Goal: Information Seeking & Learning: Learn about a topic

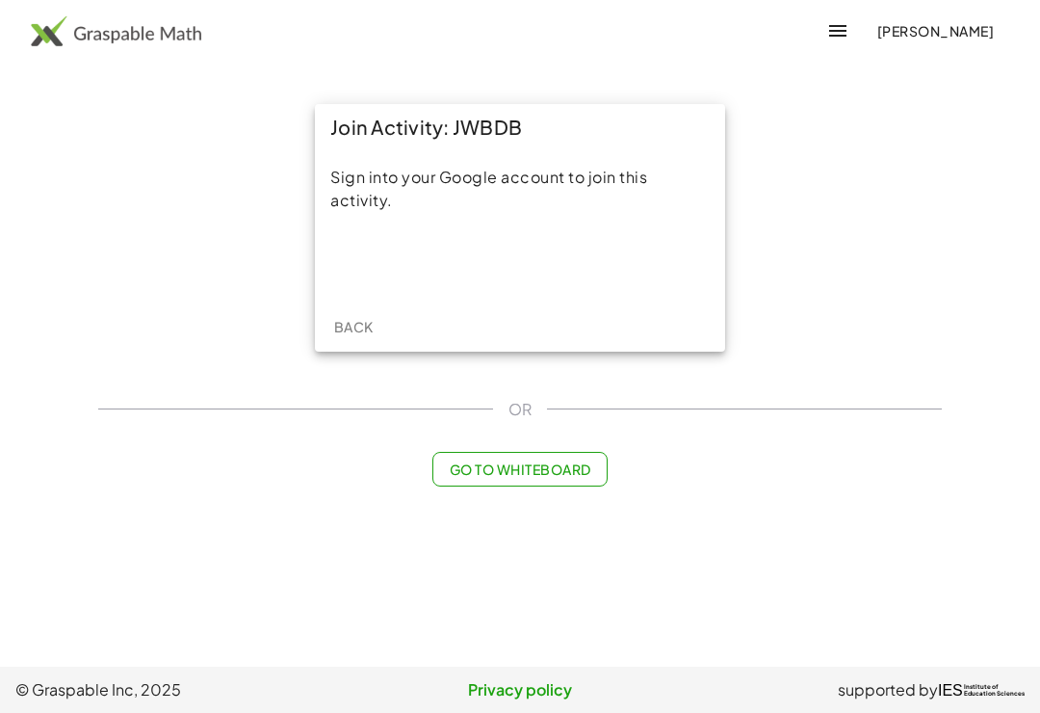
click at [479, 245] on div "Sign in with Google. Opens in new tab" at bounding box center [520, 262] width 177 height 42
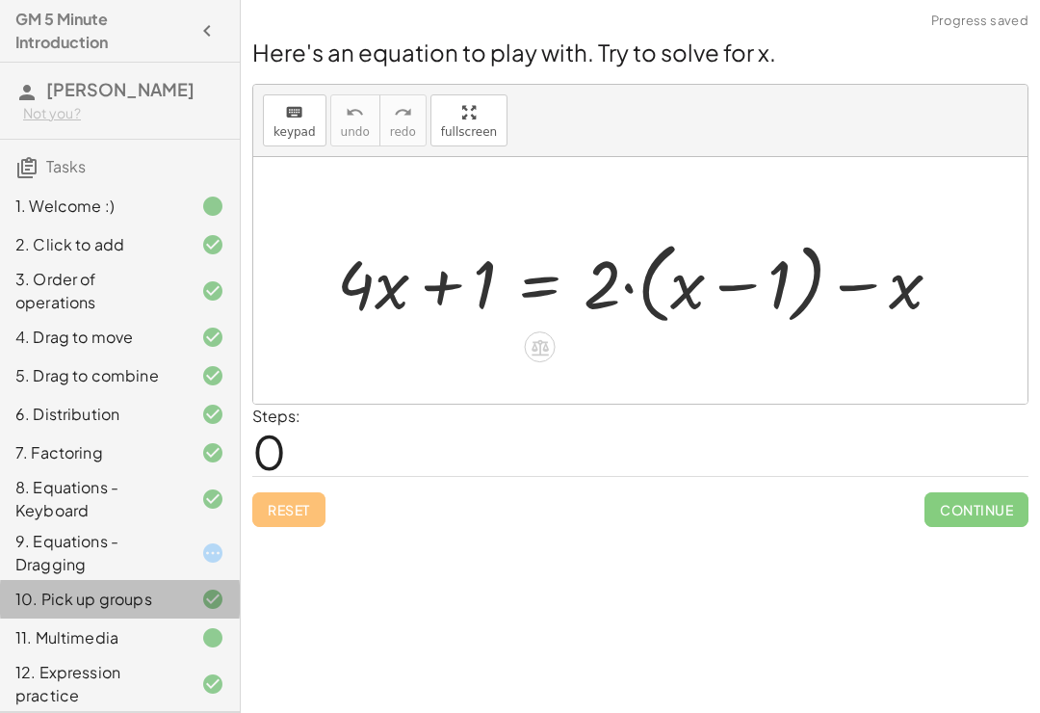
click at [47, 472] on div "7. Factoring" at bounding box center [120, 452] width 240 height 39
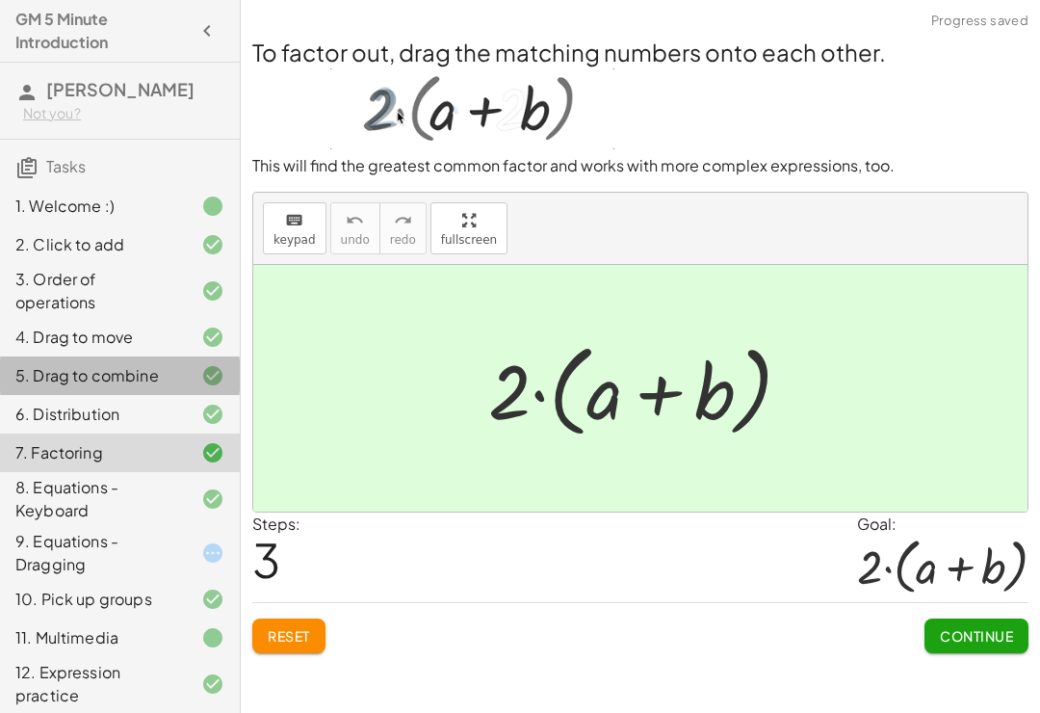
click at [48, 387] on div "5. Drag to combine" at bounding box center [92, 375] width 155 height 23
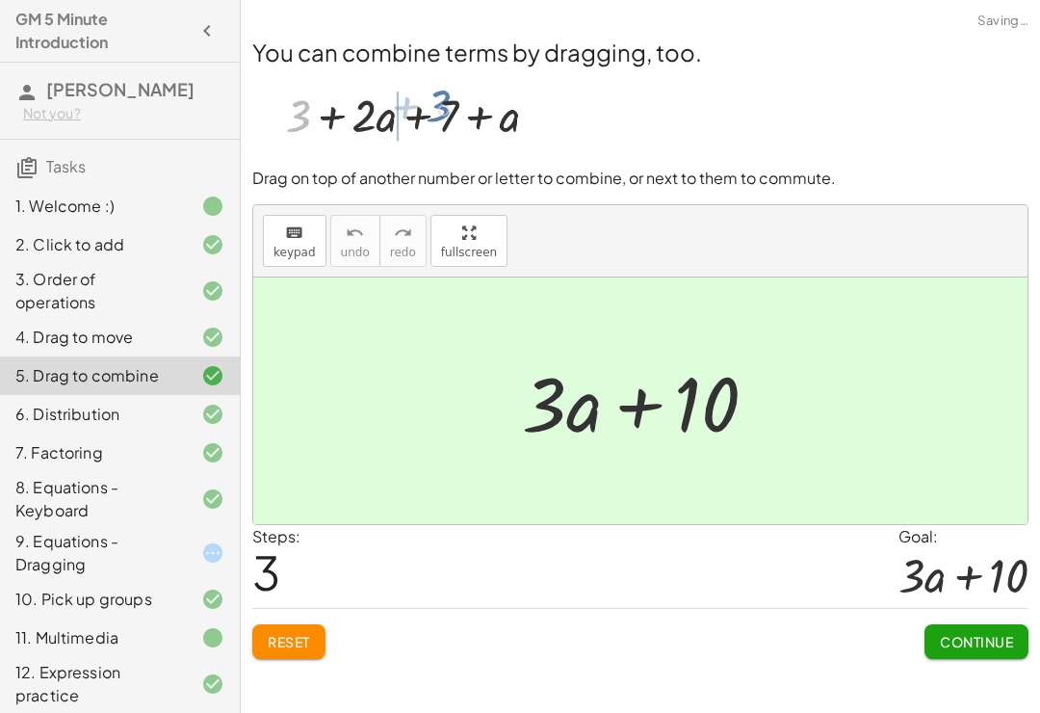
click at [50, 464] on div "7. Factoring" at bounding box center [92, 452] width 155 height 23
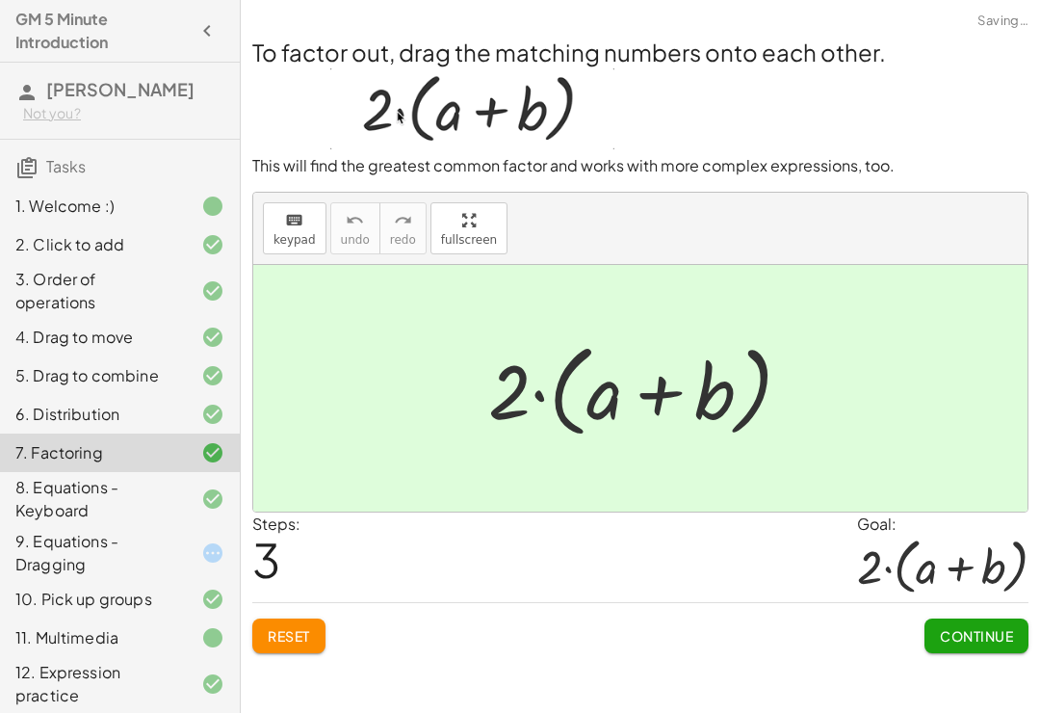
click at [46, 522] on div "8. Equations - Keyboard" at bounding box center [92, 499] width 155 height 46
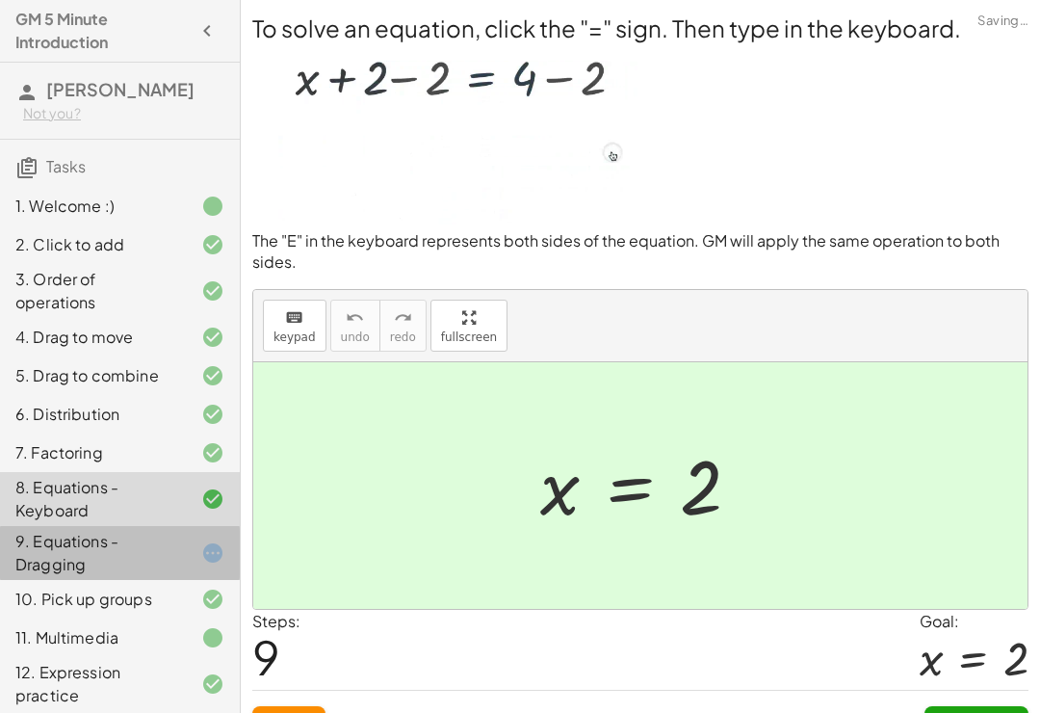
click at [39, 576] on div "9. Equations - Dragging" at bounding box center [92, 553] width 155 height 46
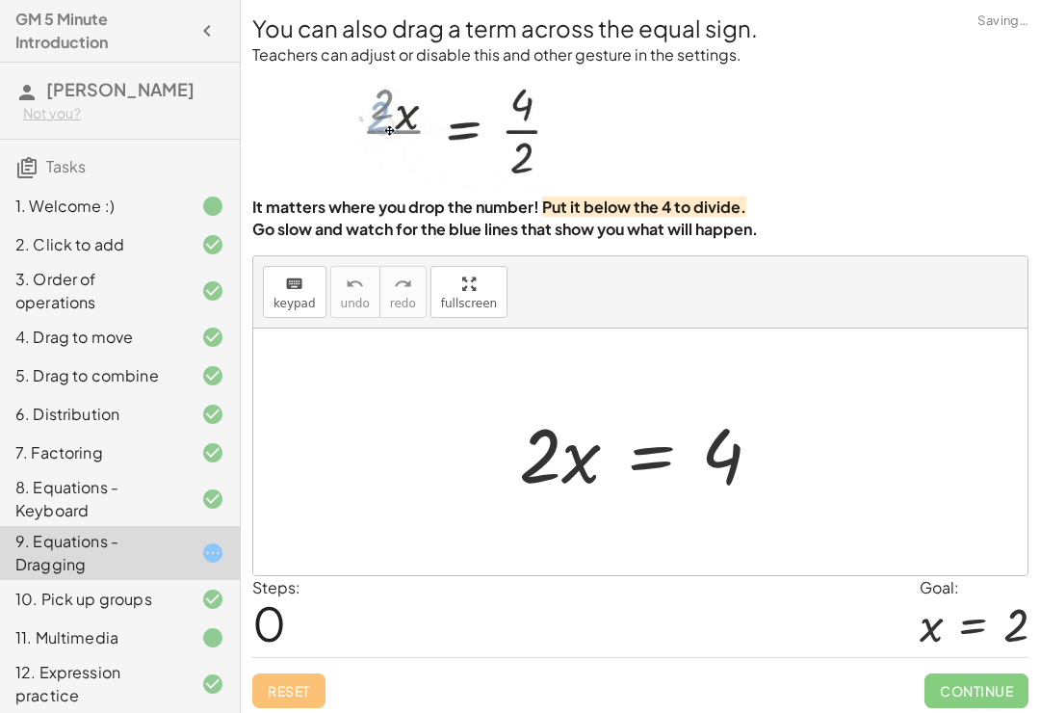
click at [39, 426] on div "6. Distribution" at bounding box center [92, 414] width 155 height 23
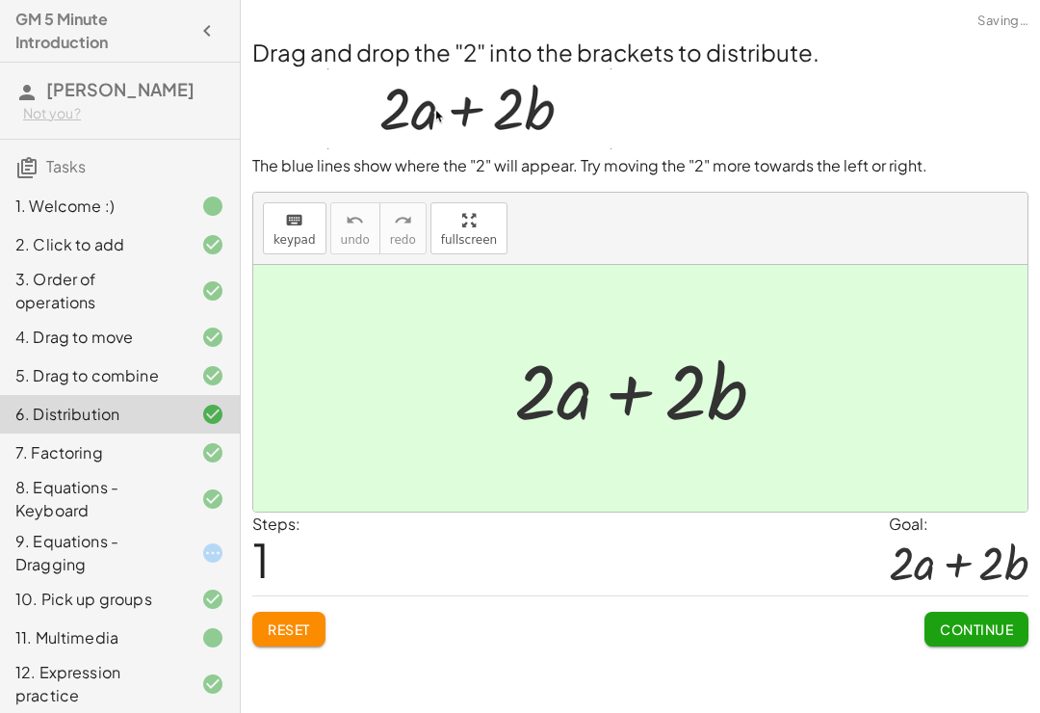
click at [35, 472] on div "7. Factoring" at bounding box center [120, 452] width 240 height 39
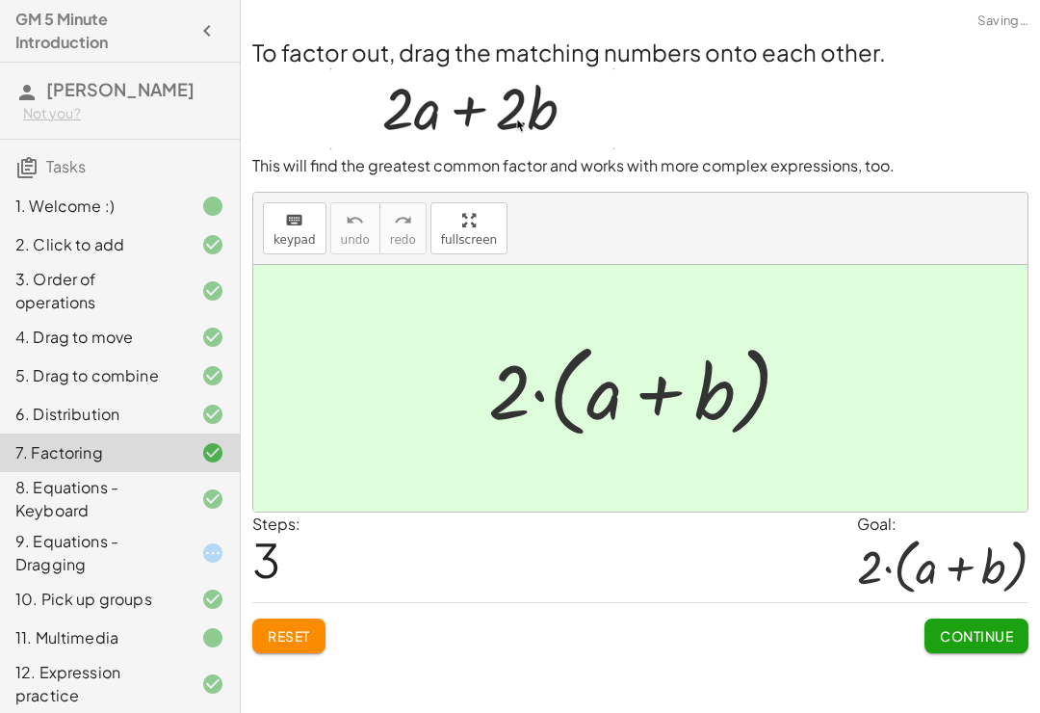
click at [29, 649] on div "11. Multimedia" at bounding box center [92, 637] width 155 height 23
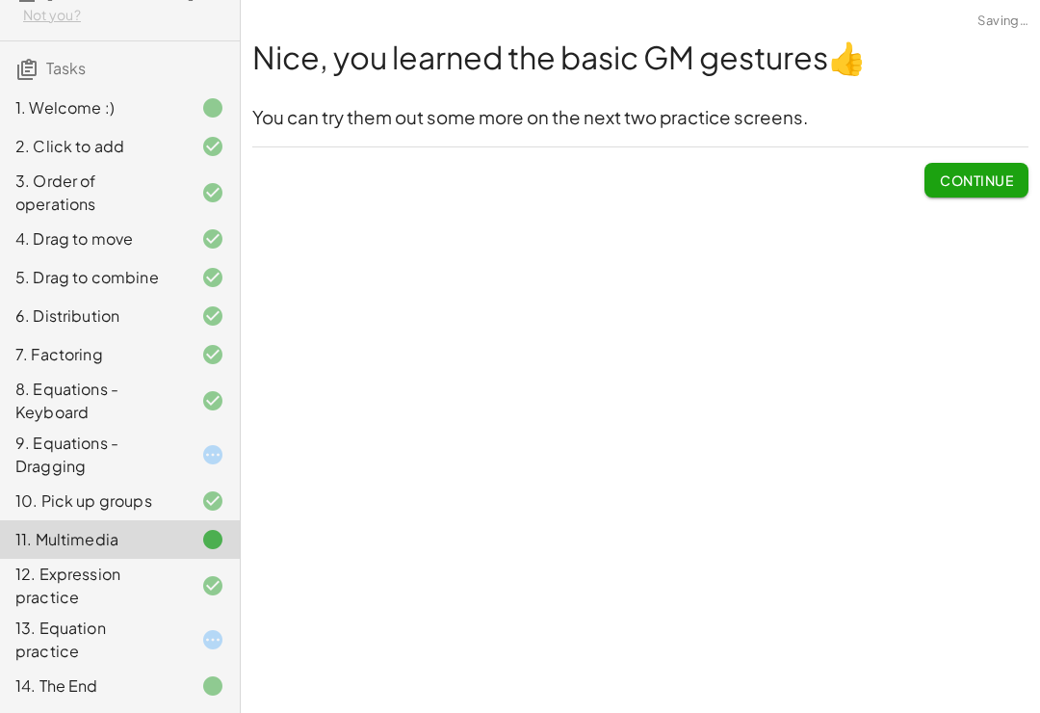
scroll to position [121, 0]
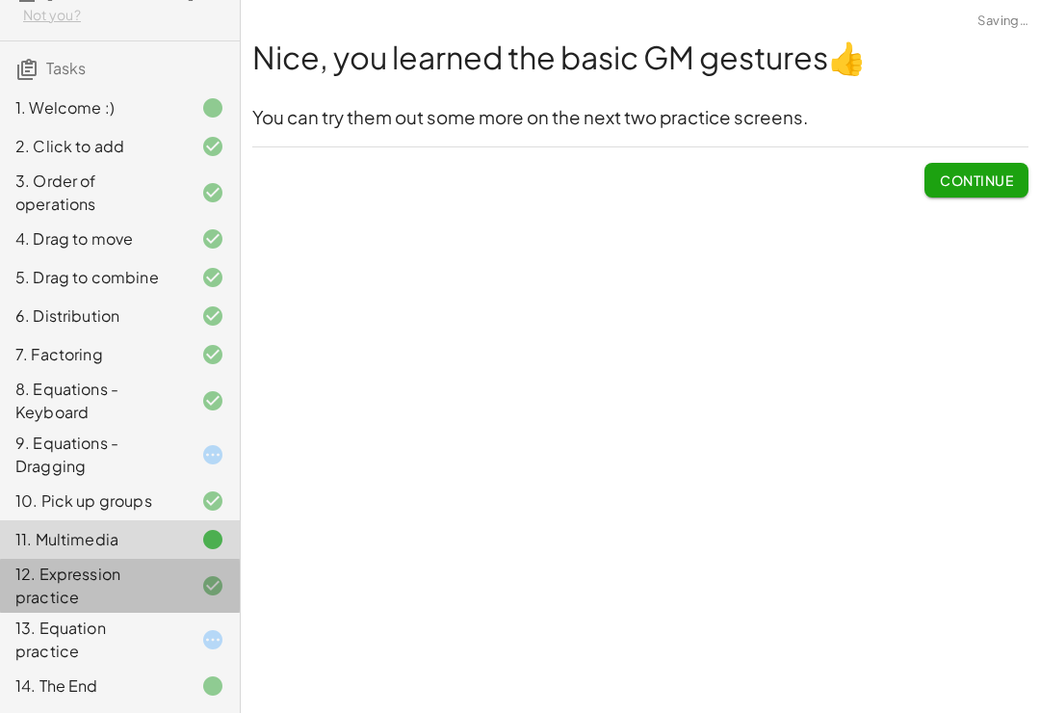
click at [29, 610] on div "12. Expression practice" at bounding box center [120, 586] width 240 height 54
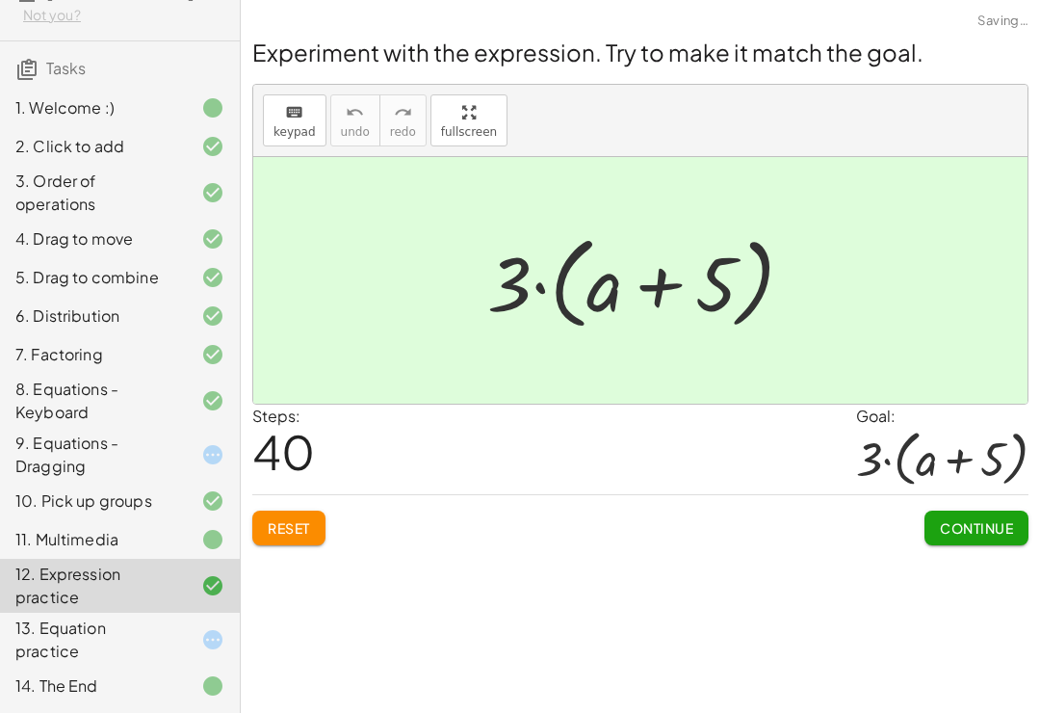
click at [56, 600] on div "12. Expression practice" at bounding box center [92, 586] width 155 height 46
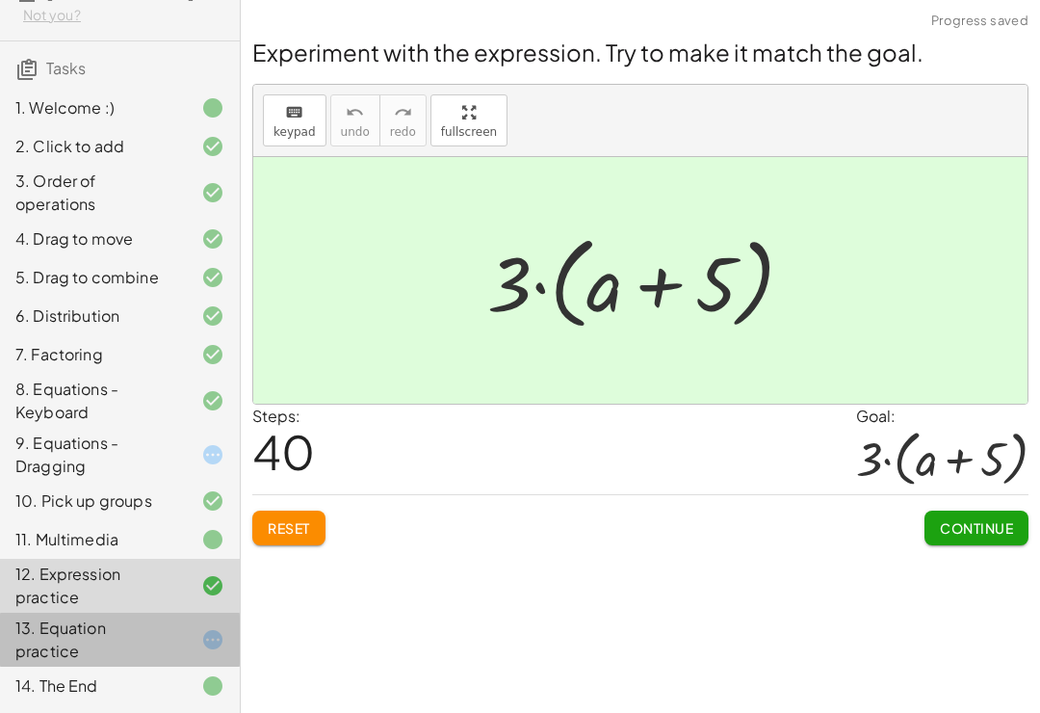
click at [54, 641] on div "13. Equation practice" at bounding box center [92, 639] width 155 height 46
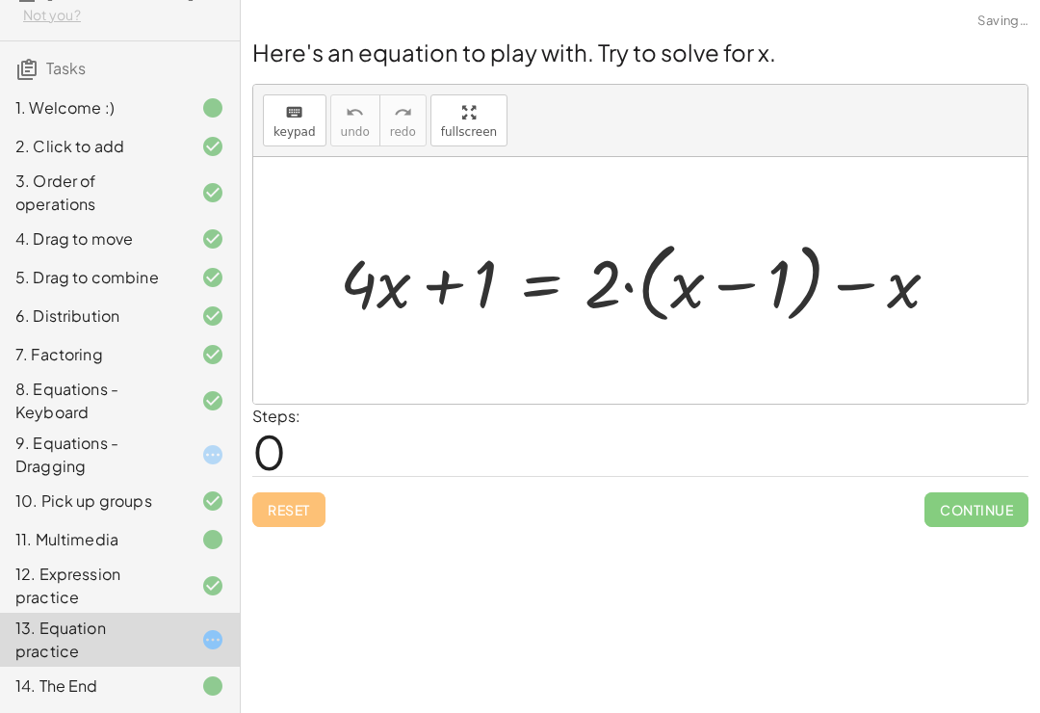
click at [56, 593] on div "12. Expression practice" at bounding box center [92, 586] width 155 height 46
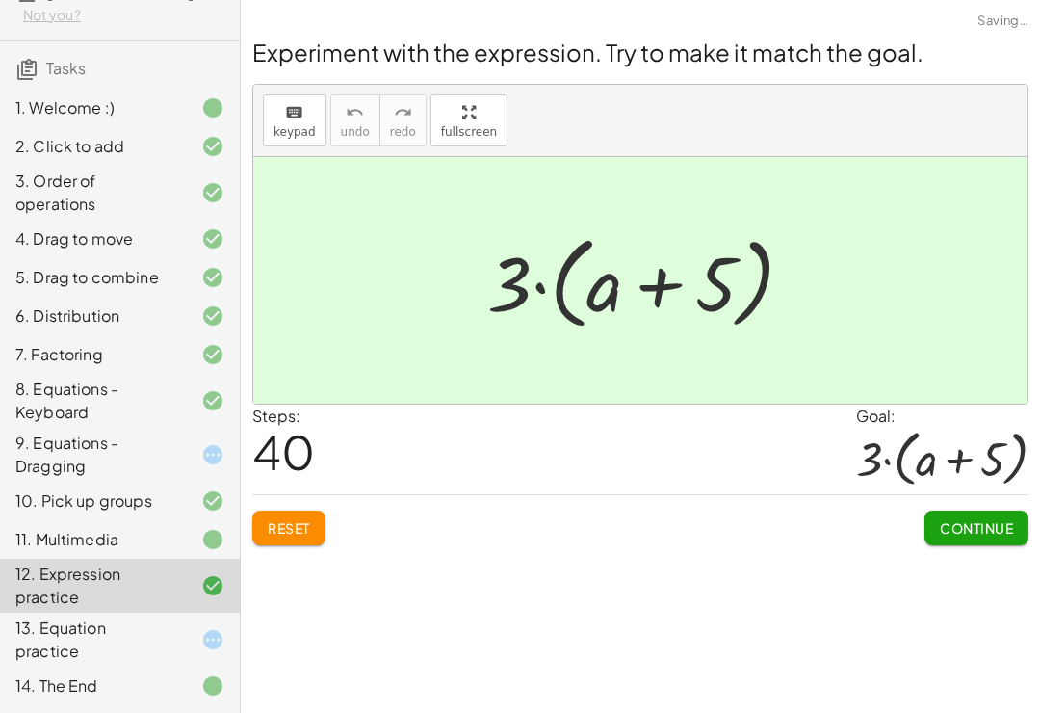
click at [60, 625] on div "13. Equation practice" at bounding box center [92, 639] width 155 height 46
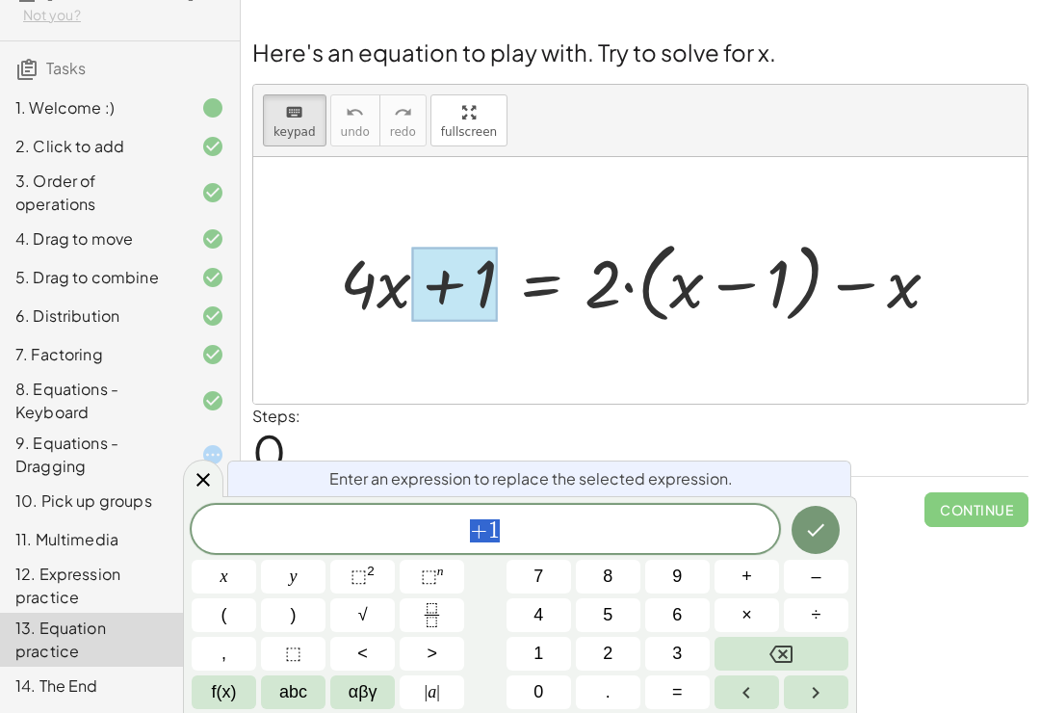
click at [822, 579] on button "–" at bounding box center [816, 577] width 65 height 34
click at [545, 631] on button "4" at bounding box center [539, 615] width 65 height 34
click at [825, 534] on icon "Done" at bounding box center [815, 529] width 23 height 23
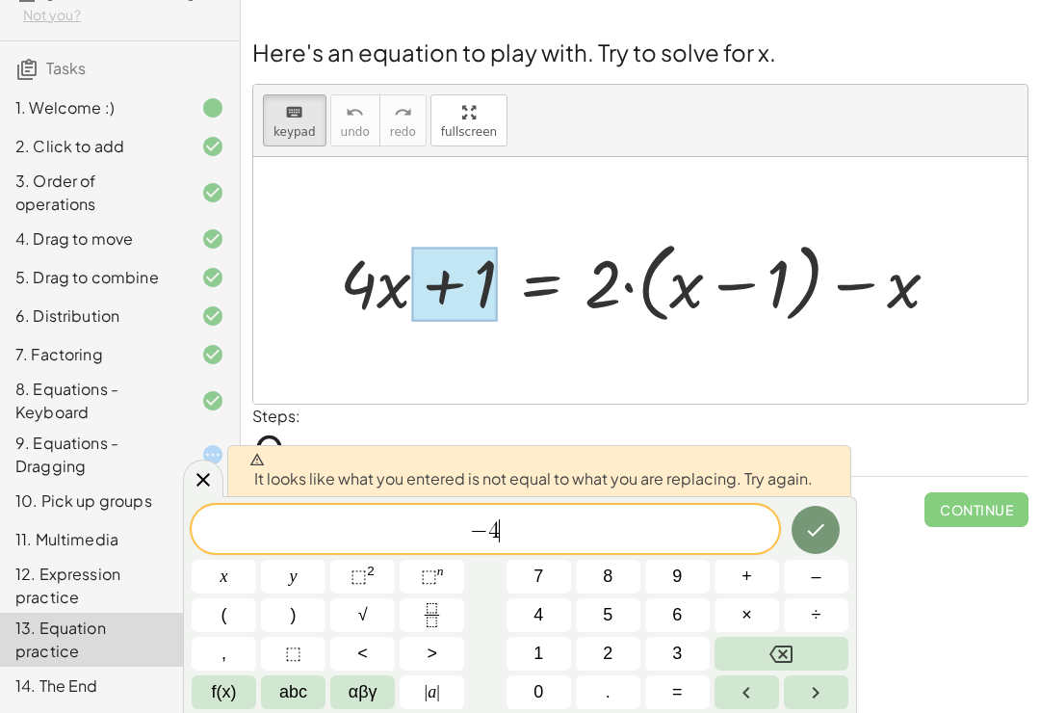
click at [813, 524] on icon "Done" at bounding box center [815, 529] width 23 height 23
click at [872, 568] on div "Welcome to Graspable Math! Graspable Math turns math symbols into objects you c…" at bounding box center [640, 356] width 799 height 713
click at [214, 479] on icon at bounding box center [203, 479] width 23 height 23
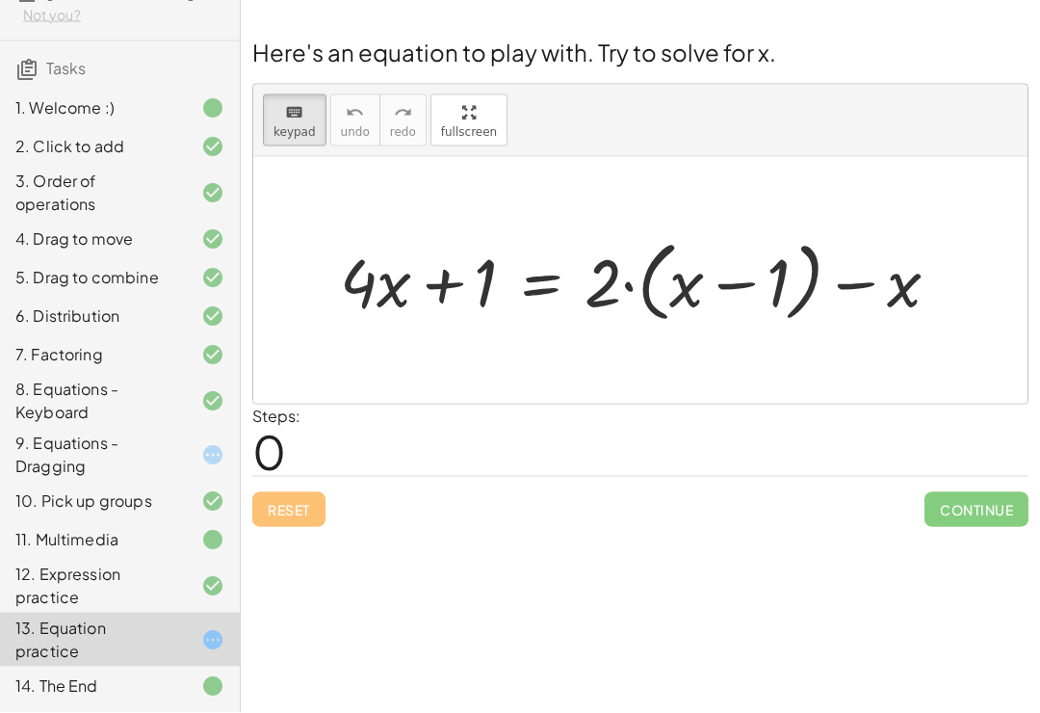
scroll to position [15, 0]
click at [596, 272] on div at bounding box center [647, 279] width 634 height 97
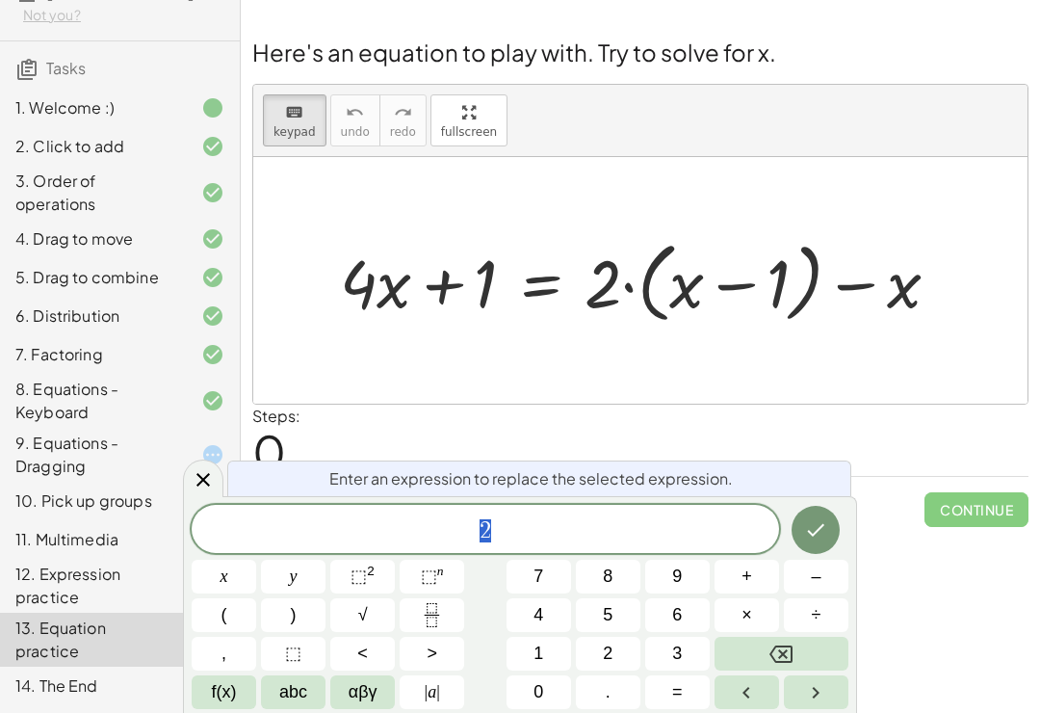
click at [823, 551] on button "Done" at bounding box center [816, 530] width 48 height 48
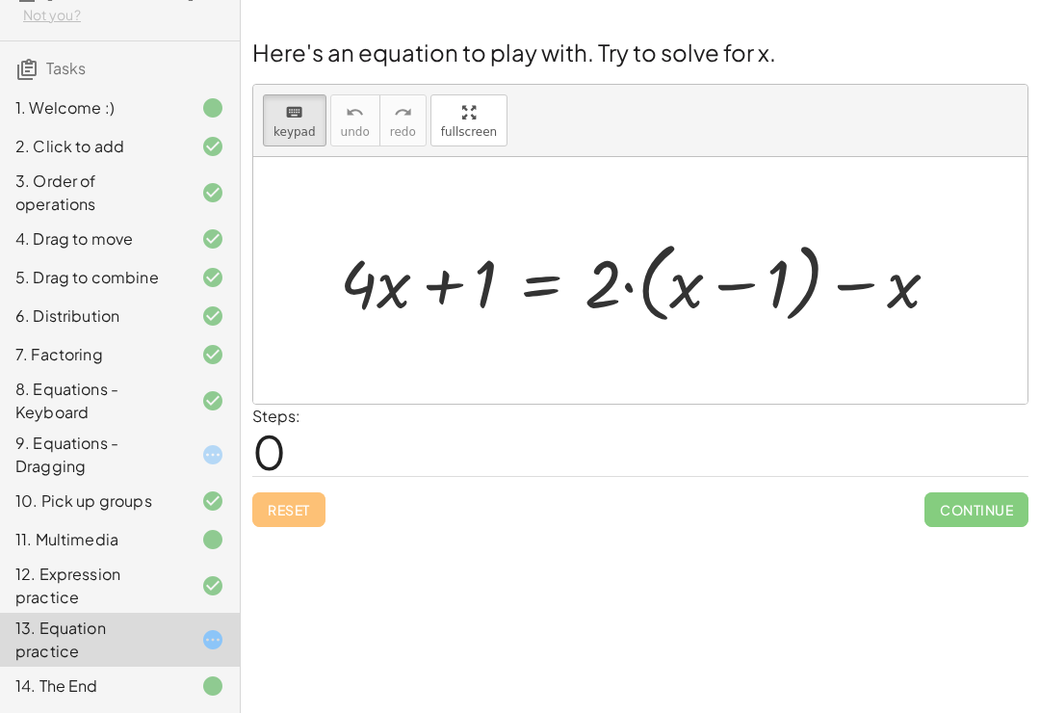
scroll to position [0, 0]
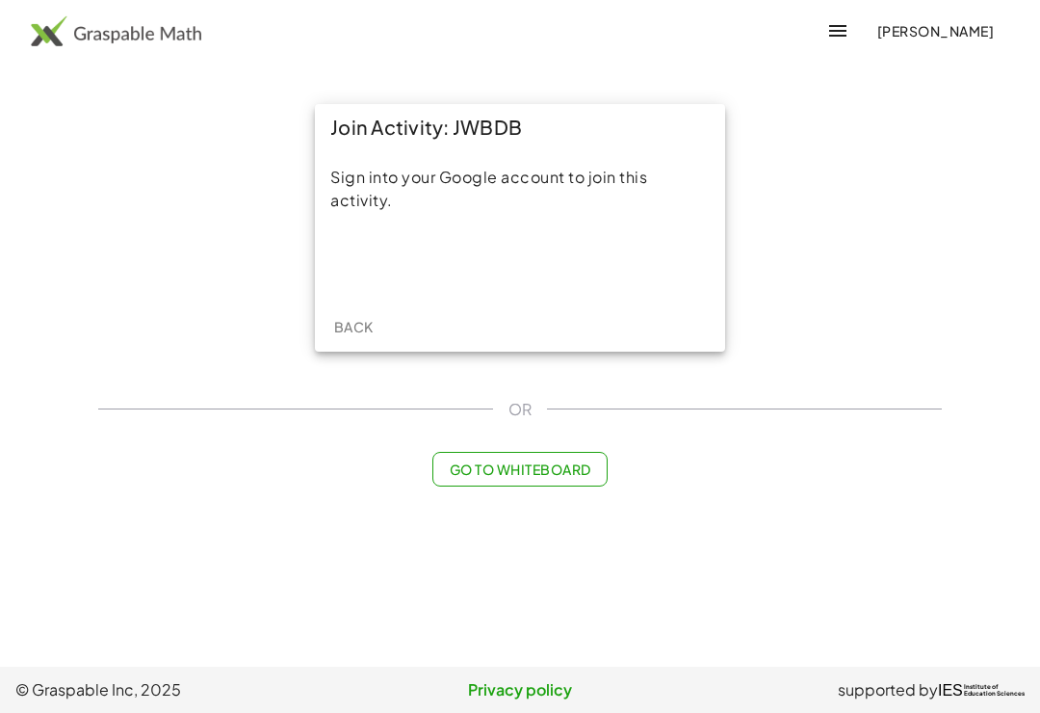
click at [462, 279] on div "Sign in with Google. Opens in new tab" at bounding box center [520, 262] width 216 height 42
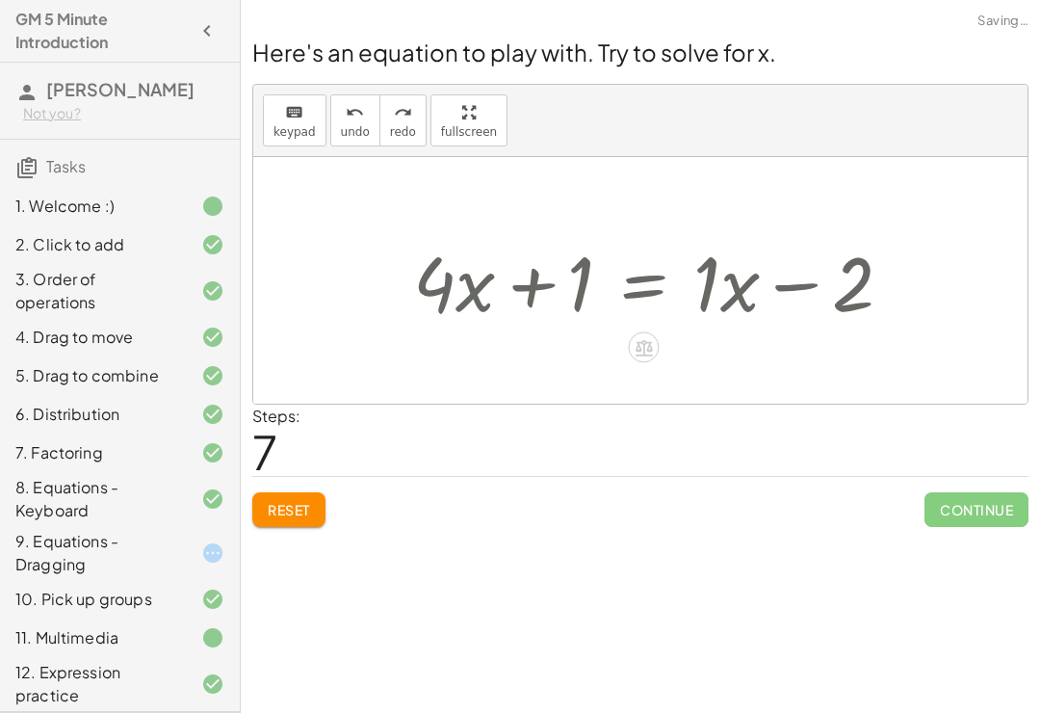
click at [330, 140] on button "undo undo" at bounding box center [355, 120] width 50 height 52
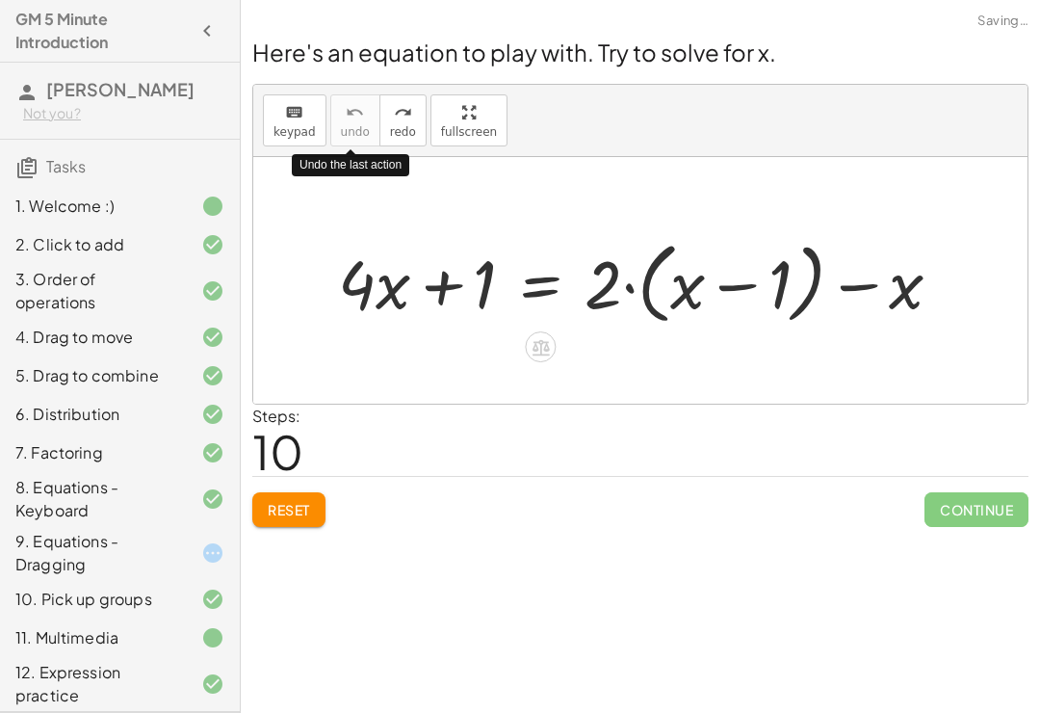
click at [392, 630] on div "Welcome to Graspable Math! Graspable Math turns math symbols into objects you c…" at bounding box center [640, 356] width 799 height 713
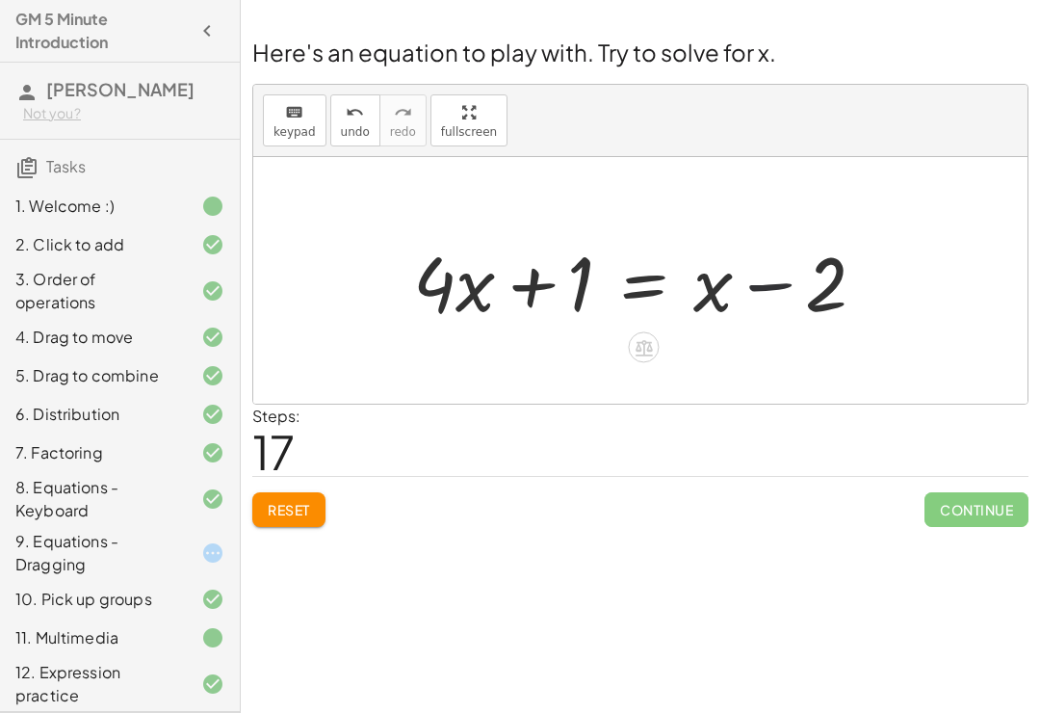
click at [637, 359] on div at bounding box center [643, 347] width 31 height 31
click at [562, 345] on span "+" at bounding box center [568, 348] width 12 height 28
click at [634, 350] on icon at bounding box center [644, 347] width 20 height 20
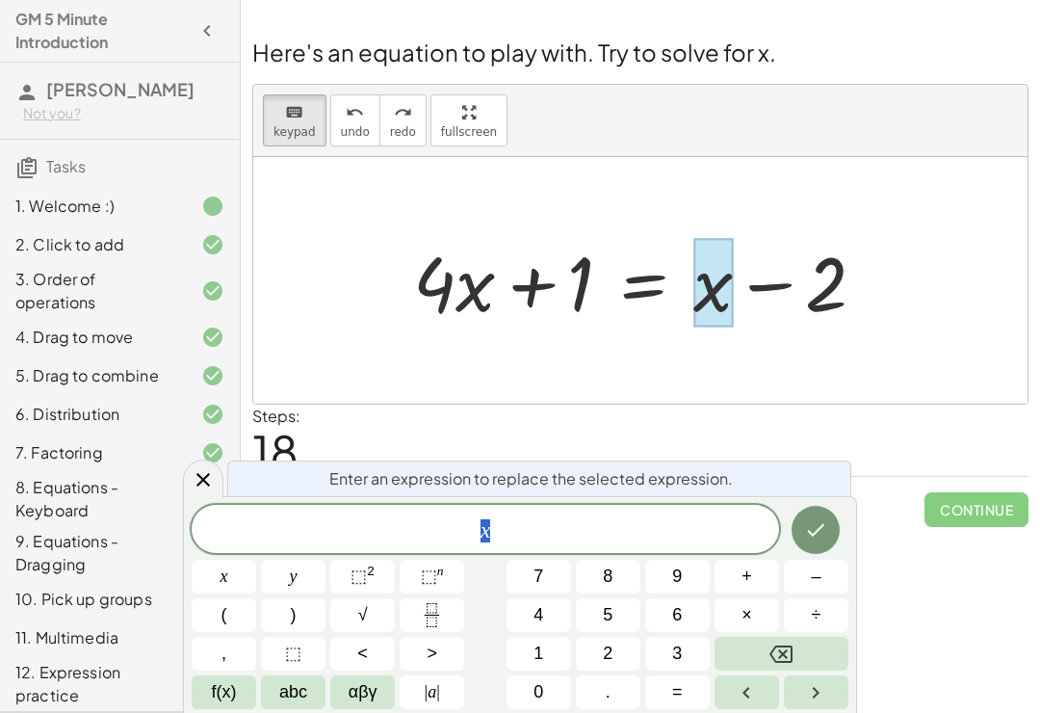
click at [824, 277] on div at bounding box center [647, 280] width 487 height 99
click at [796, 301] on div at bounding box center [647, 280] width 487 height 99
click at [796, 300] on div at bounding box center [647, 280] width 487 height 99
click at [830, 274] on div at bounding box center [647, 280] width 487 height 99
click at [819, 526] on icon "Done" at bounding box center [815, 529] width 23 height 23
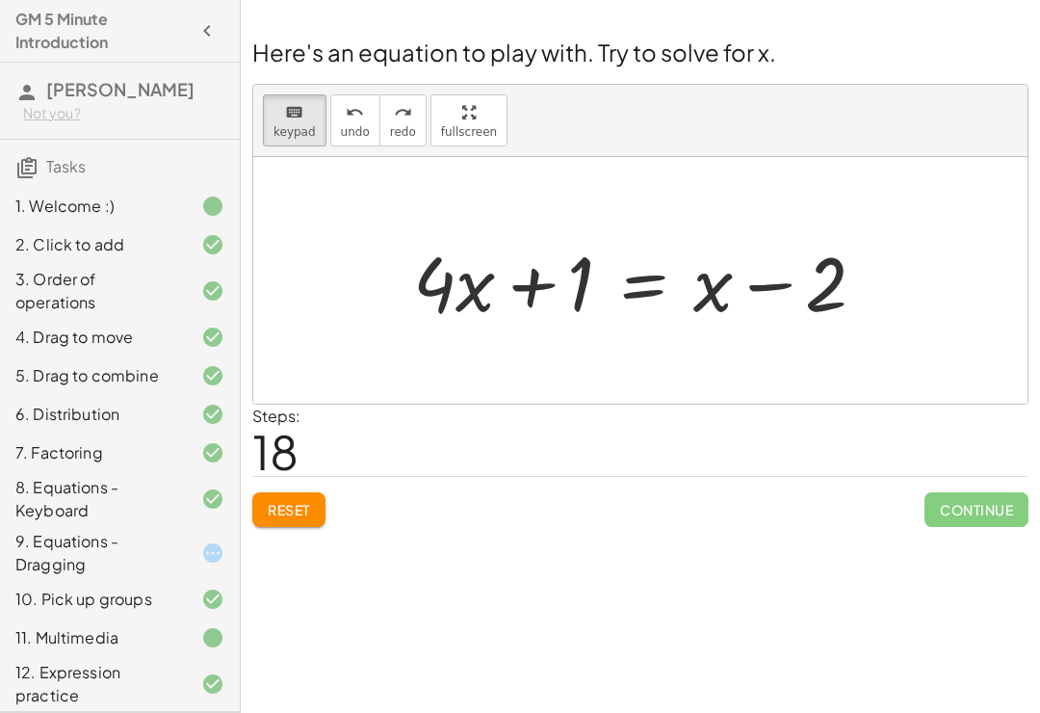
click at [496, 301] on div at bounding box center [647, 280] width 487 height 99
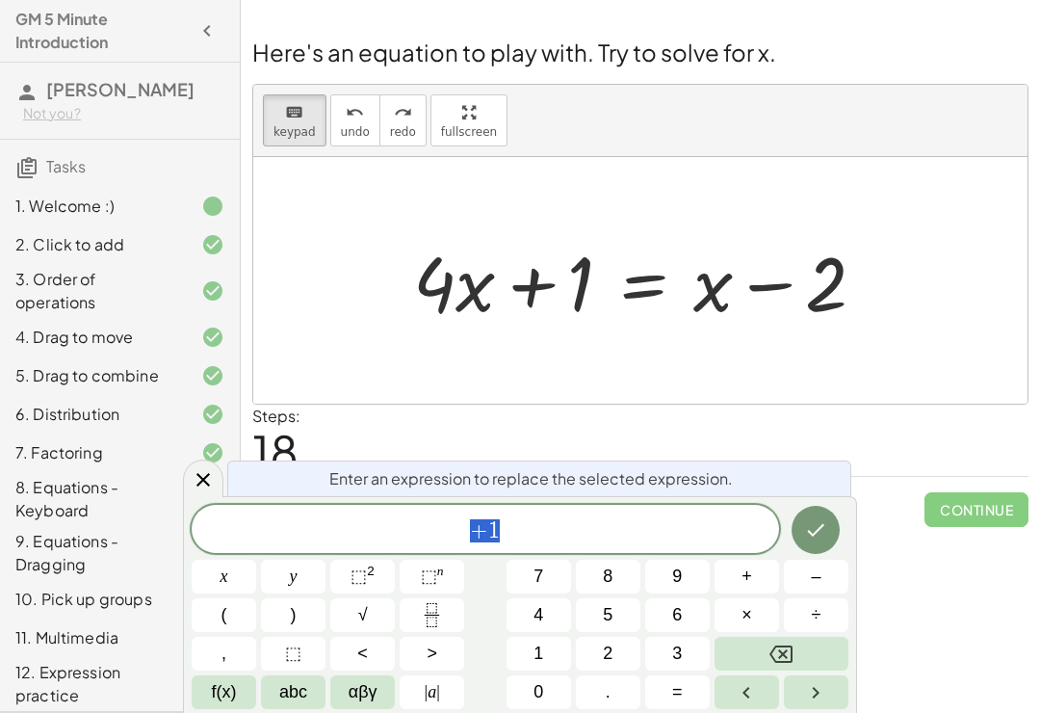
click at [508, 290] on div at bounding box center [647, 280] width 487 height 99
click at [505, 293] on div at bounding box center [647, 280] width 487 height 99
click at [474, 286] on div at bounding box center [647, 280] width 487 height 99
click at [836, 507] on div at bounding box center [816, 530] width 65 height 50
click at [835, 507] on div at bounding box center [816, 530] width 65 height 50
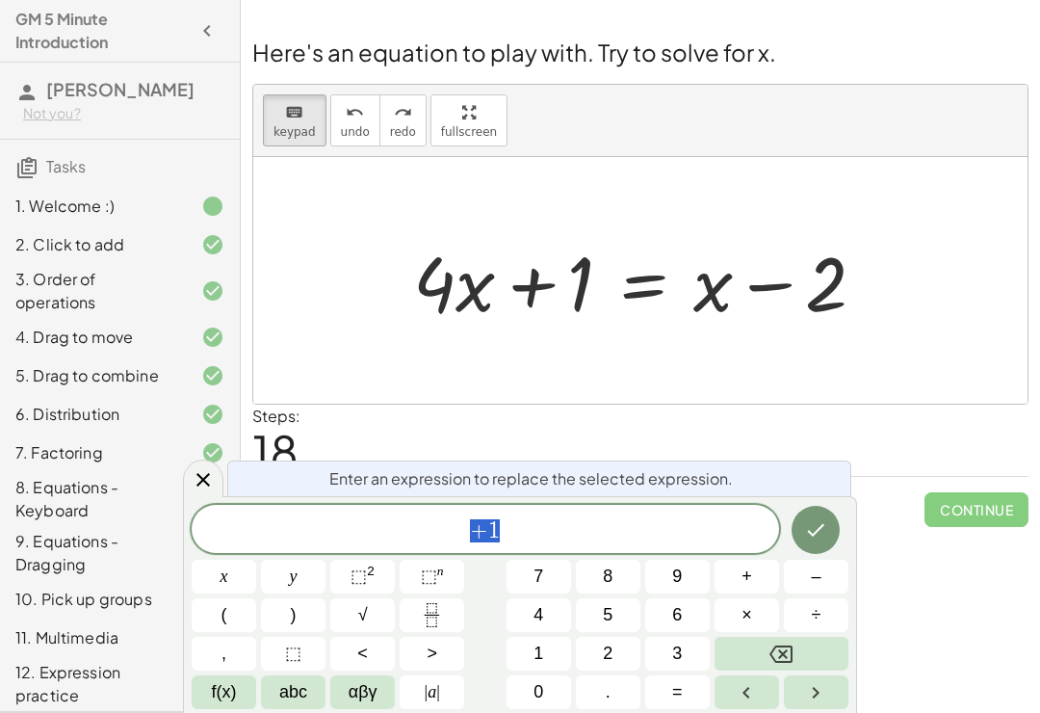
click at [798, 529] on button "Done" at bounding box center [816, 530] width 48 height 48
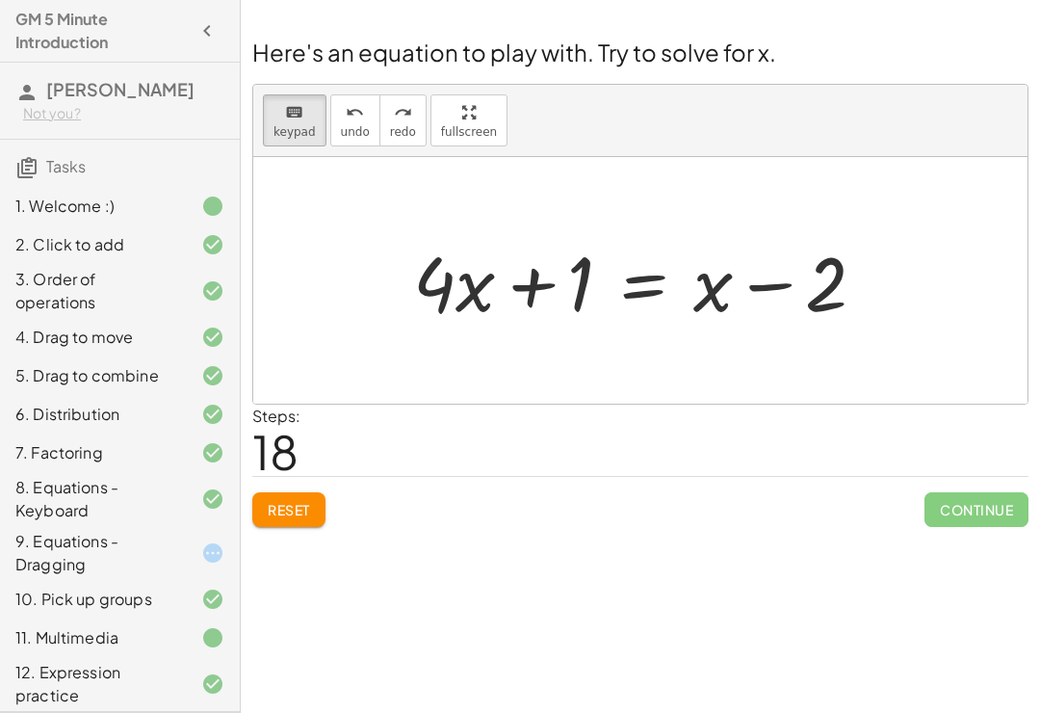
click at [798, 528] on div "Here's an equation to play with. Try to solve for x. keyboard keypad undo undo …" at bounding box center [640, 281] width 799 height 514
click at [442, 315] on div at bounding box center [647, 280] width 487 height 99
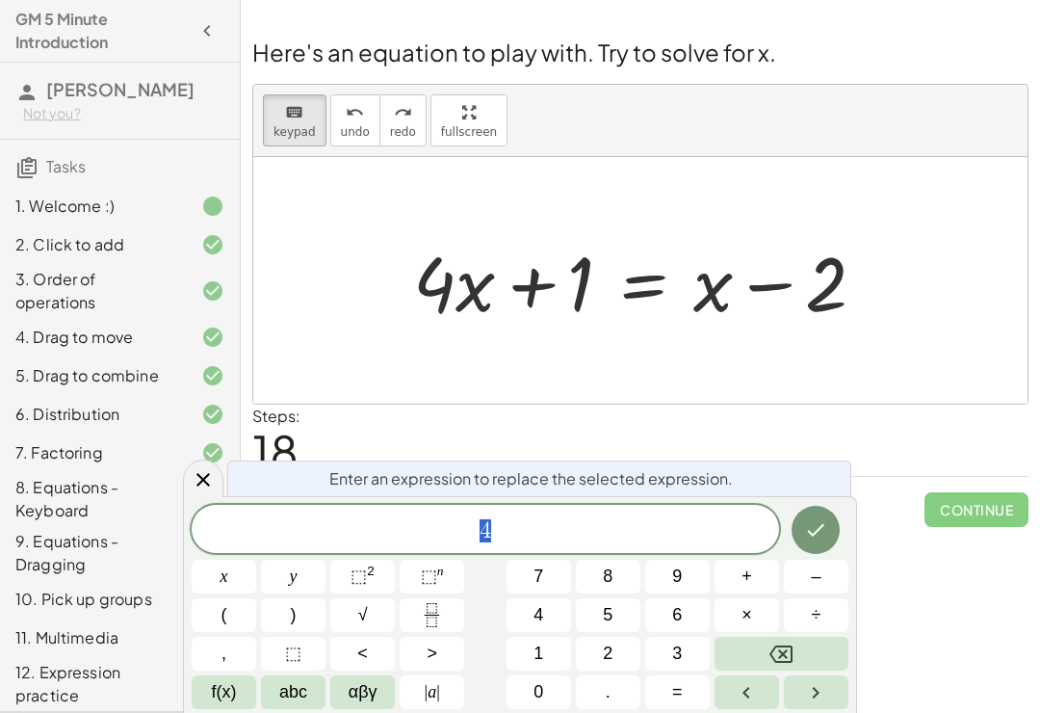
click at [441, 314] on div at bounding box center [647, 280] width 487 height 99
click at [506, 313] on div at bounding box center [647, 280] width 487 height 99
click at [814, 544] on button "Done" at bounding box center [816, 530] width 48 height 48
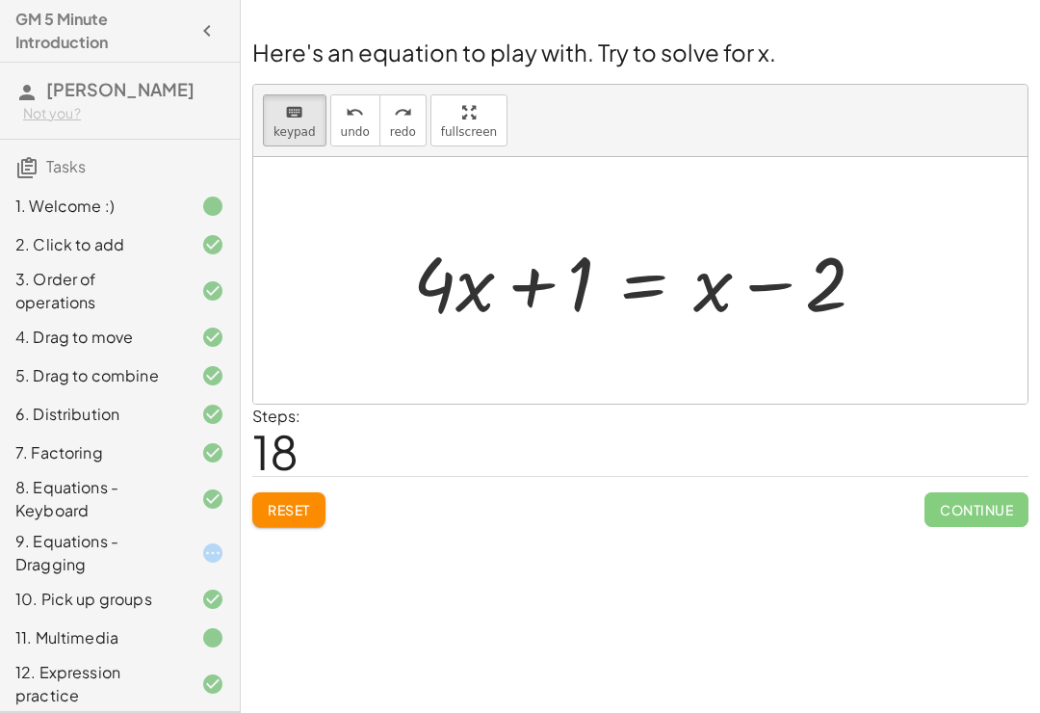
click at [752, 293] on div at bounding box center [647, 280] width 487 height 99
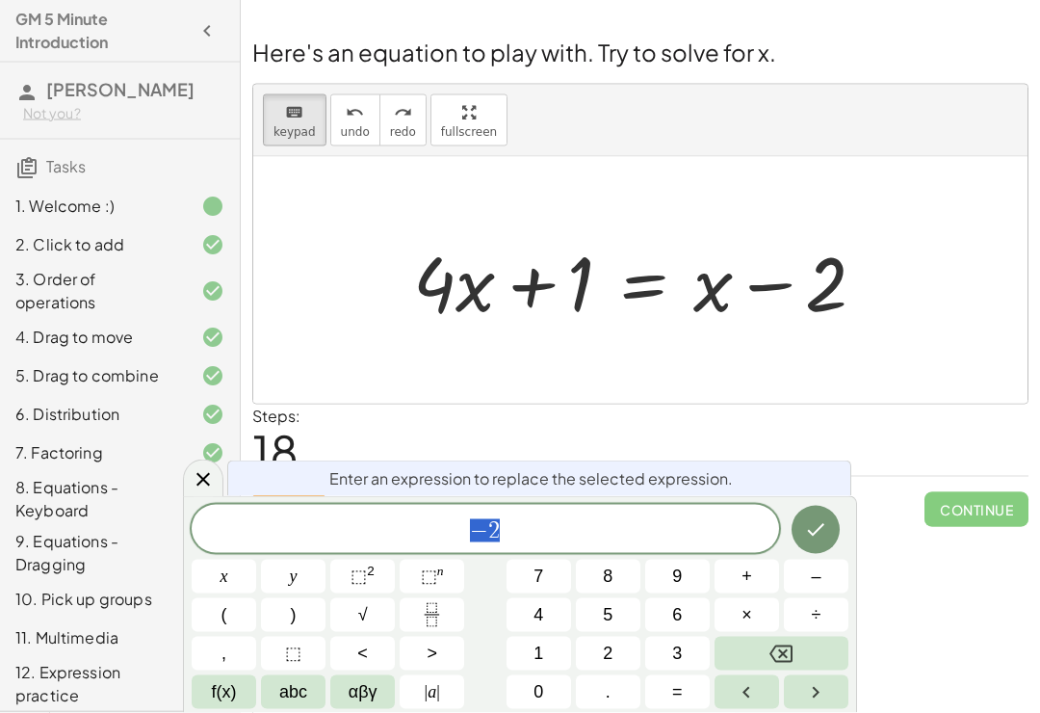
scroll to position [20, 0]
click at [814, 494] on div "Enter an expression to replace the selected expression." at bounding box center [539, 478] width 624 height 36
click at [714, 256] on div at bounding box center [647, 280] width 487 height 99
click at [697, 271] on div at bounding box center [647, 280] width 487 height 99
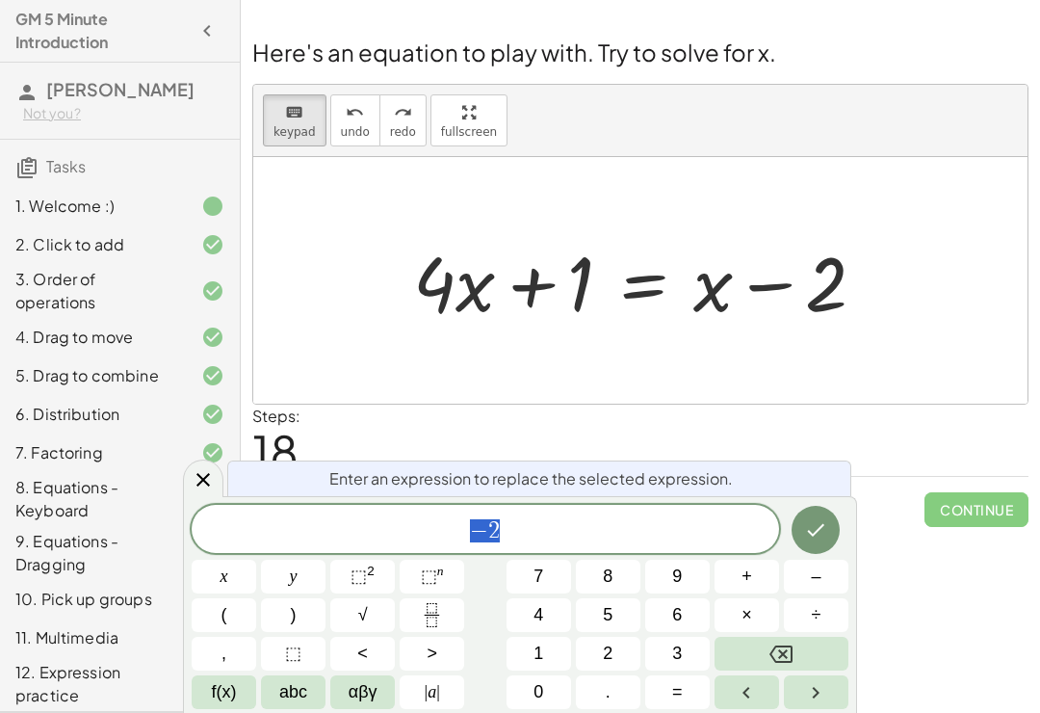
click at [720, 314] on div "+ · 4 · x + 1 = + · 2 · ( + x − 1 ) − x + · 4 · x + 1 = + · 2 · x − · 2 · 1 − x…" at bounding box center [639, 280] width 511 height 109
click at [832, 547] on button "Done" at bounding box center [816, 530] width 48 height 48
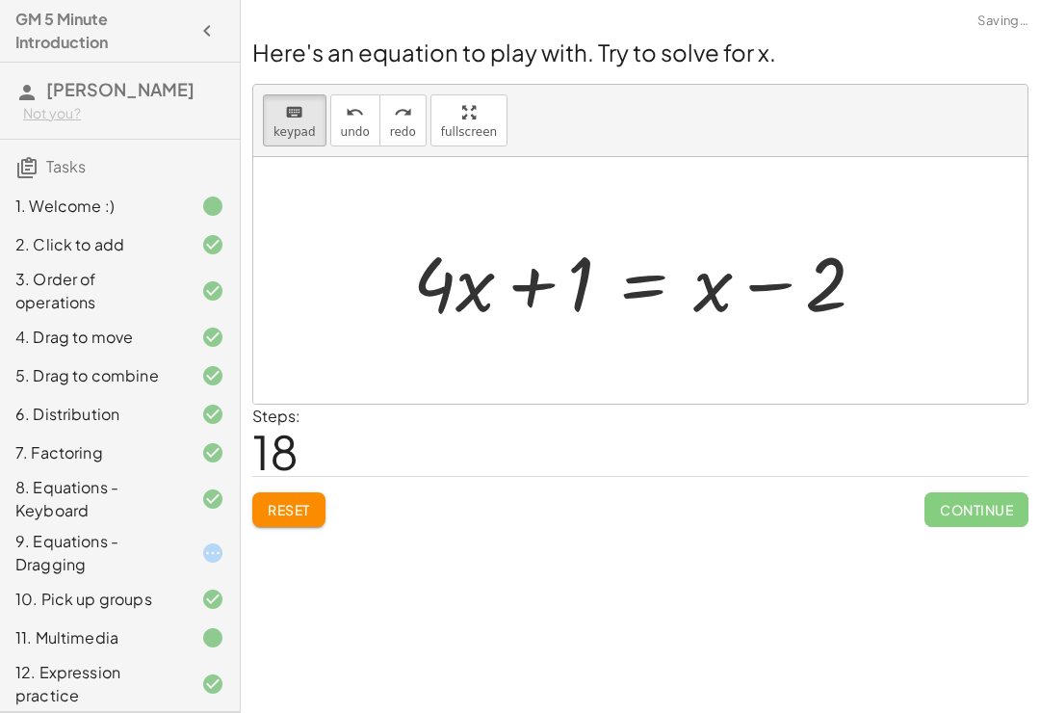
click at [706, 292] on div at bounding box center [647, 280] width 487 height 99
click at [705, 292] on div at bounding box center [647, 280] width 487 height 99
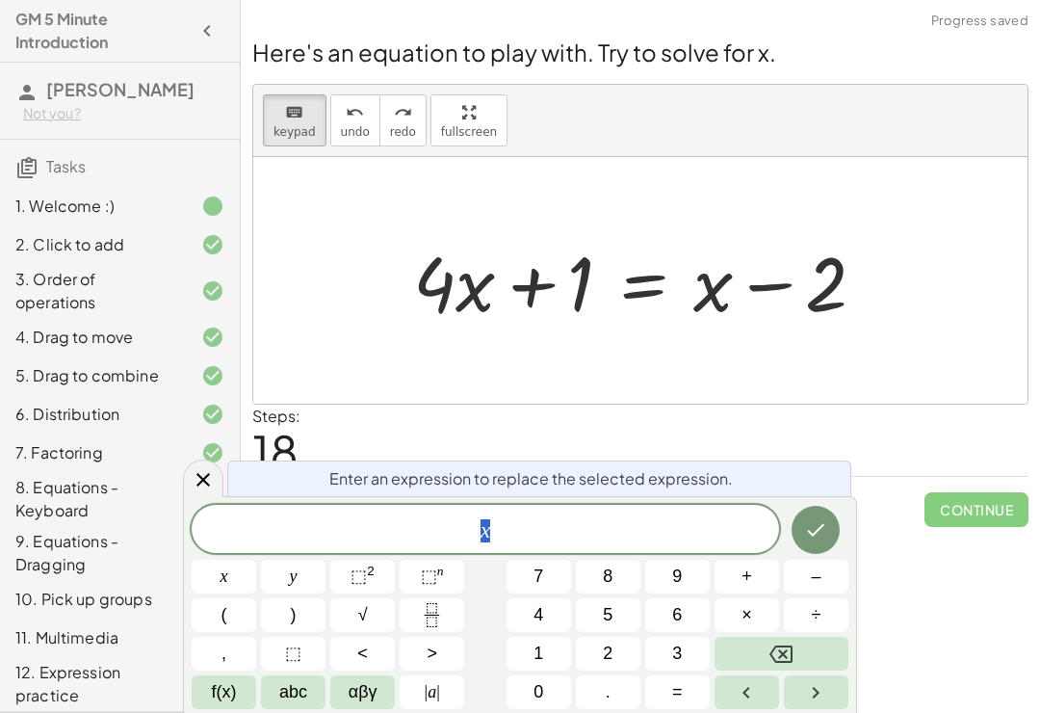
click at [706, 270] on div at bounding box center [647, 280] width 487 height 99
click at [825, 582] on button "–" at bounding box center [816, 577] width 65 height 34
click at [297, 706] on button "abc" at bounding box center [293, 692] width 65 height 34
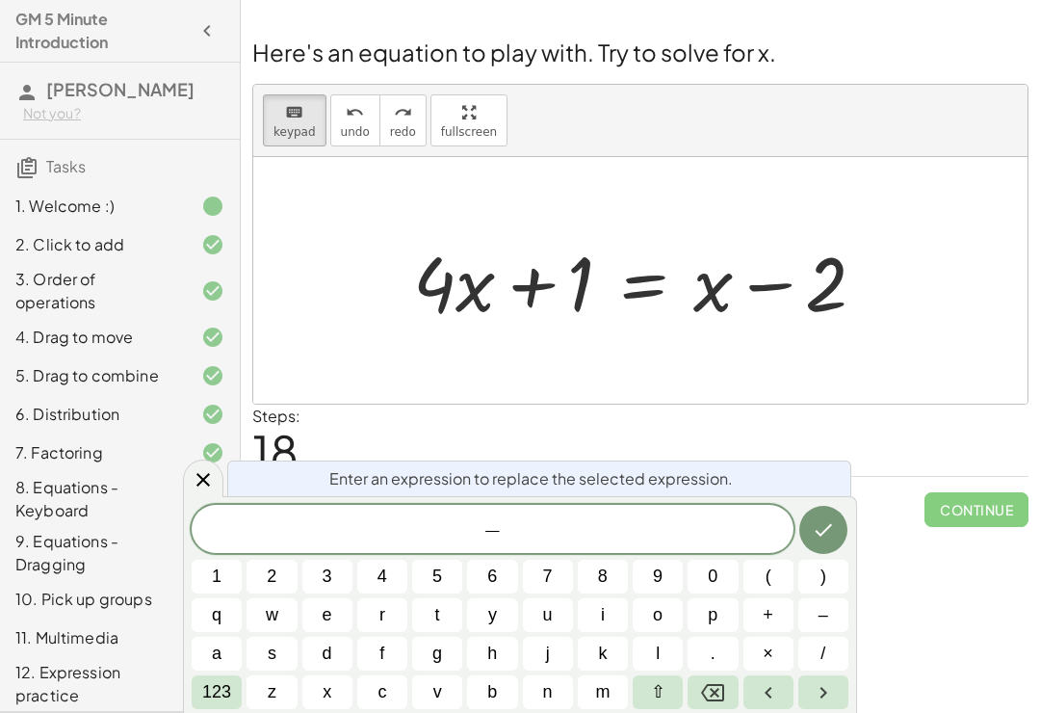
click at [331, 704] on span "x" at bounding box center [327, 692] width 9 height 26
click at [829, 514] on button "Done" at bounding box center [823, 530] width 48 height 48
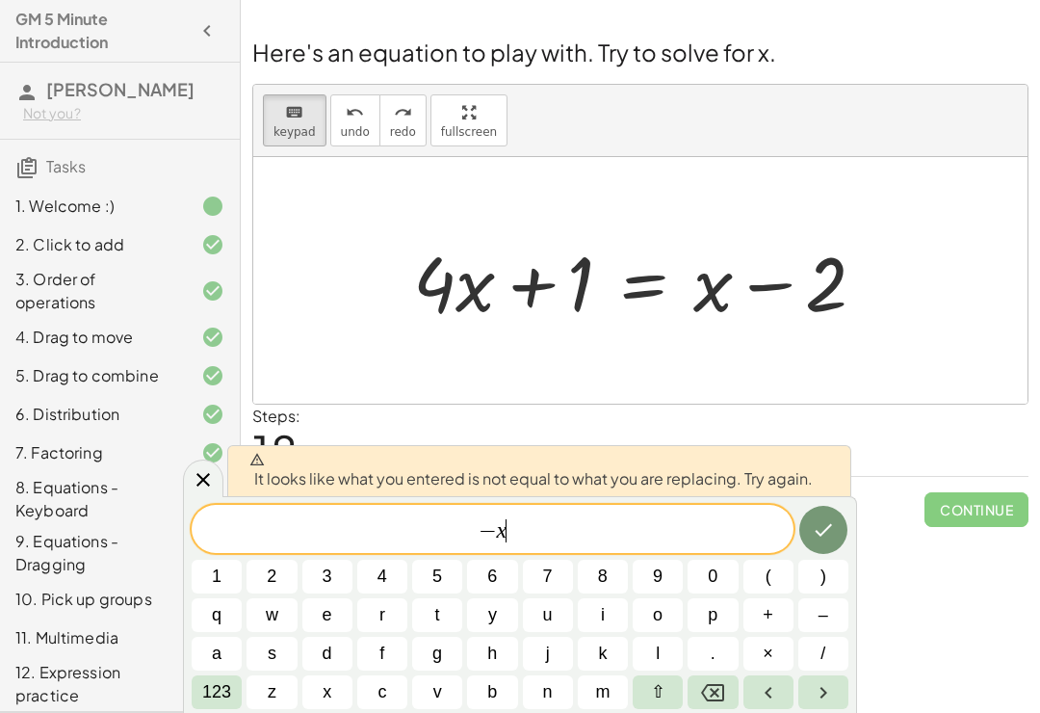
click at [815, 526] on icon "Done" at bounding box center [823, 529] width 23 height 23
click at [815, 525] on icon "Done" at bounding box center [823, 529] width 23 height 23
click at [815, 532] on icon "Done" at bounding box center [823, 529] width 23 height 23
click at [814, 532] on icon "Done" at bounding box center [823, 529] width 23 height 23
click at [815, 538] on icon "Done" at bounding box center [823, 529] width 23 height 23
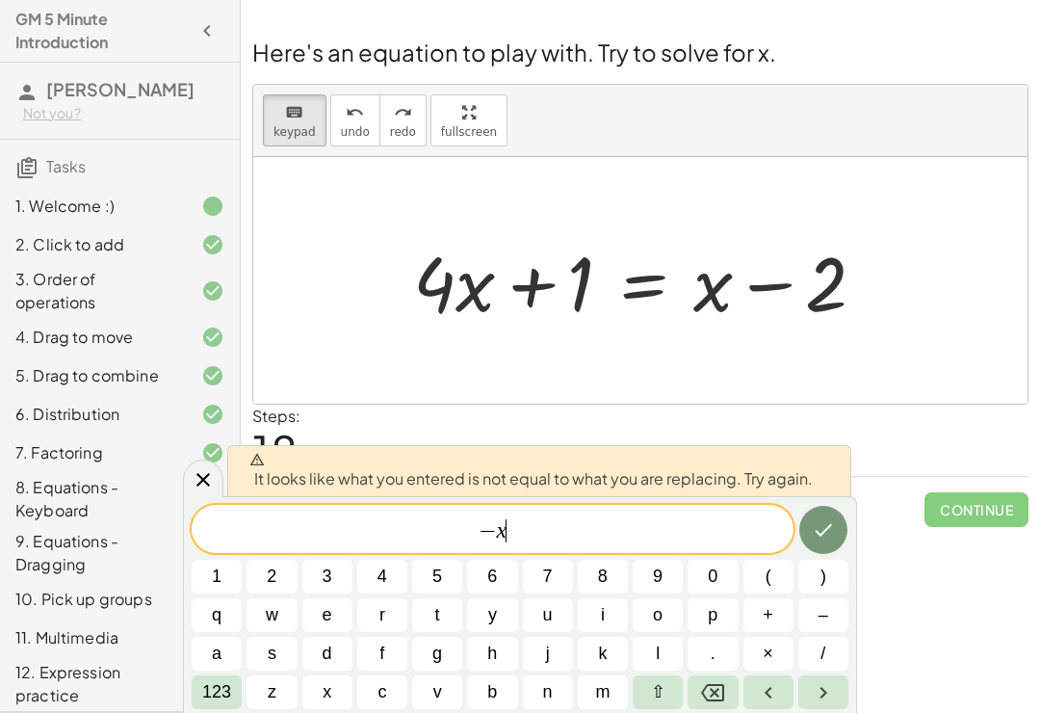
click at [823, 530] on icon "Done" at bounding box center [823, 529] width 23 height 23
click at [822, 530] on icon "Done" at bounding box center [823, 529] width 23 height 23
click at [814, 546] on button "Done" at bounding box center [823, 530] width 48 height 48
click at [717, 703] on icon "Backspace" at bounding box center [712, 692] width 23 height 23
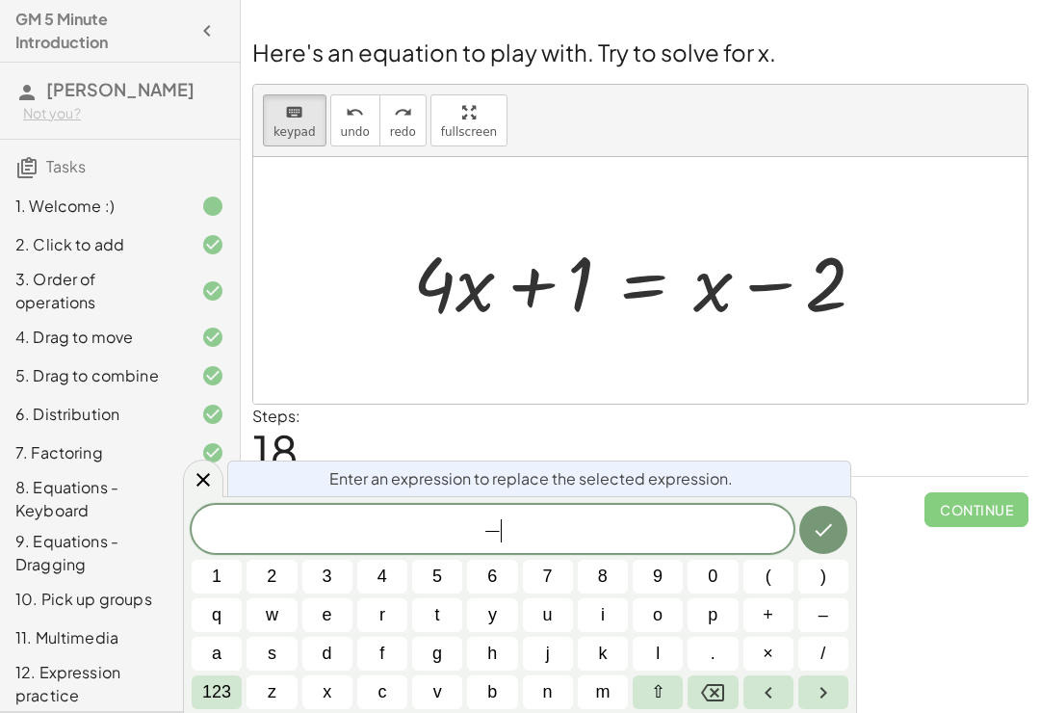
click at [717, 703] on icon "Backspace" at bounding box center [712, 692] width 23 height 23
click at [195, 489] on icon at bounding box center [203, 479] width 23 height 23
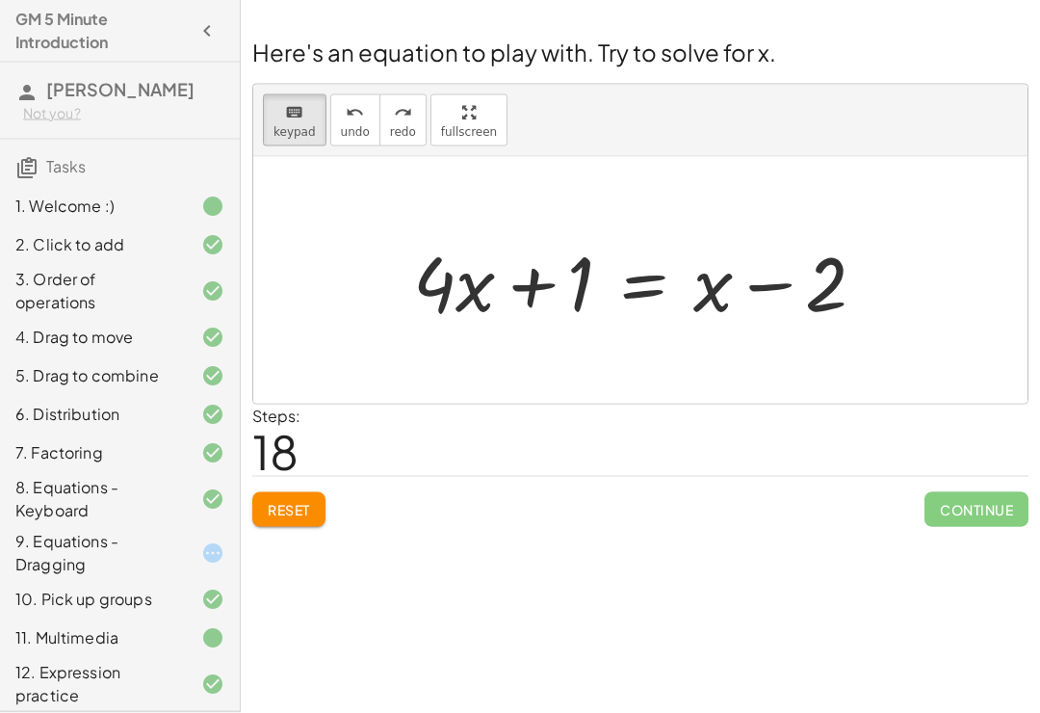
scroll to position [30, 0]
click at [725, 257] on div at bounding box center [647, 280] width 487 height 99
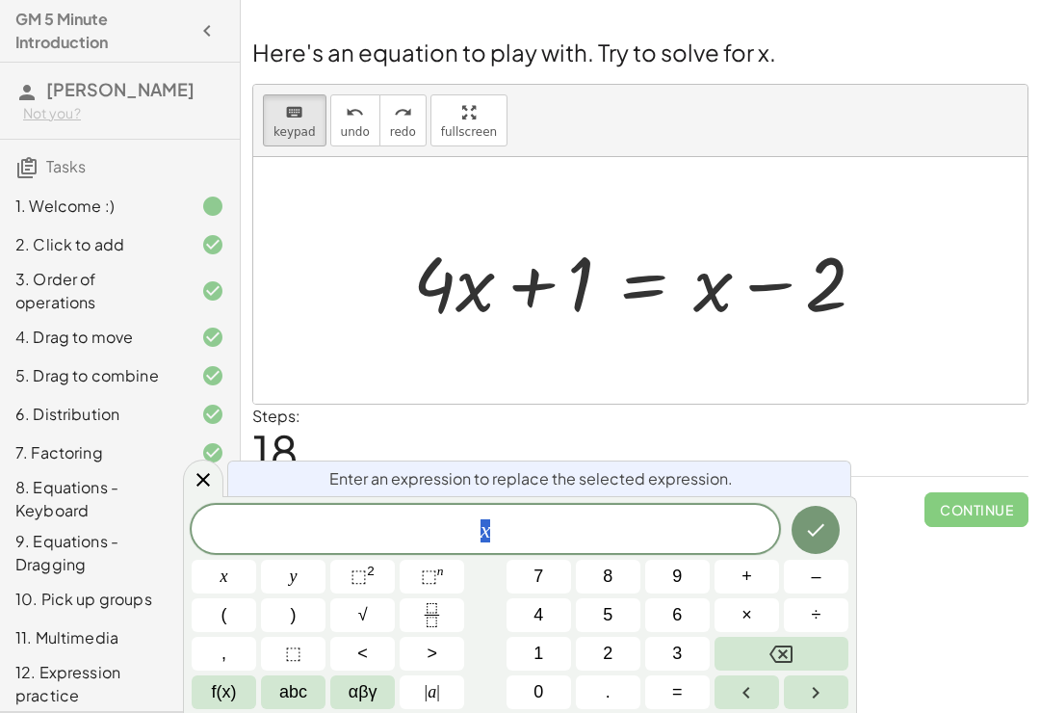
click at [722, 246] on div at bounding box center [647, 280] width 487 height 99
click at [826, 516] on button "Done" at bounding box center [816, 530] width 48 height 48
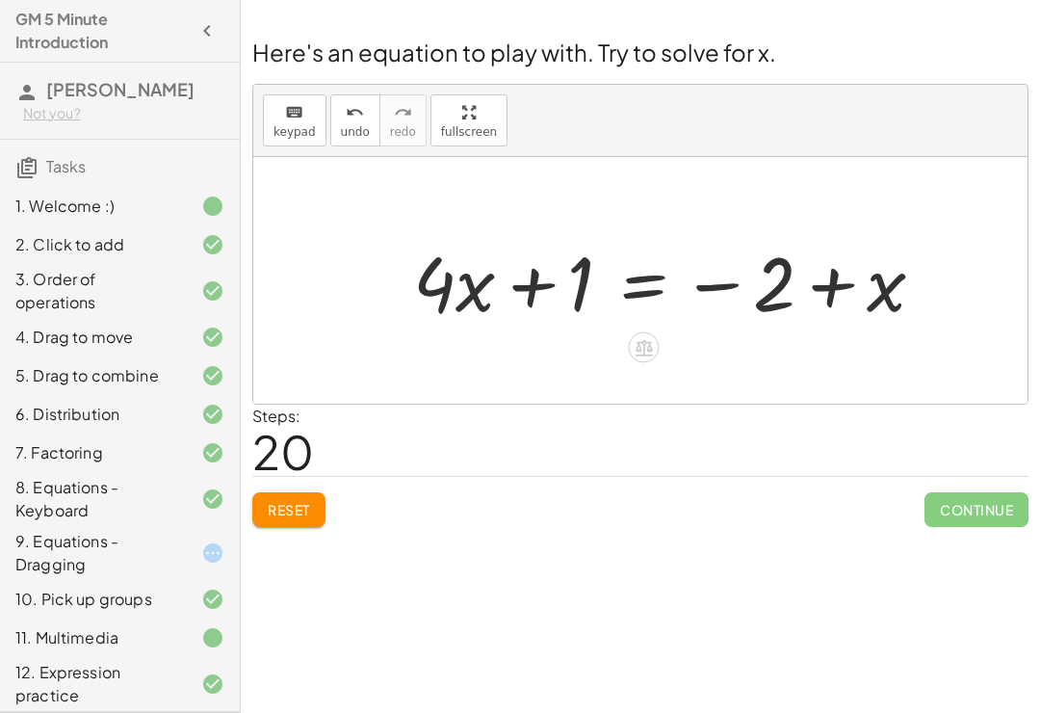
click at [653, 337] on icon at bounding box center [644, 347] width 20 height 20
click at [604, 334] on span "−" at bounding box center [606, 348] width 12 height 28
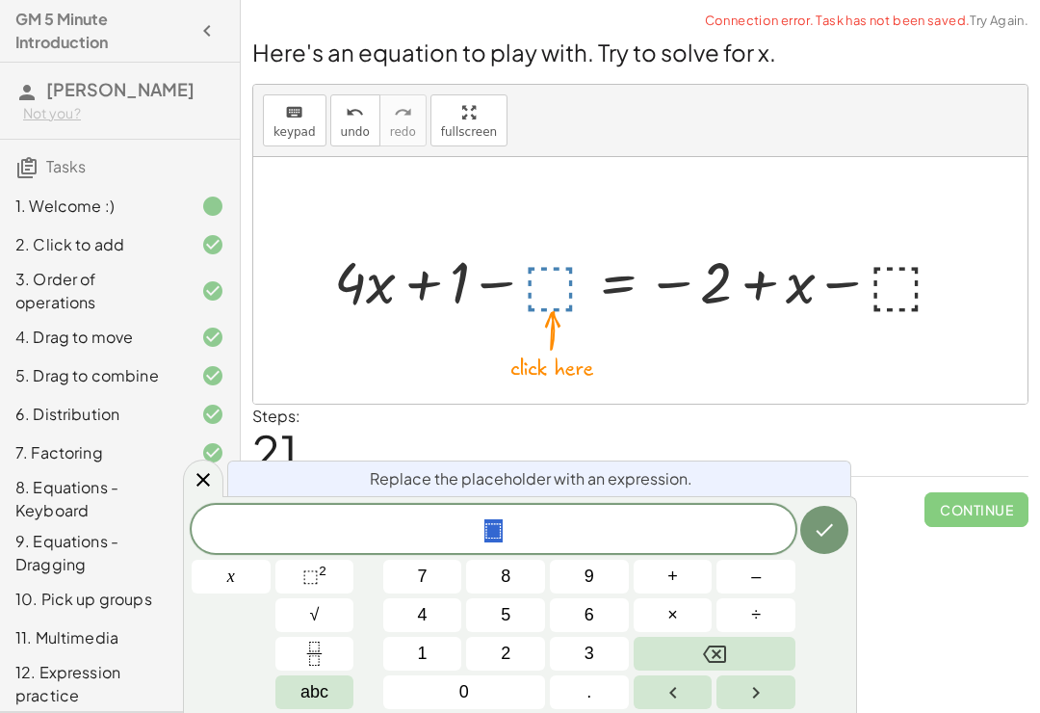
click at [768, 582] on button "–" at bounding box center [756, 577] width 79 height 34
click at [350, 694] on button "abc" at bounding box center [314, 692] width 79 height 34
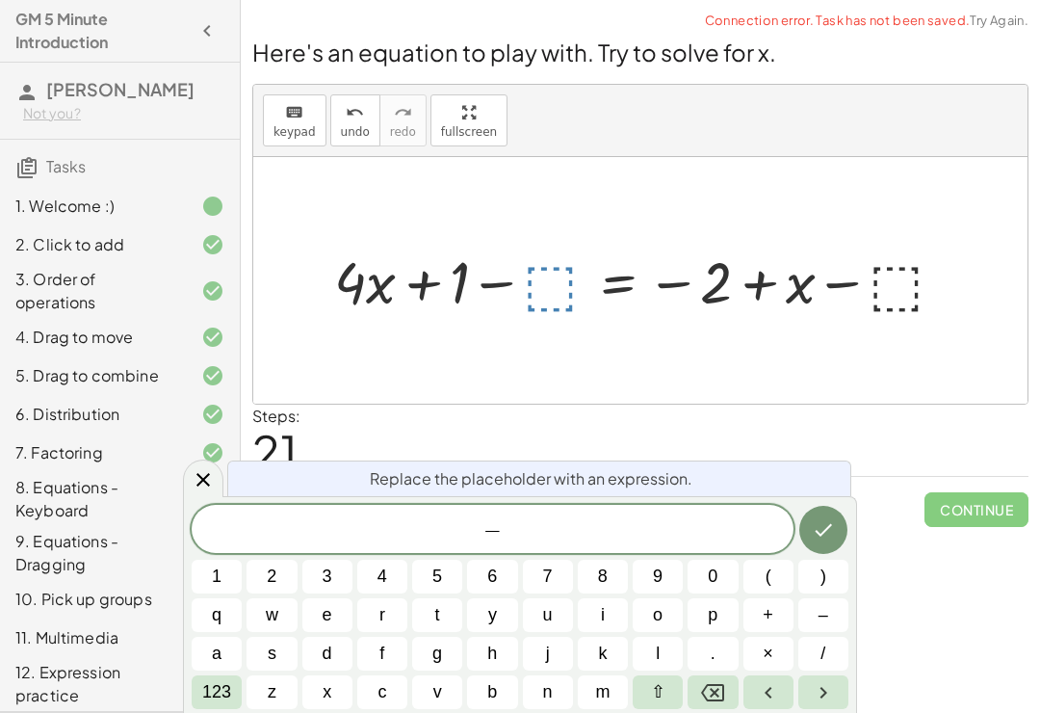
click at [337, 701] on button "x" at bounding box center [327, 692] width 50 height 34
click at [827, 547] on button "Done" at bounding box center [823, 530] width 48 height 48
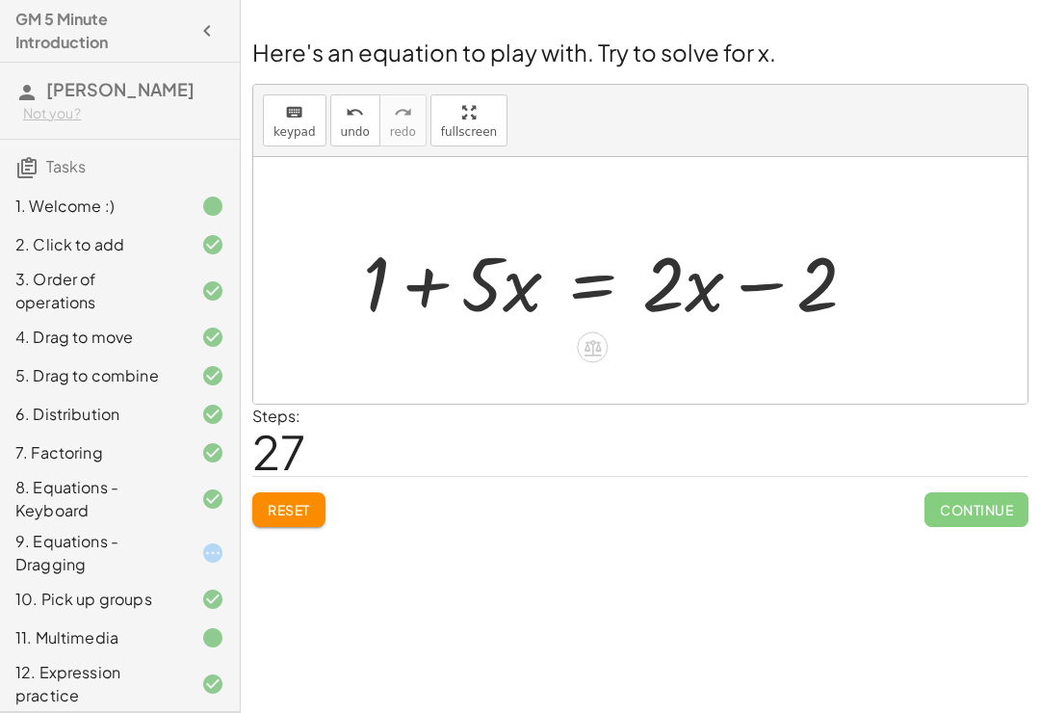
click at [591, 337] on icon at bounding box center [593, 347] width 20 height 20
click at [301, 492] on button "Reset" at bounding box center [288, 509] width 73 height 35
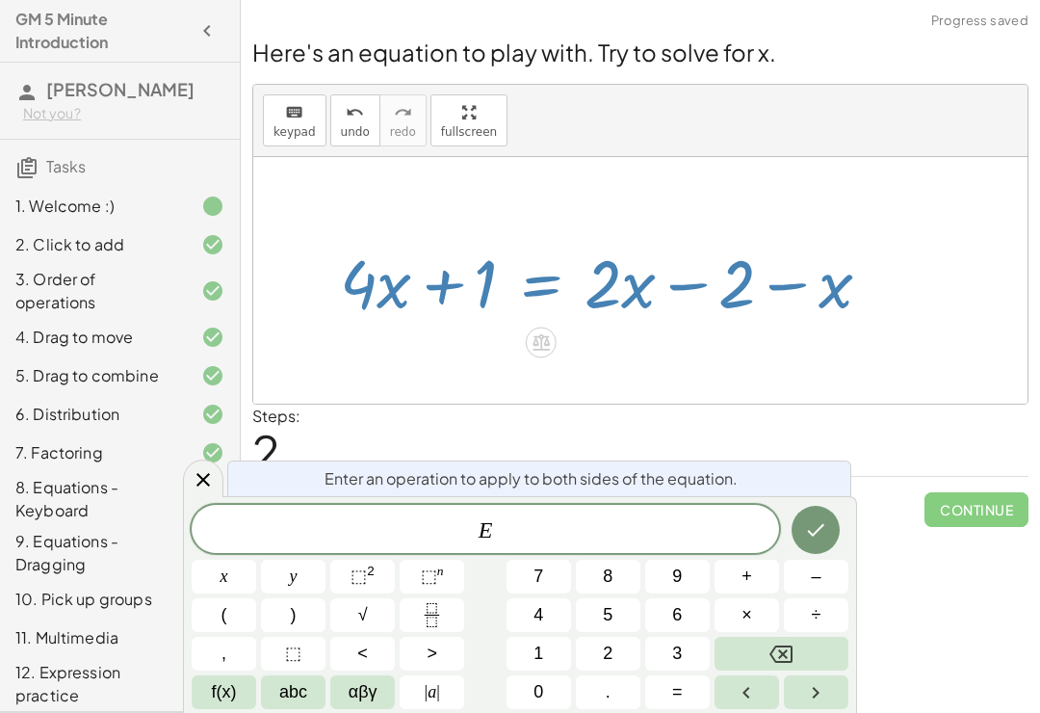
click at [786, 647] on icon "Backspace" at bounding box center [781, 653] width 23 height 23
click at [821, 549] on button "Done" at bounding box center [816, 530] width 48 height 48
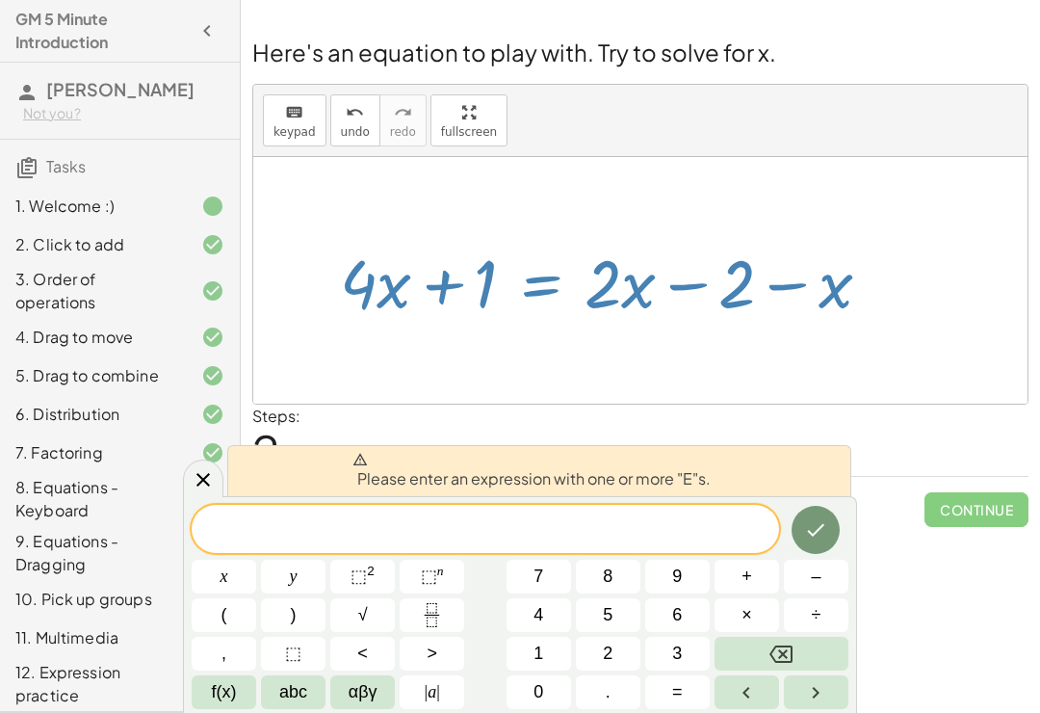
click at [833, 519] on button "Done" at bounding box center [816, 530] width 48 height 48
click at [622, 625] on button "5" at bounding box center [608, 615] width 65 height 34
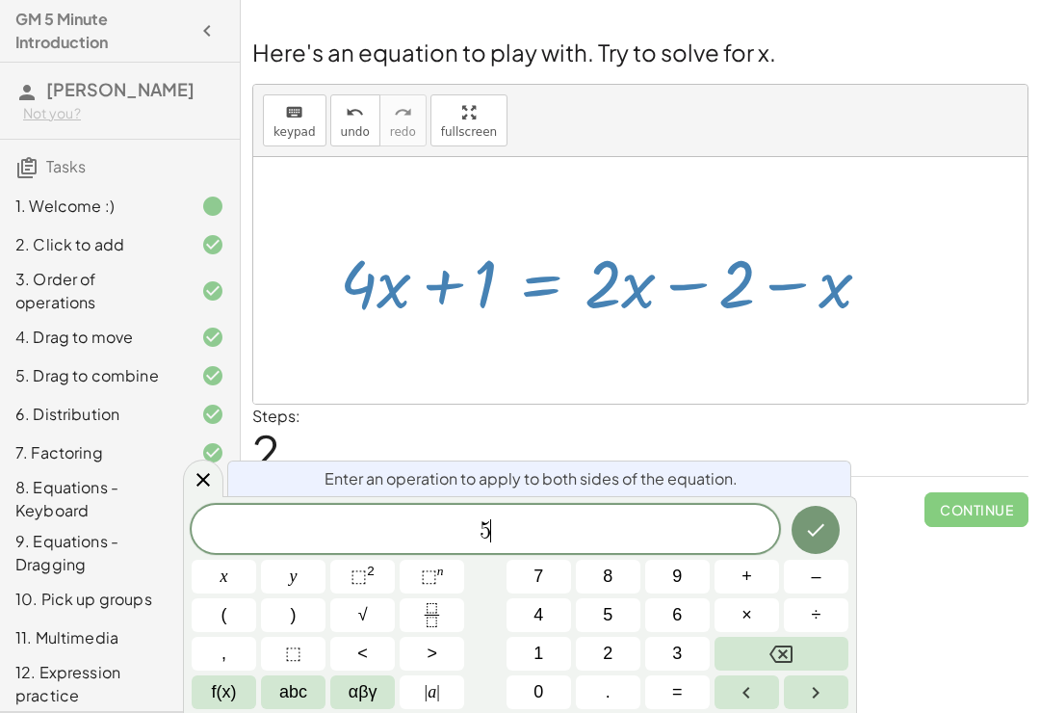
click at [835, 536] on button "Done" at bounding box center [816, 530] width 48 height 48
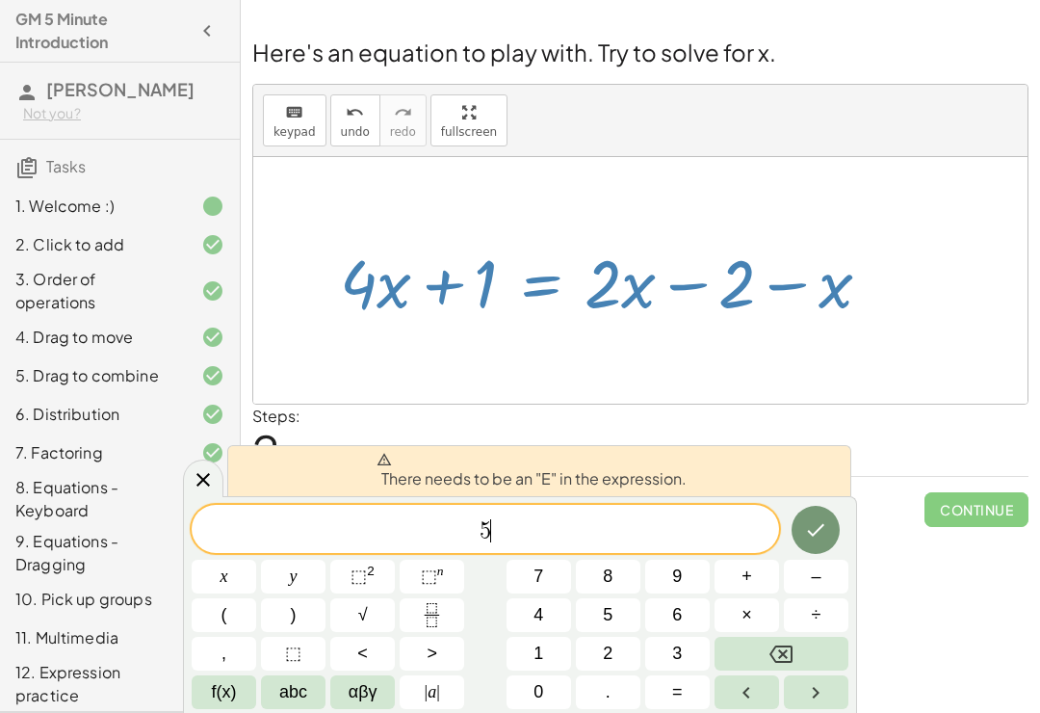
click at [807, 651] on button "Backspace" at bounding box center [782, 654] width 134 height 34
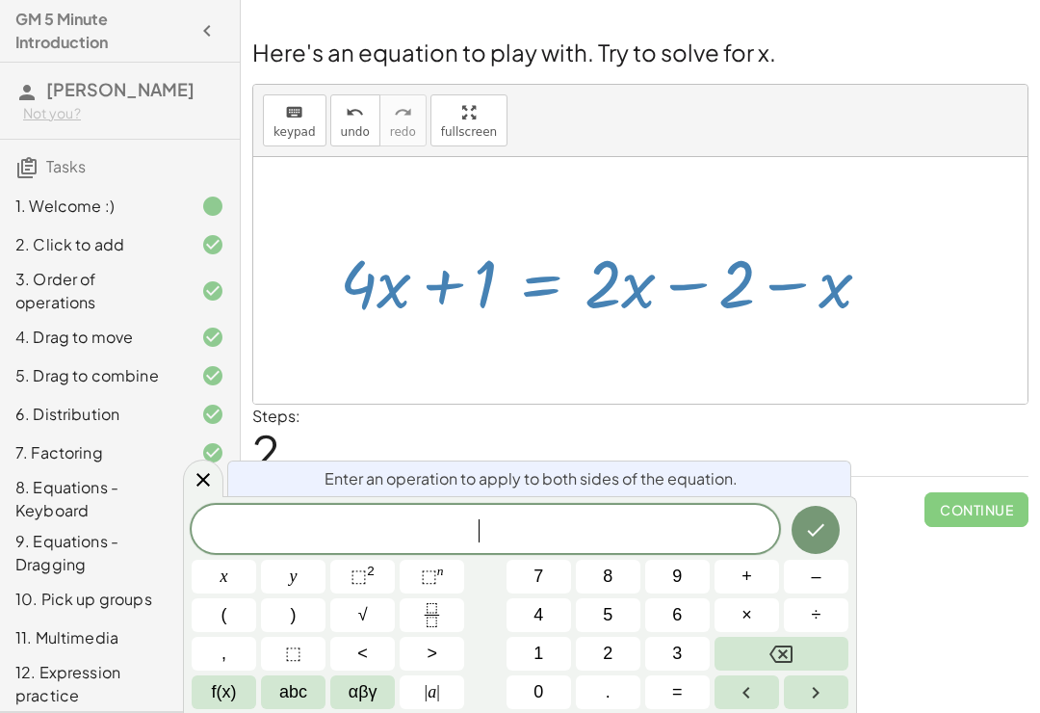
click at [827, 500] on div "Enter an operation to apply to both sides of the equation. ​ x y ⬚ 2 ⬚ n 7 8 9 …" at bounding box center [520, 604] width 674 height 217
click at [880, 476] on div "Reset Continue" at bounding box center [640, 501] width 776 height 51
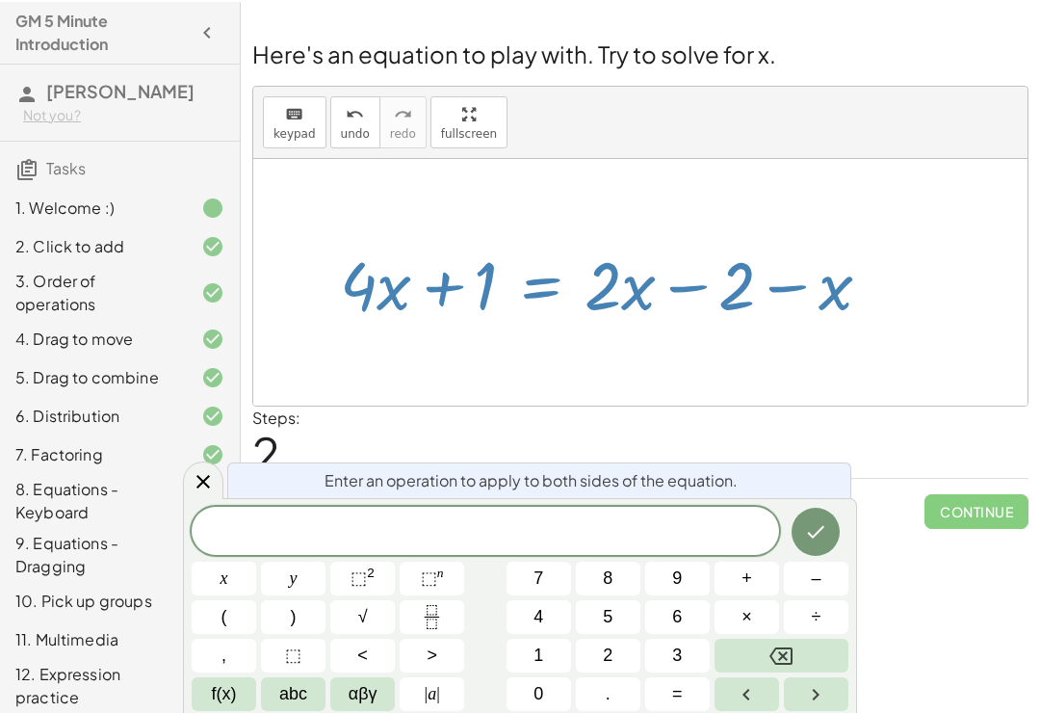
click at [202, 472] on icon at bounding box center [203, 479] width 23 height 23
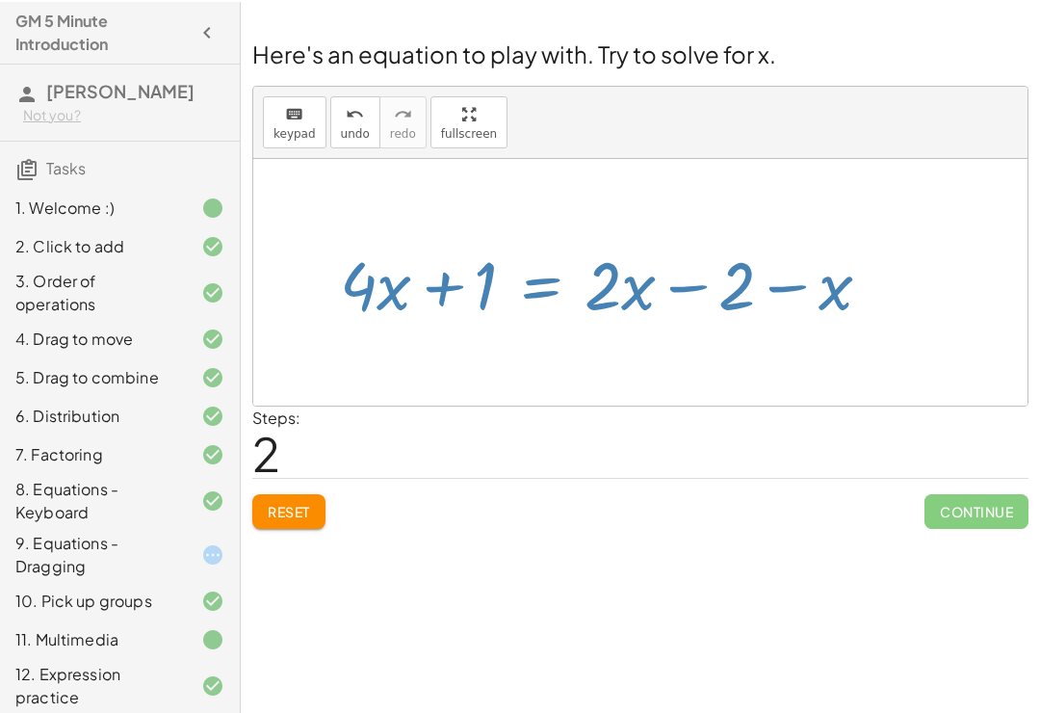
scroll to position [1, 0]
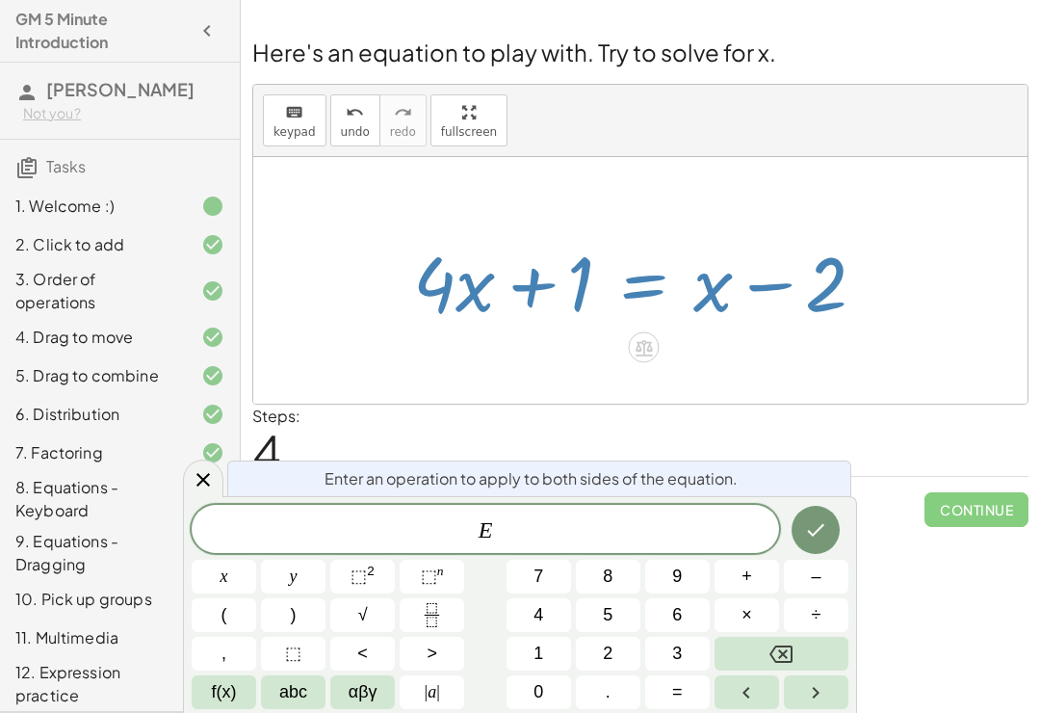
click at [817, 533] on icon "Done" at bounding box center [816, 530] width 17 height 13
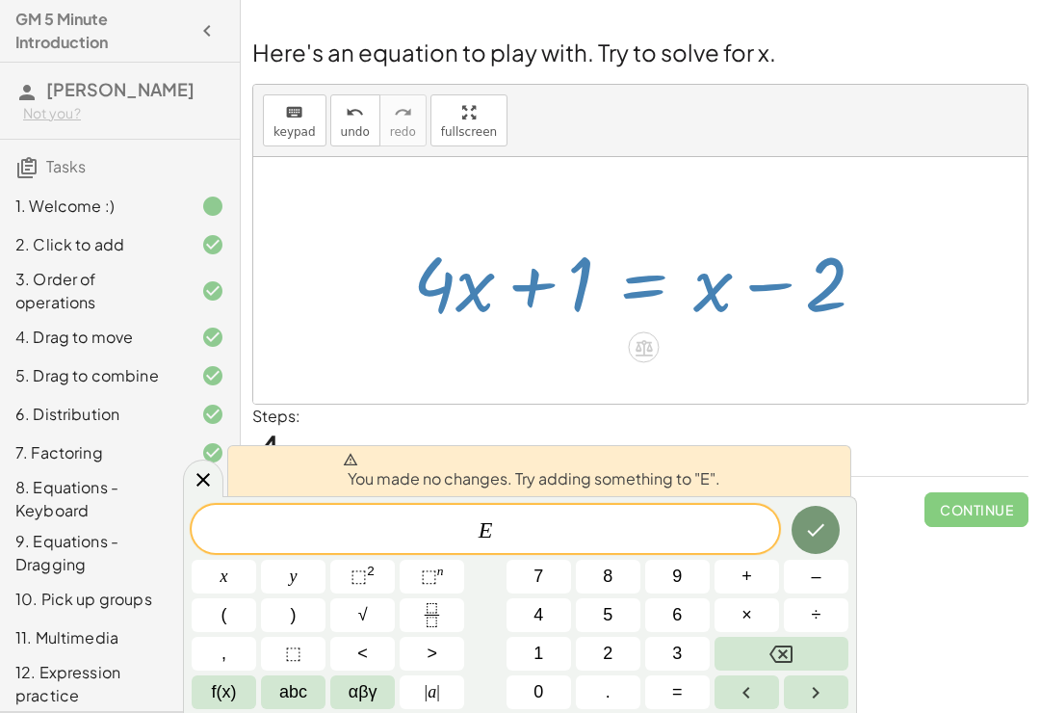
click at [812, 510] on button "Done" at bounding box center [816, 530] width 48 height 48
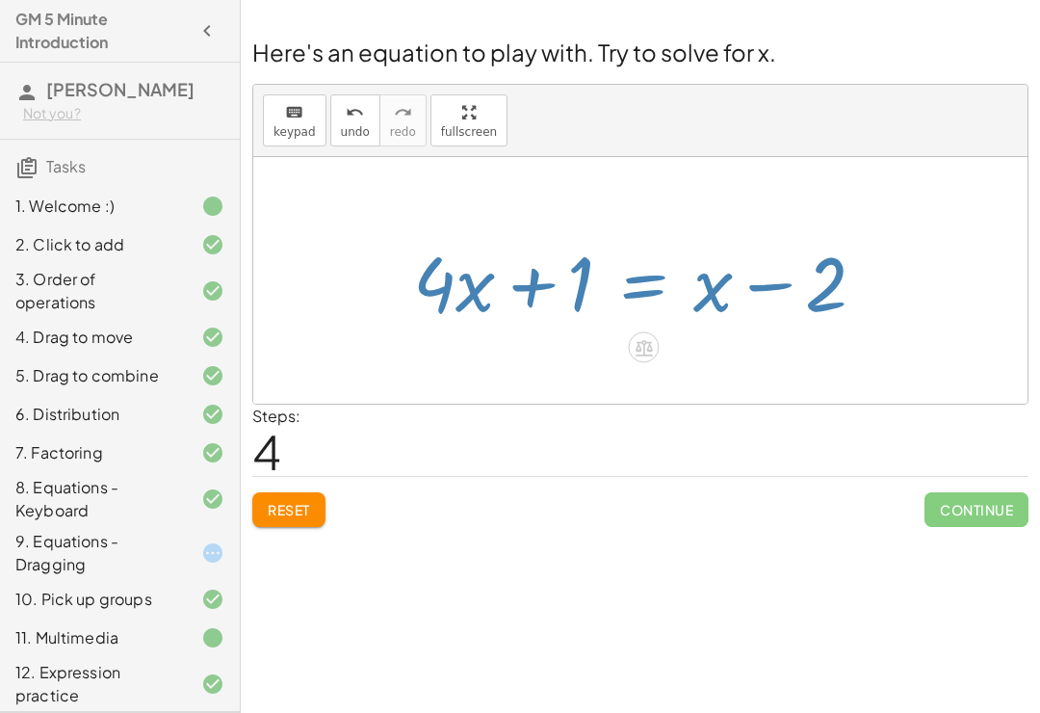
click at [812, 510] on div "Reset Continue" at bounding box center [640, 501] width 776 height 51
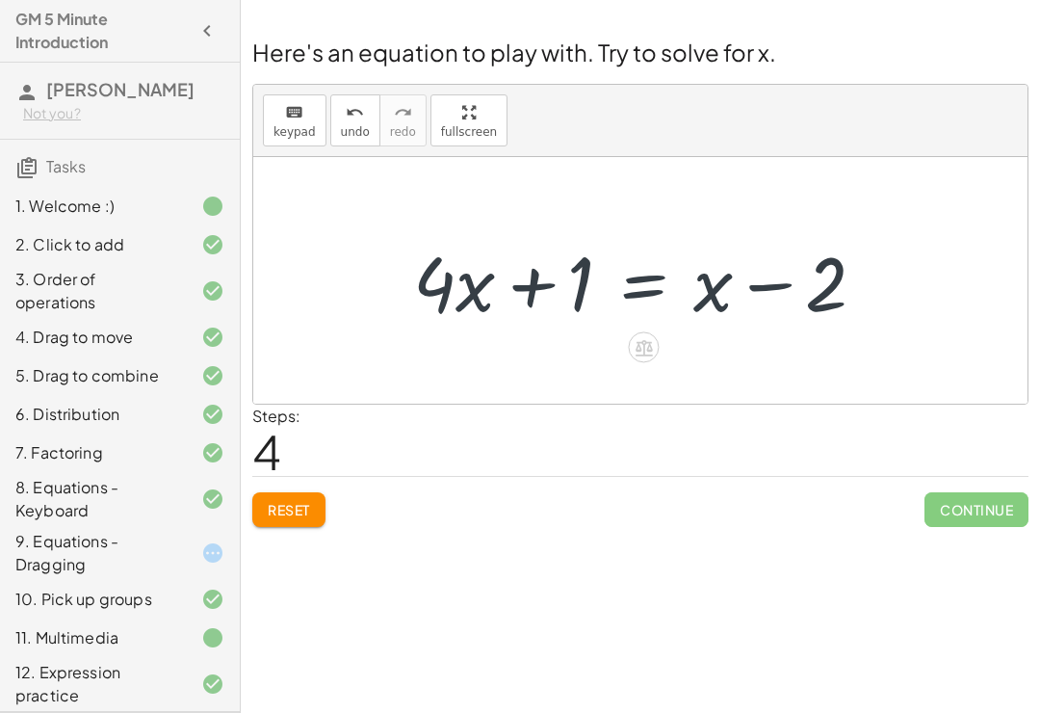
click at [858, 430] on div "Steps: 4" at bounding box center [640, 440] width 776 height 71
click at [824, 495] on div "Reset Continue" at bounding box center [640, 501] width 776 height 51
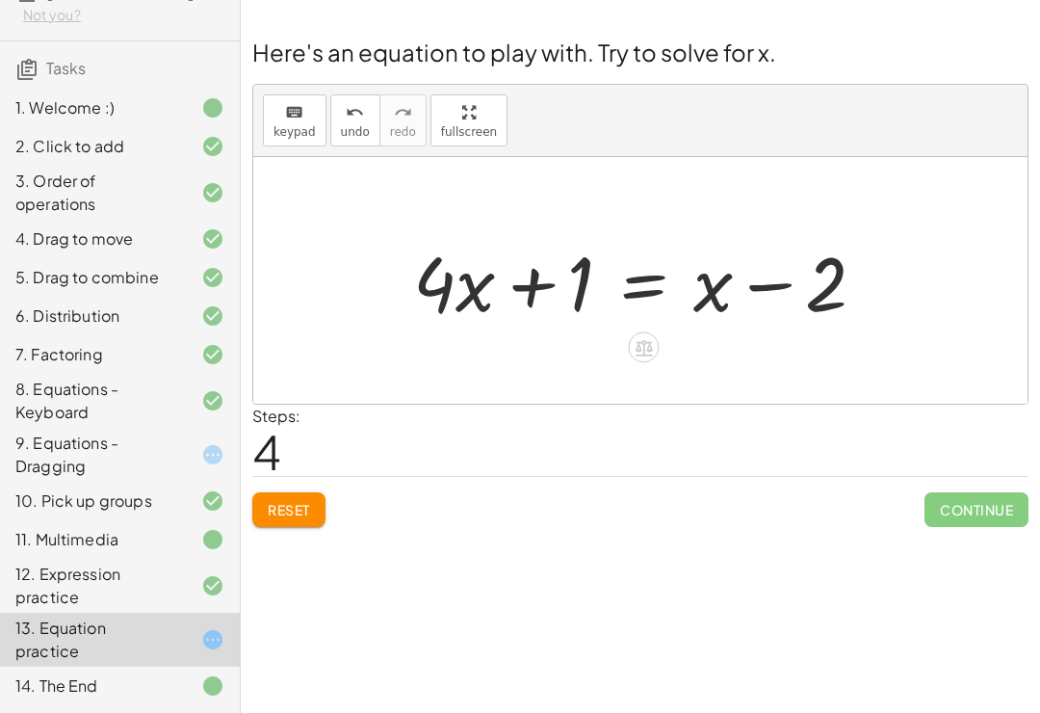
scroll to position [121, 0]
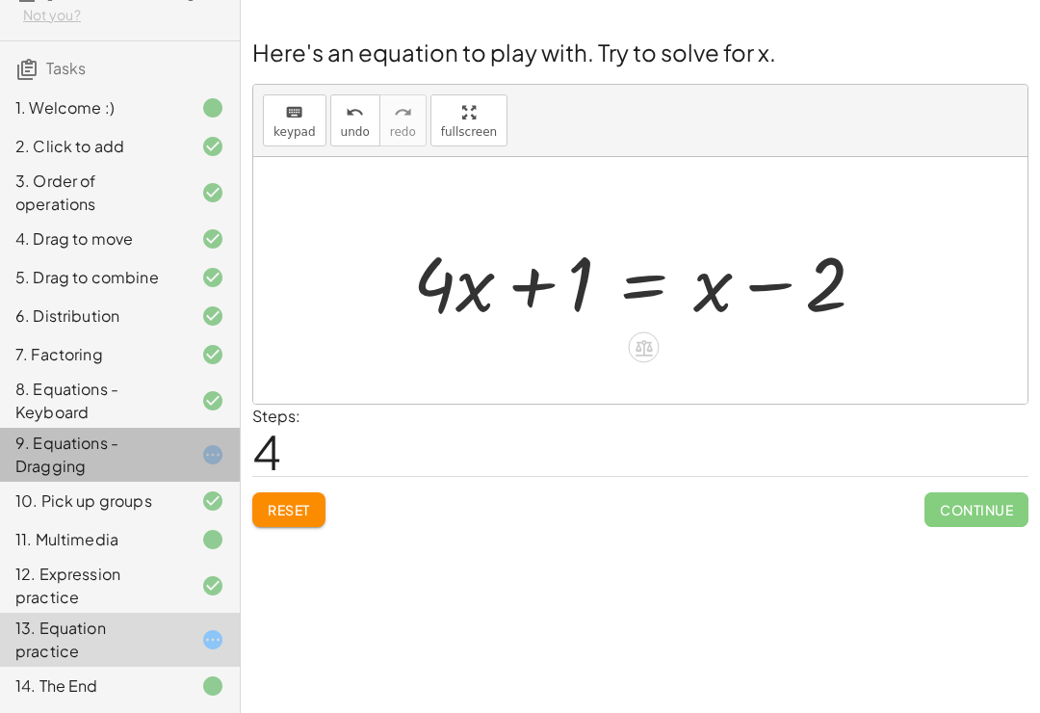
click at [34, 438] on div "9. Equations - Dragging" at bounding box center [92, 455] width 155 height 46
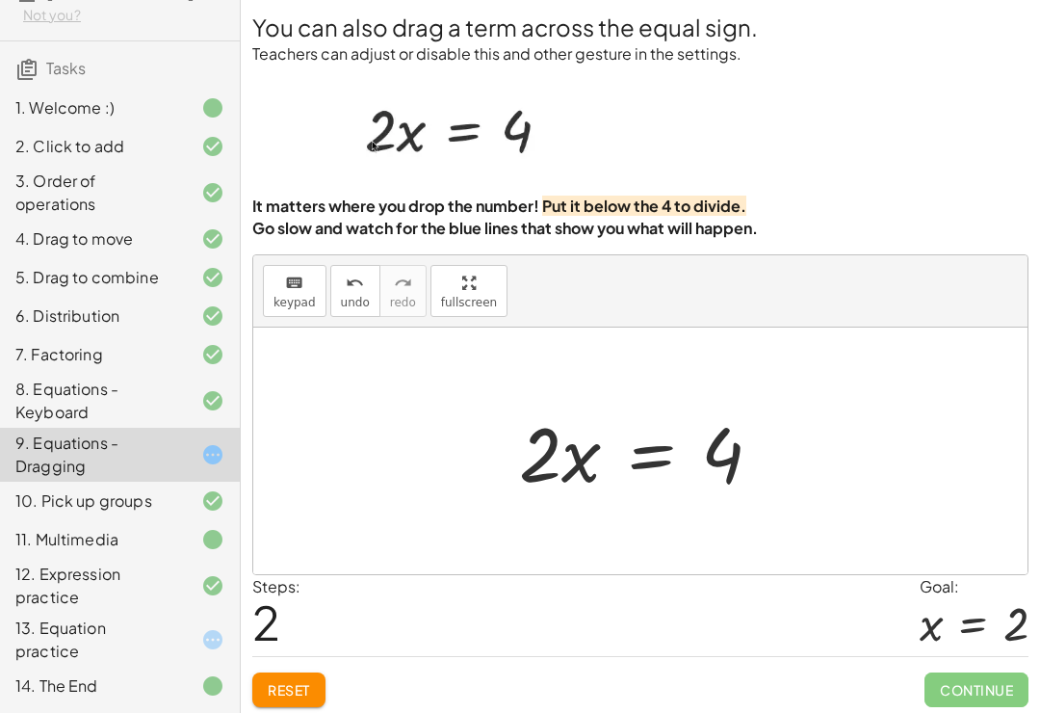
scroll to position [30, 0]
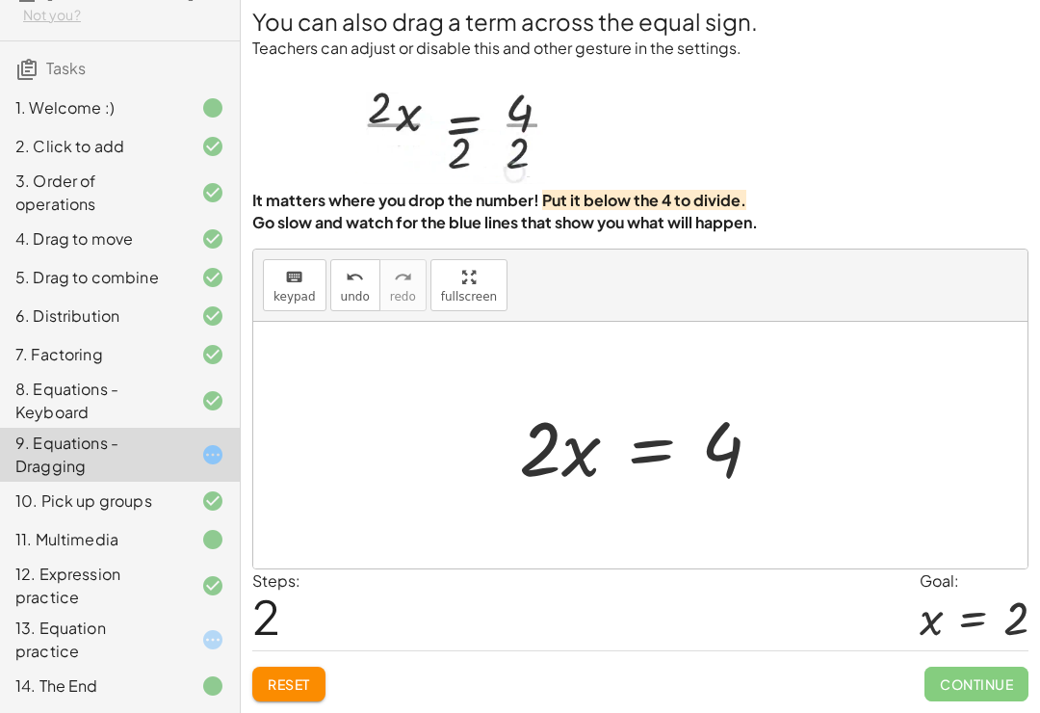
click at [49, 513] on div "10. Pick up groups" at bounding box center [120, 501] width 240 height 39
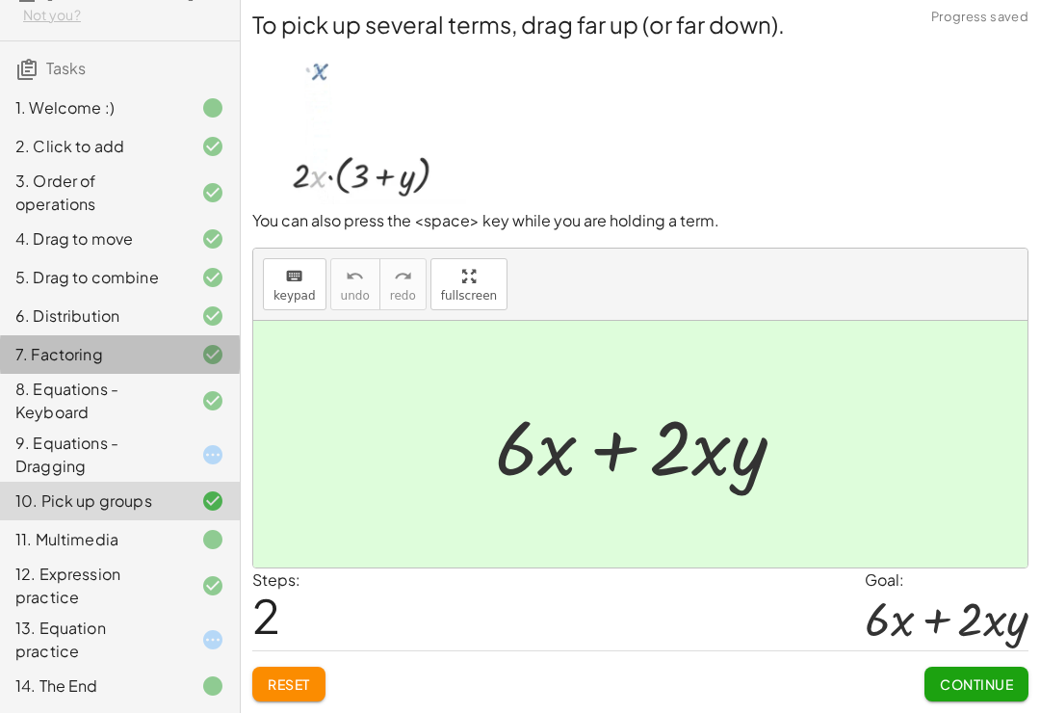
click at [36, 350] on div "7. Factoring" at bounding box center [92, 354] width 155 height 23
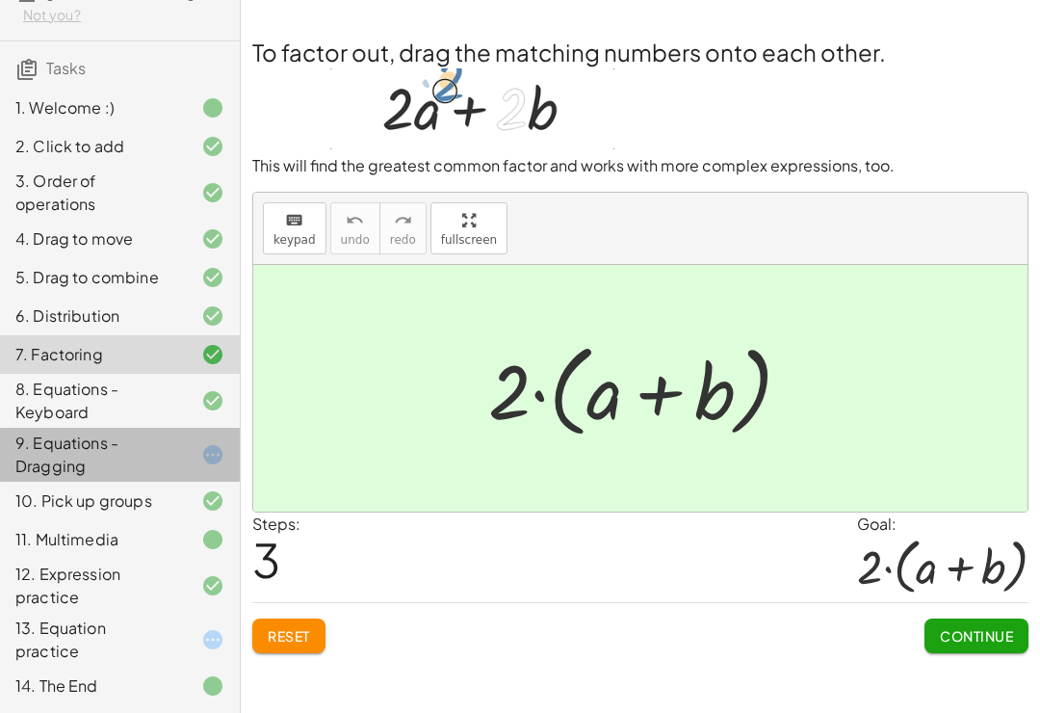
click at [39, 460] on div "9. Equations - Dragging" at bounding box center [92, 455] width 155 height 46
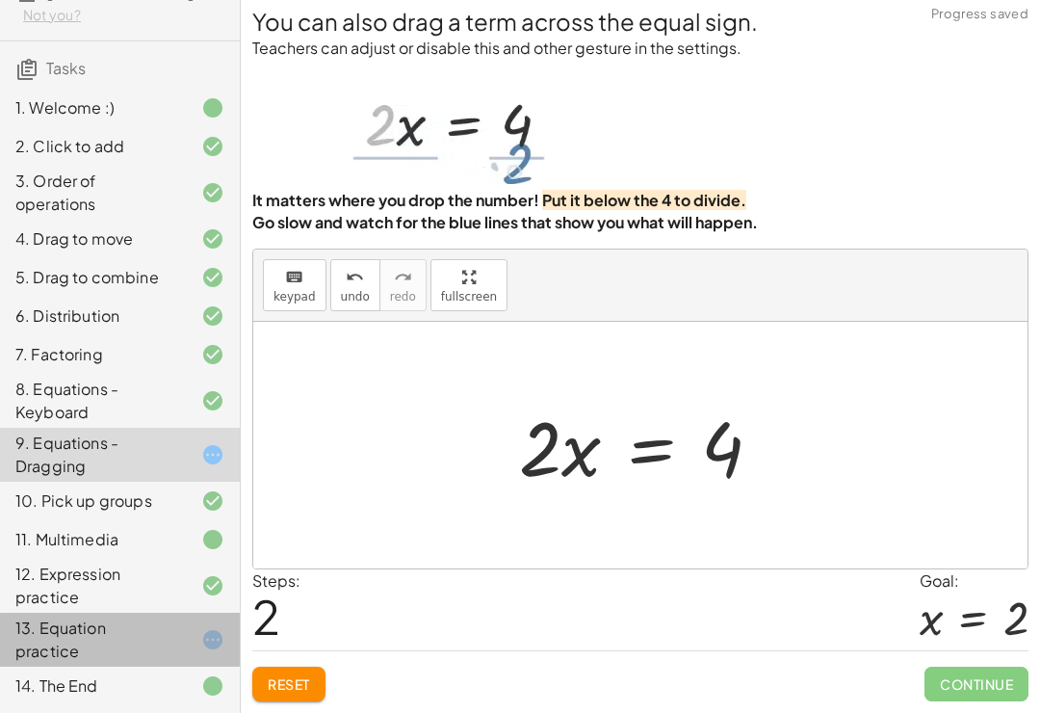
click at [80, 626] on div "13. Equation practice" at bounding box center [92, 639] width 155 height 46
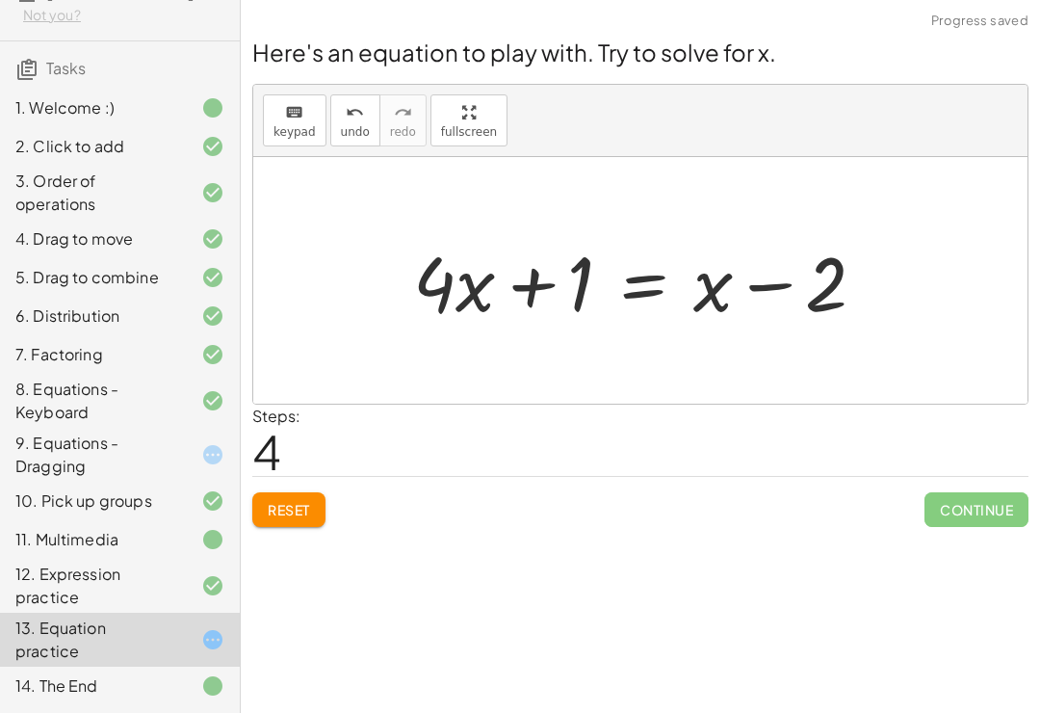
click at [283, 501] on span "Reset" at bounding box center [289, 509] width 42 height 17
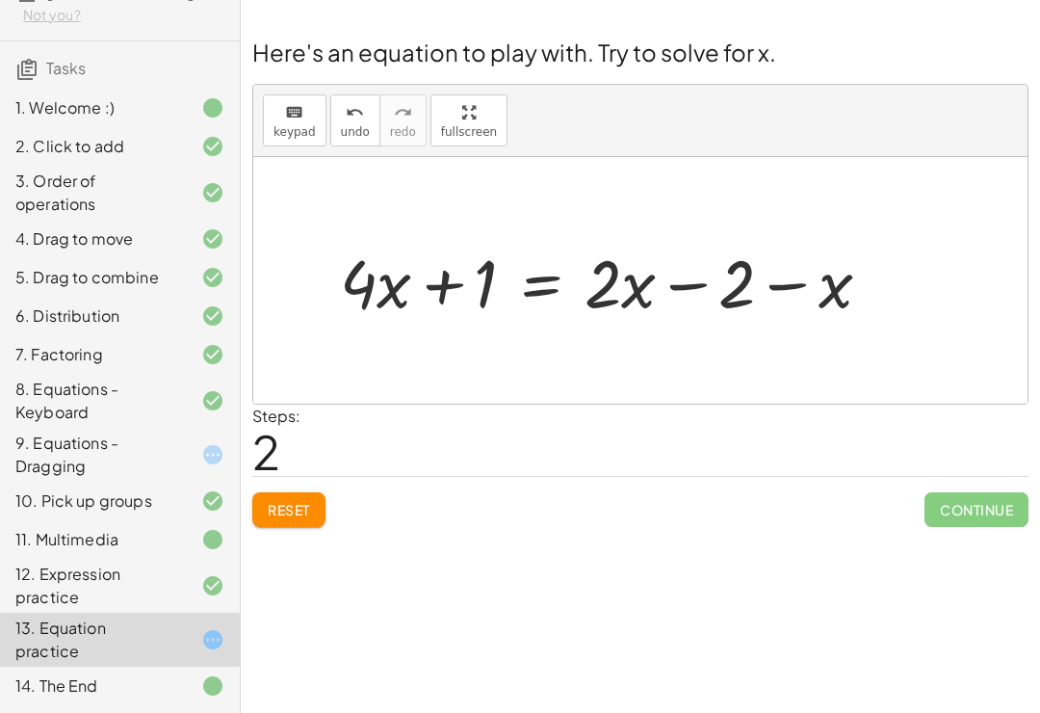
click at [268, 501] on span "Reset" at bounding box center [289, 509] width 42 height 17
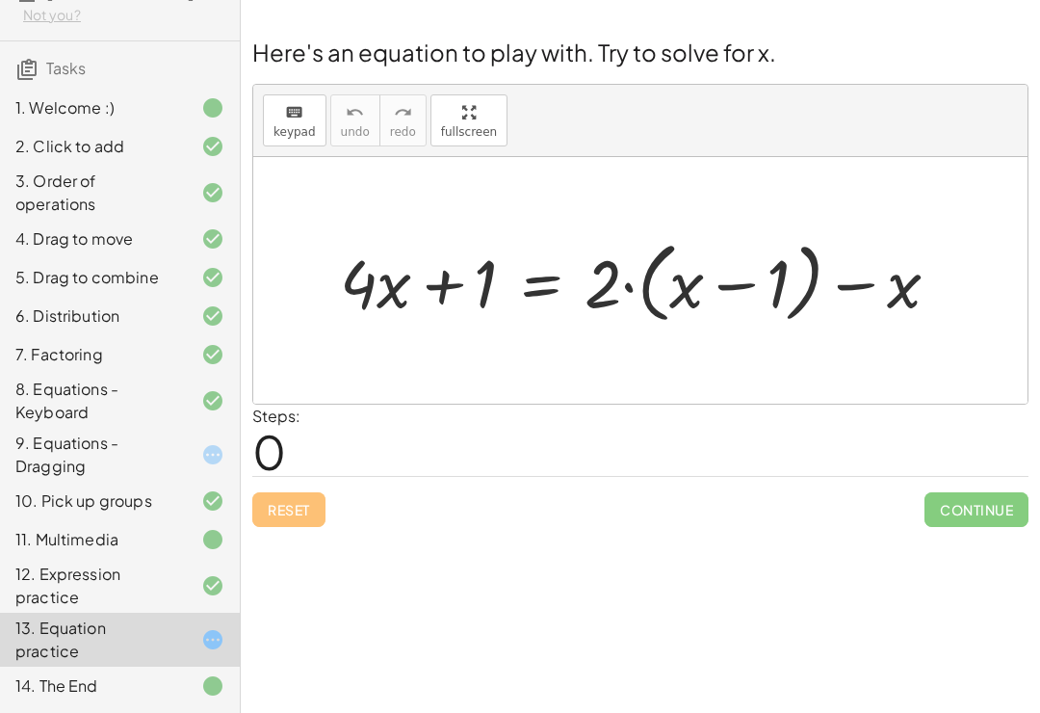
click at [259, 476] on div "Reset Continue" at bounding box center [640, 501] width 776 height 51
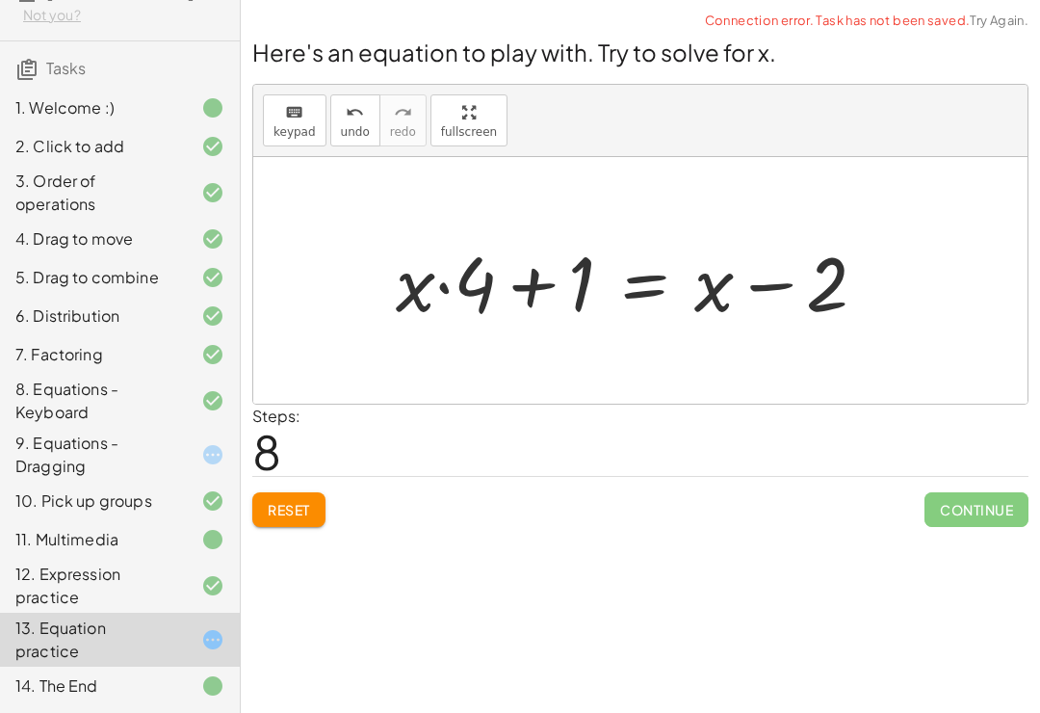
click at [312, 476] on div "Reset Continue" at bounding box center [640, 501] width 776 height 51
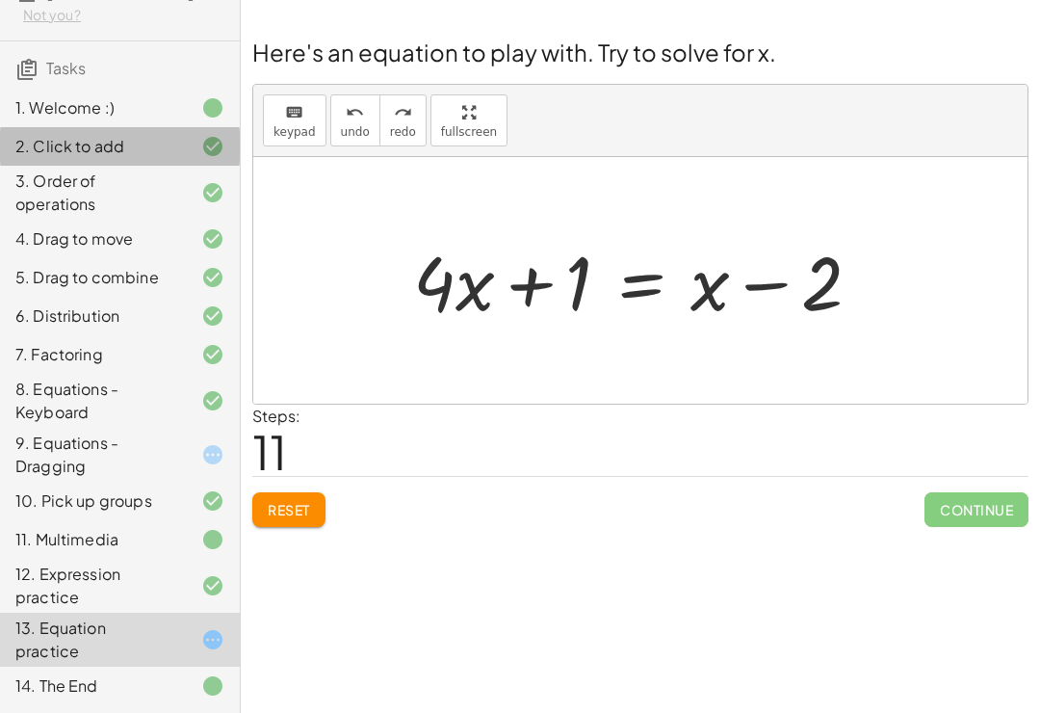
click at [59, 162] on div "2. Click to add" at bounding box center [120, 146] width 240 height 39
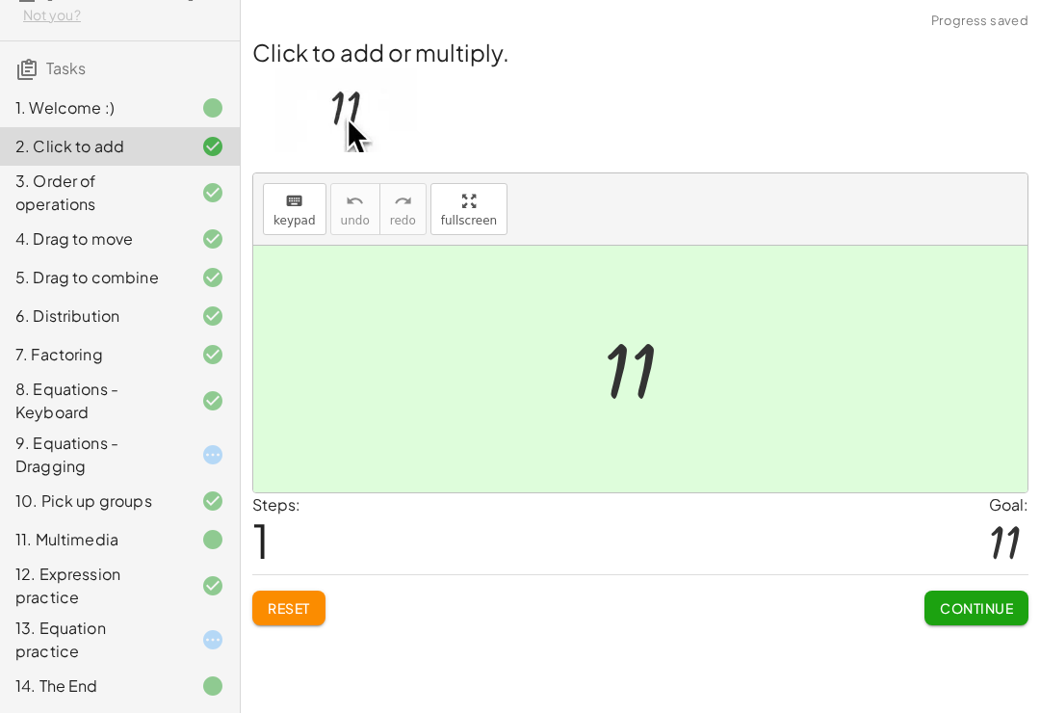
click at [44, 180] on div "3. Order of operations" at bounding box center [92, 193] width 155 height 46
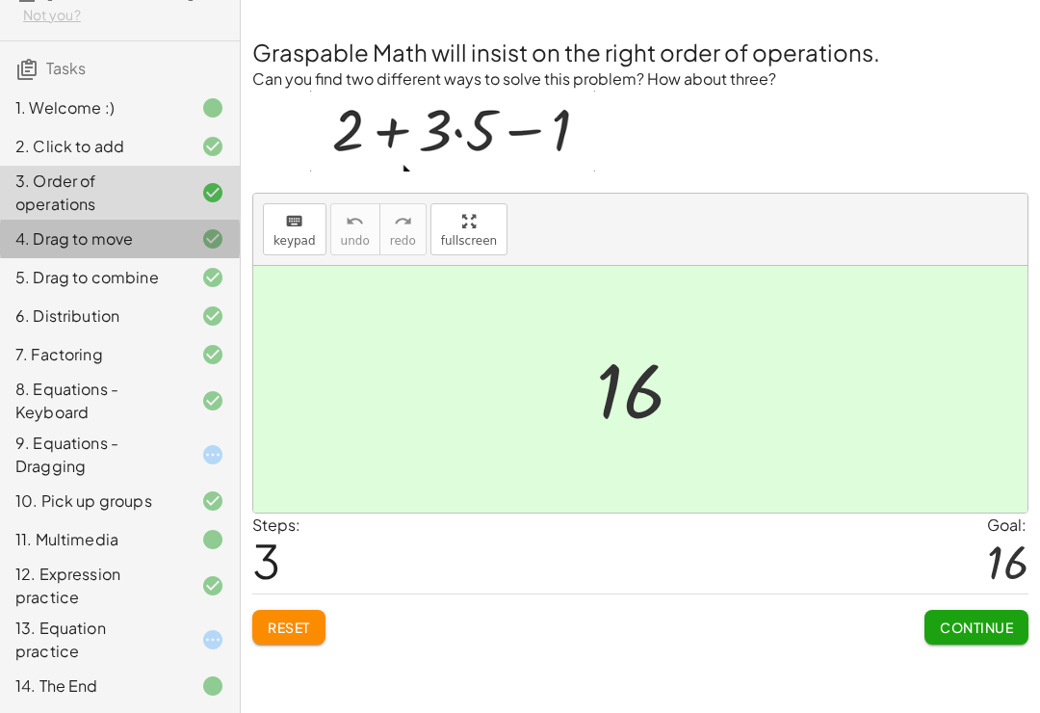
click at [85, 240] on div "4. Drag to move" at bounding box center [92, 238] width 155 height 23
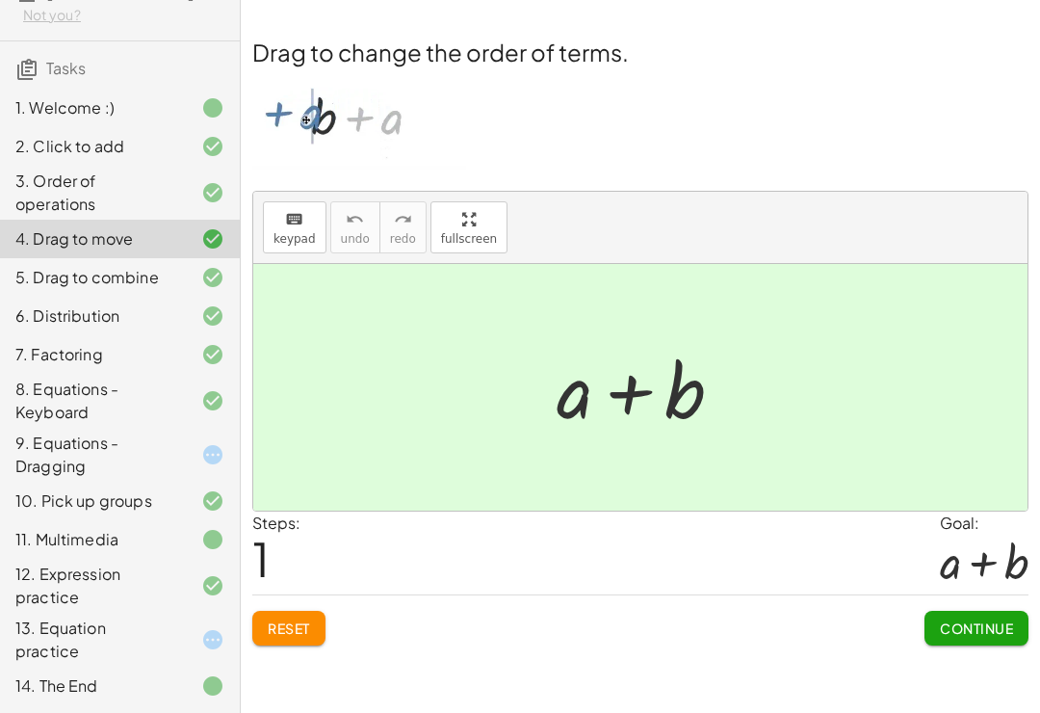
click at [85, 279] on div "5. Drag to combine" at bounding box center [92, 277] width 155 height 23
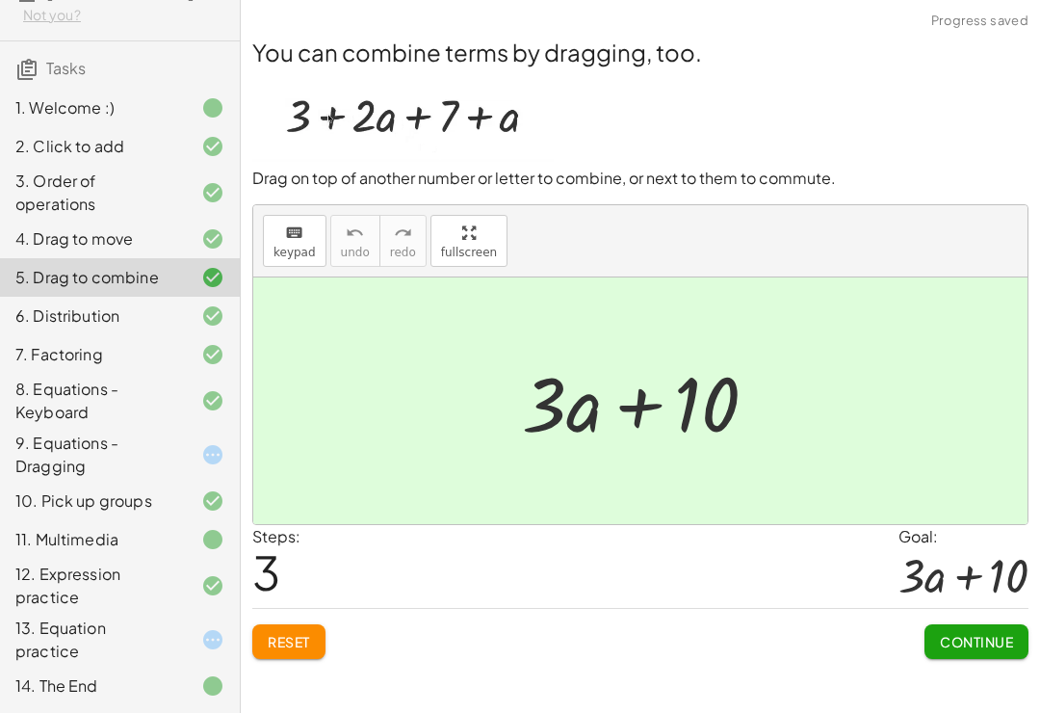
click at [81, 322] on div "6. Distribution" at bounding box center [92, 315] width 155 height 23
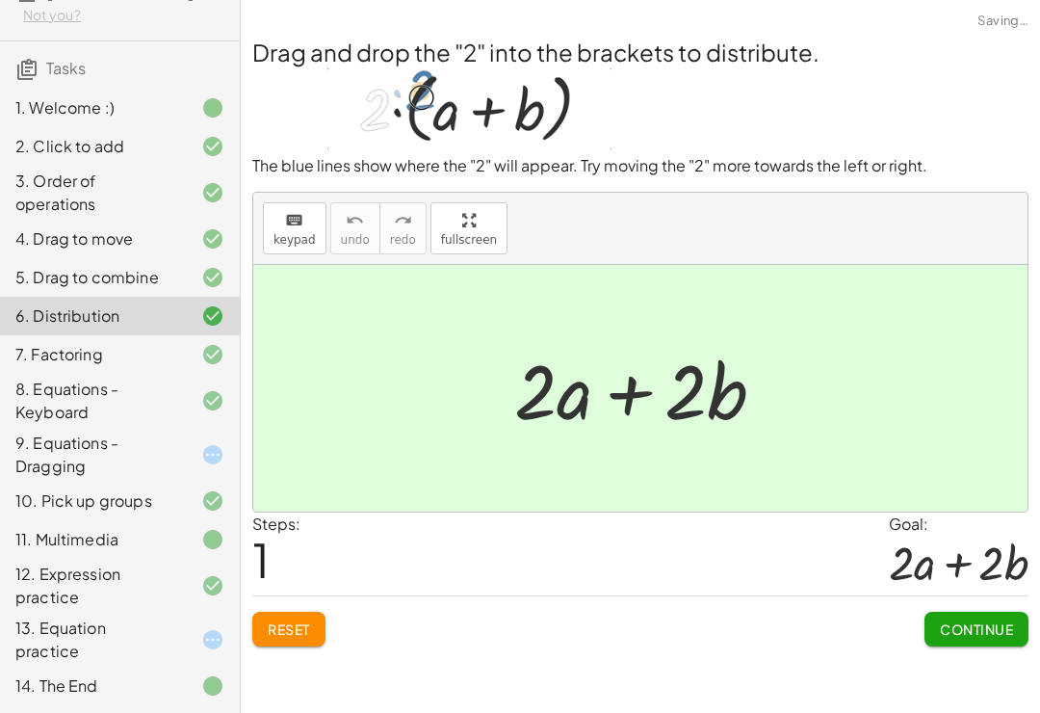
click at [74, 281] on div "5. Drag to combine" at bounding box center [92, 277] width 155 height 23
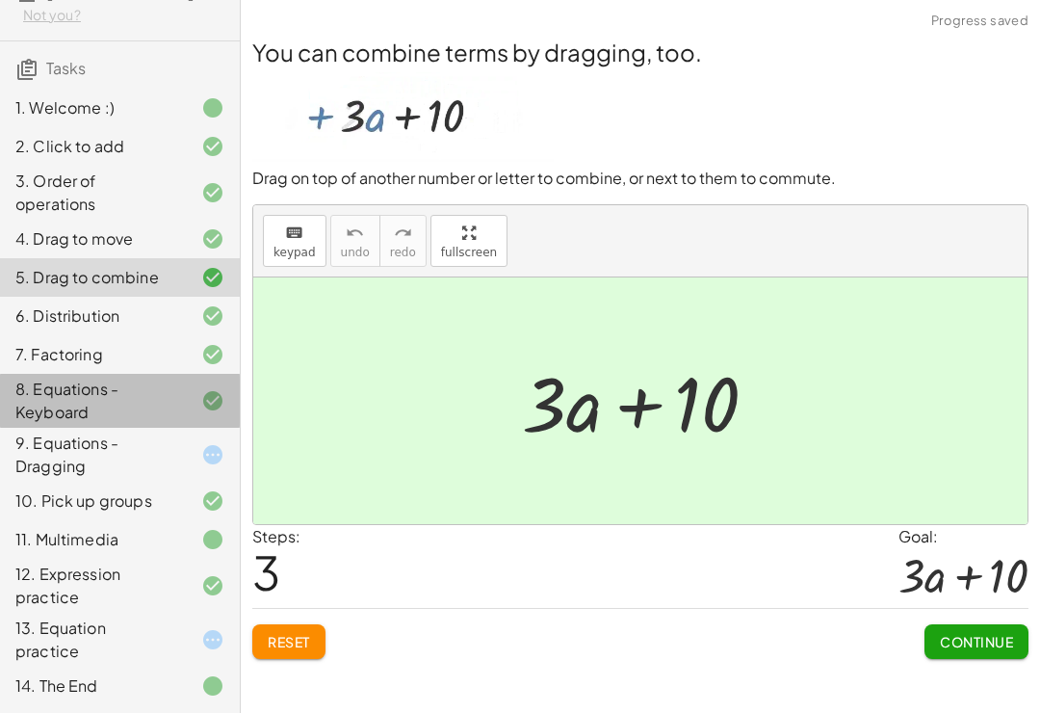
click at [75, 397] on div "8. Equations - Keyboard" at bounding box center [92, 401] width 155 height 46
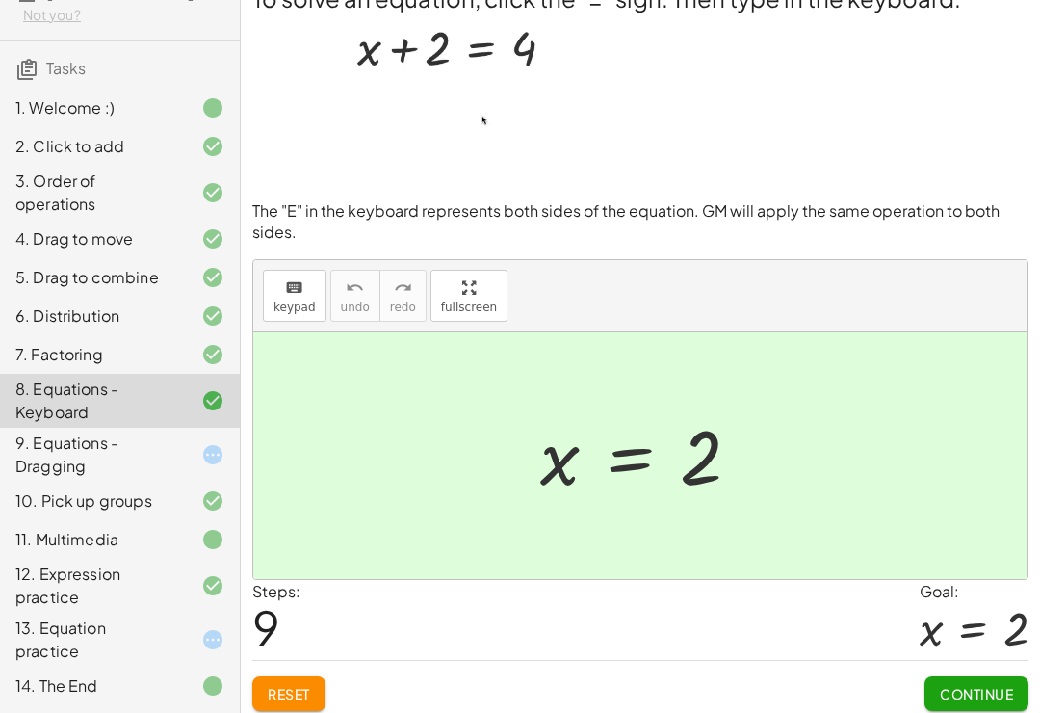
scroll to position [38, 0]
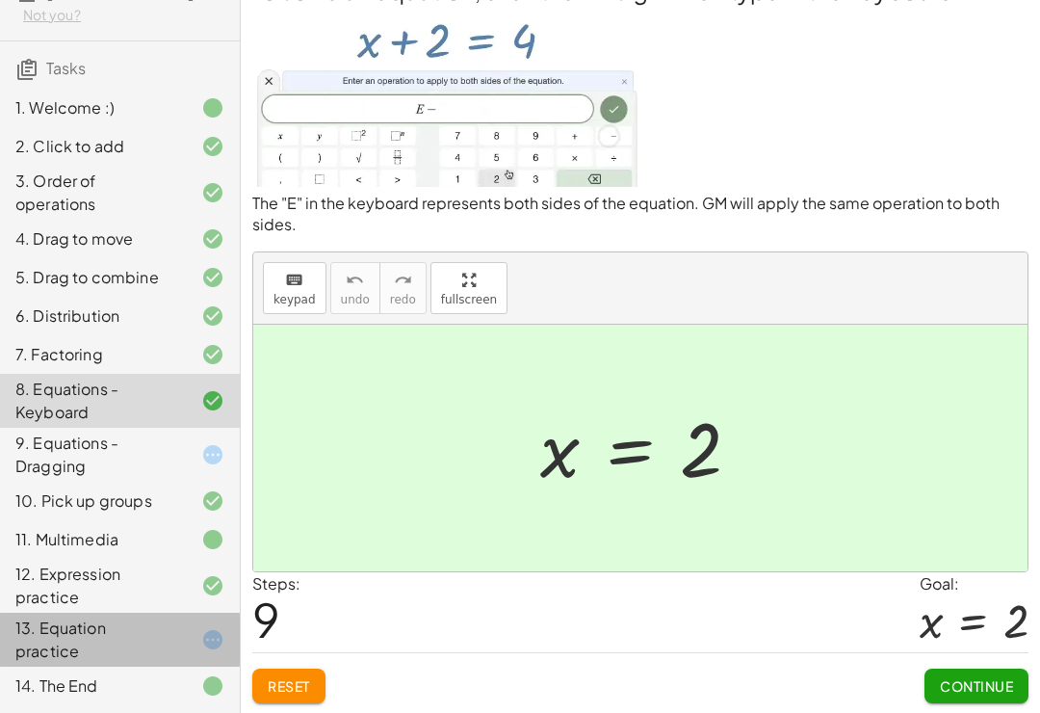
click at [64, 636] on div "13. Equation practice" at bounding box center [92, 639] width 155 height 46
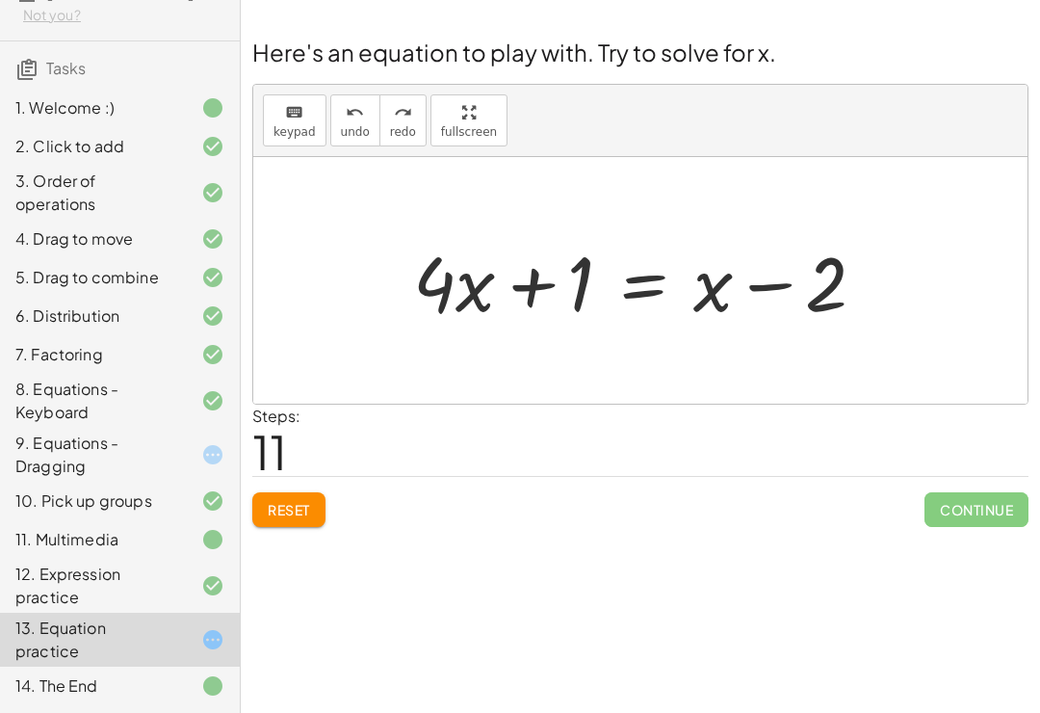
click at [322, 96] on button "keyboard keypad" at bounding box center [295, 120] width 64 height 52
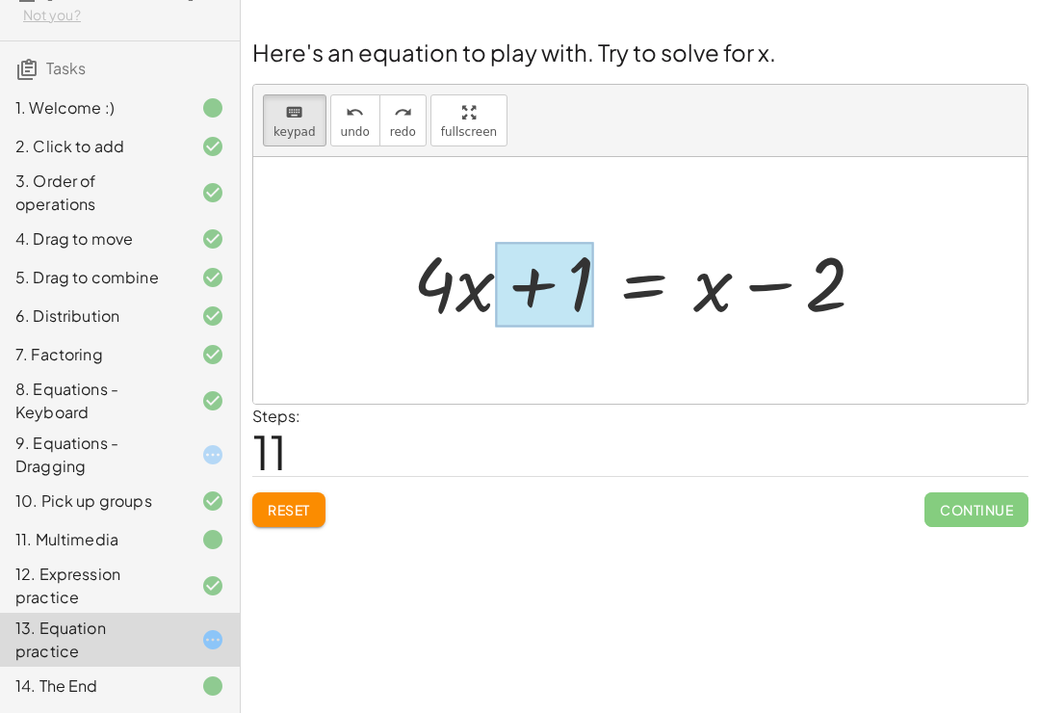
click at [536, 261] on div at bounding box center [544, 285] width 98 height 86
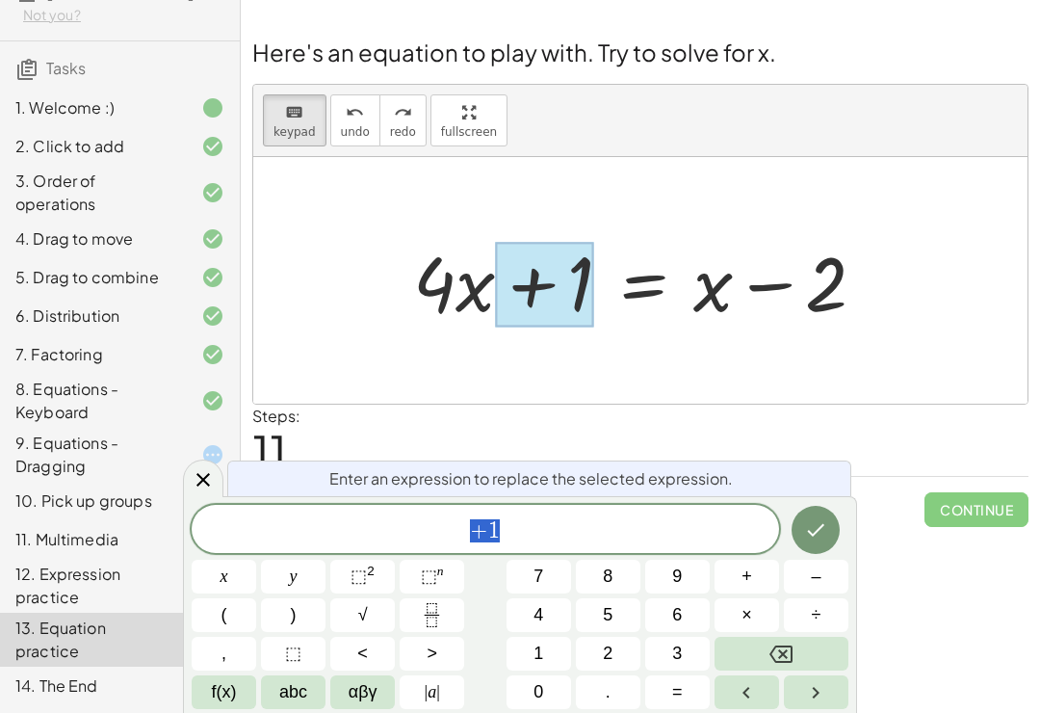
click at [613, 528] on span "+ 1" at bounding box center [486, 530] width 588 height 27
click at [612, 528] on span "+ 1 ​" at bounding box center [486, 530] width 588 height 27
click at [838, 538] on button "Done" at bounding box center [816, 530] width 48 height 48
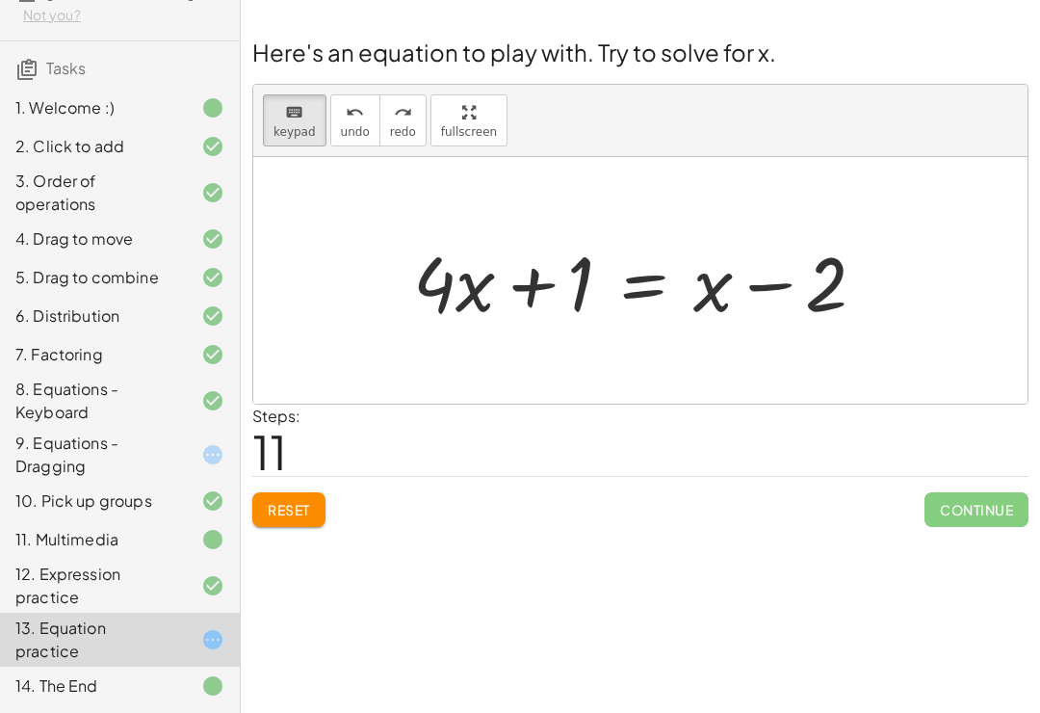
click at [493, 268] on div at bounding box center [647, 280] width 487 height 99
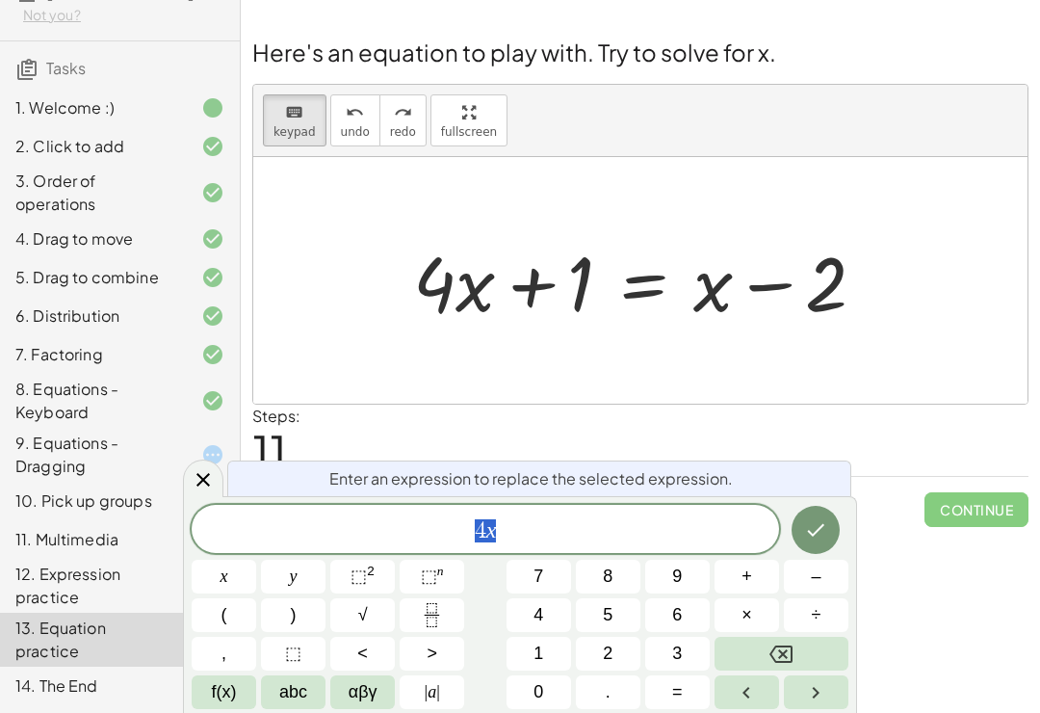
click at [468, 269] on div at bounding box center [647, 280] width 487 height 99
click at [614, 405] on div "Steps: 11" at bounding box center [640, 440] width 776 height 71
click at [578, 442] on div "Steps: 11" at bounding box center [640, 440] width 776 height 71
click at [804, 548] on button "Done" at bounding box center [816, 530] width 48 height 48
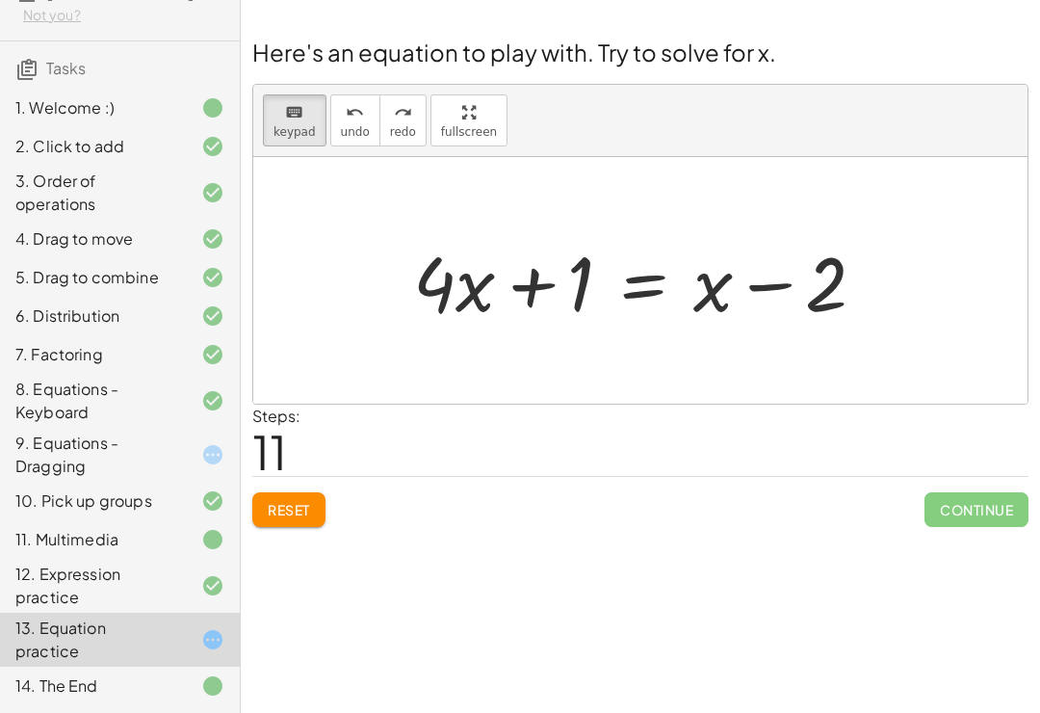
click at [746, 272] on div at bounding box center [647, 280] width 487 height 99
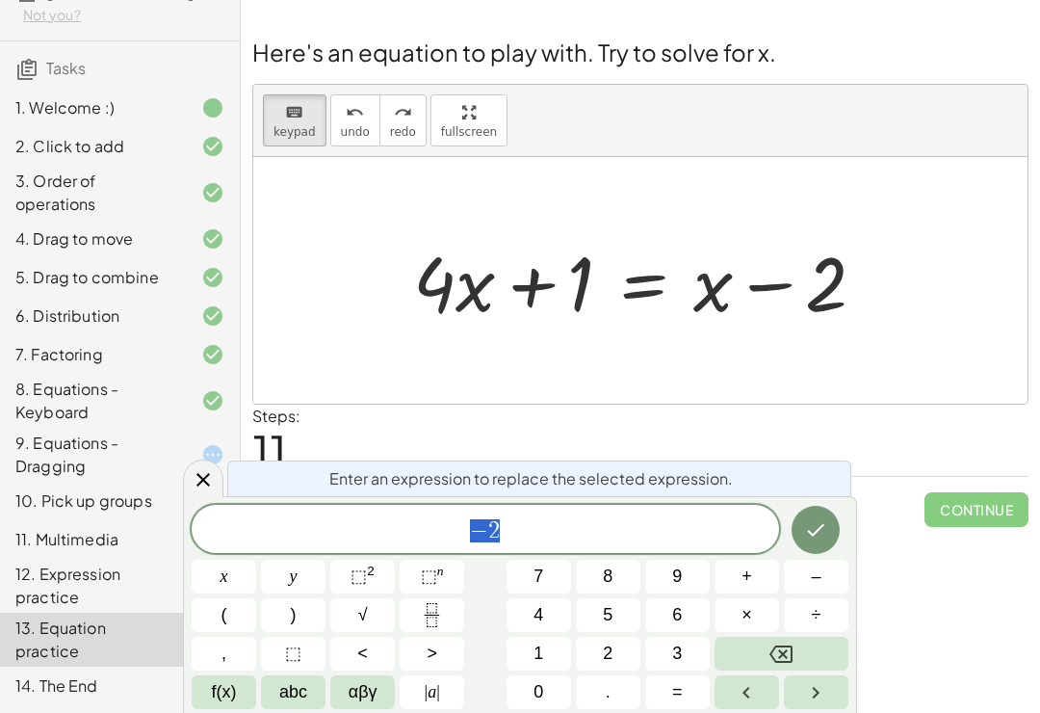
click at [819, 535] on icon "Done" at bounding box center [815, 529] width 23 height 23
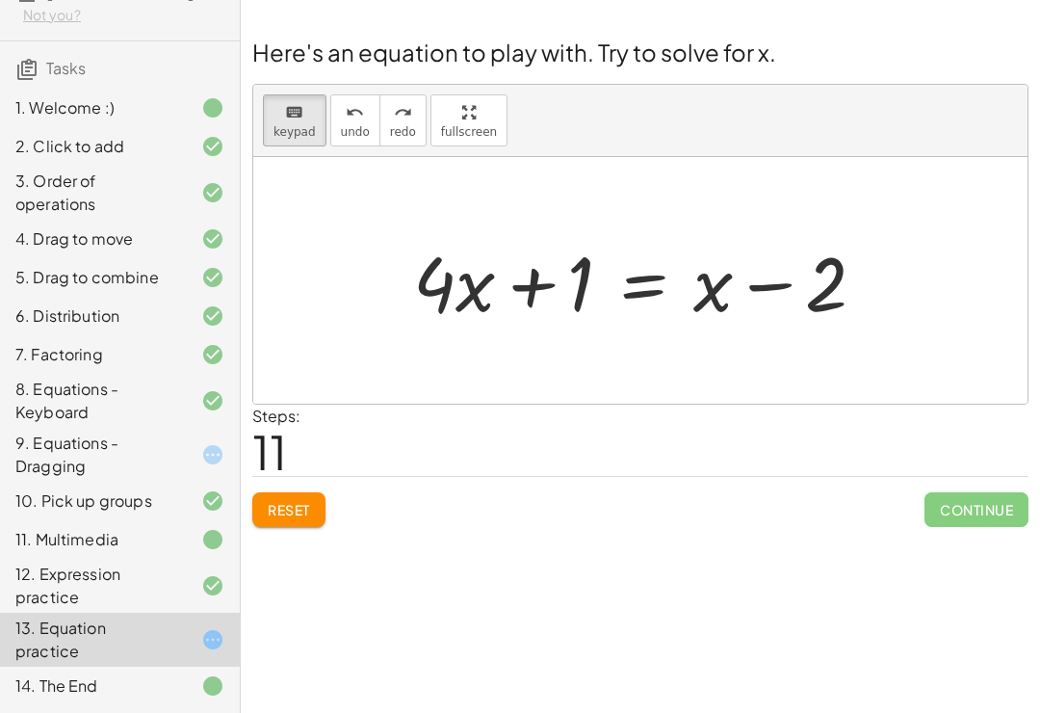
click at [699, 261] on div at bounding box center [647, 280] width 487 height 99
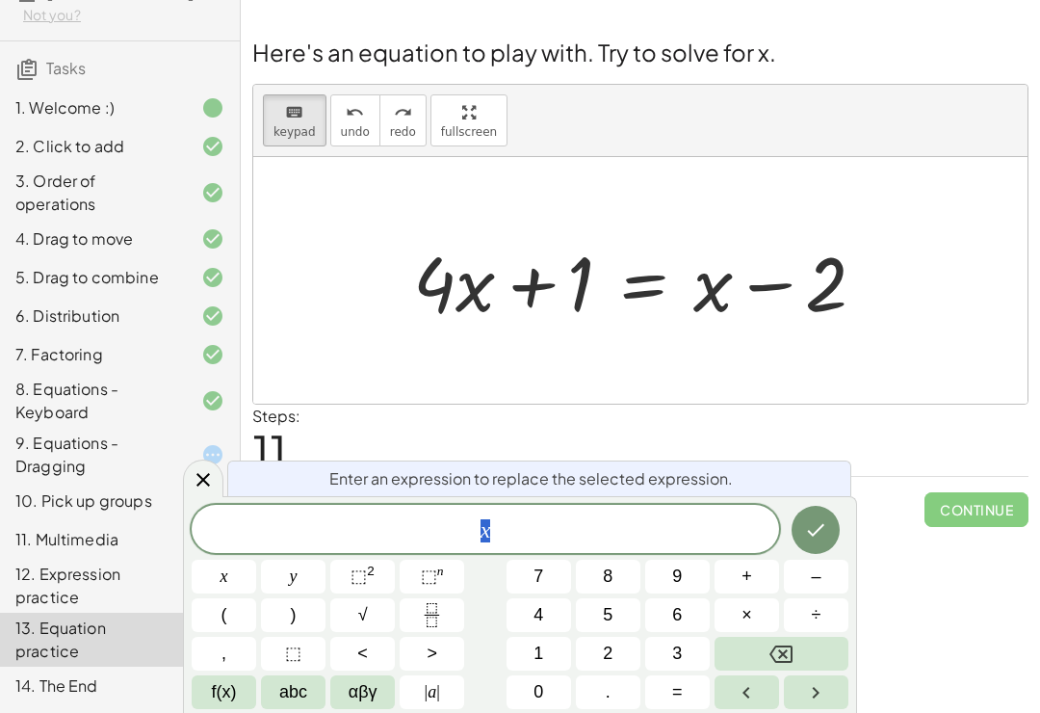
click at [822, 584] on button "–" at bounding box center [816, 577] width 65 height 34
click at [806, 653] on button "Backspace" at bounding box center [782, 654] width 134 height 34
click at [303, 707] on button "abc" at bounding box center [293, 692] width 65 height 34
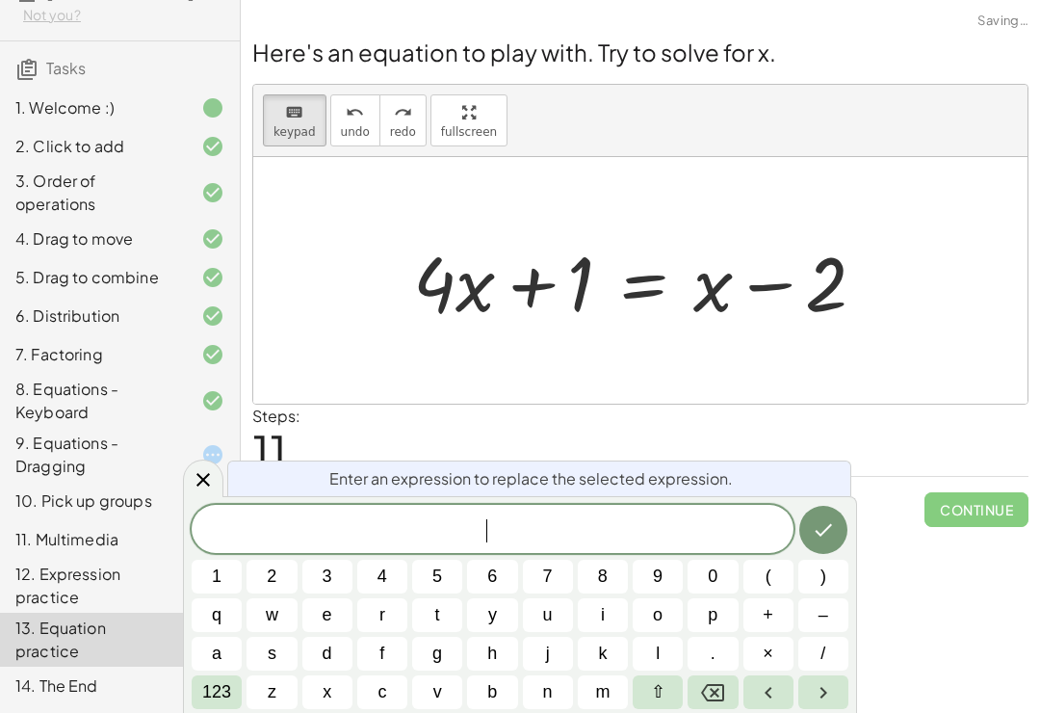
click at [327, 707] on button "x" at bounding box center [327, 692] width 50 height 34
click at [234, 707] on button "123" at bounding box center [217, 692] width 50 height 34
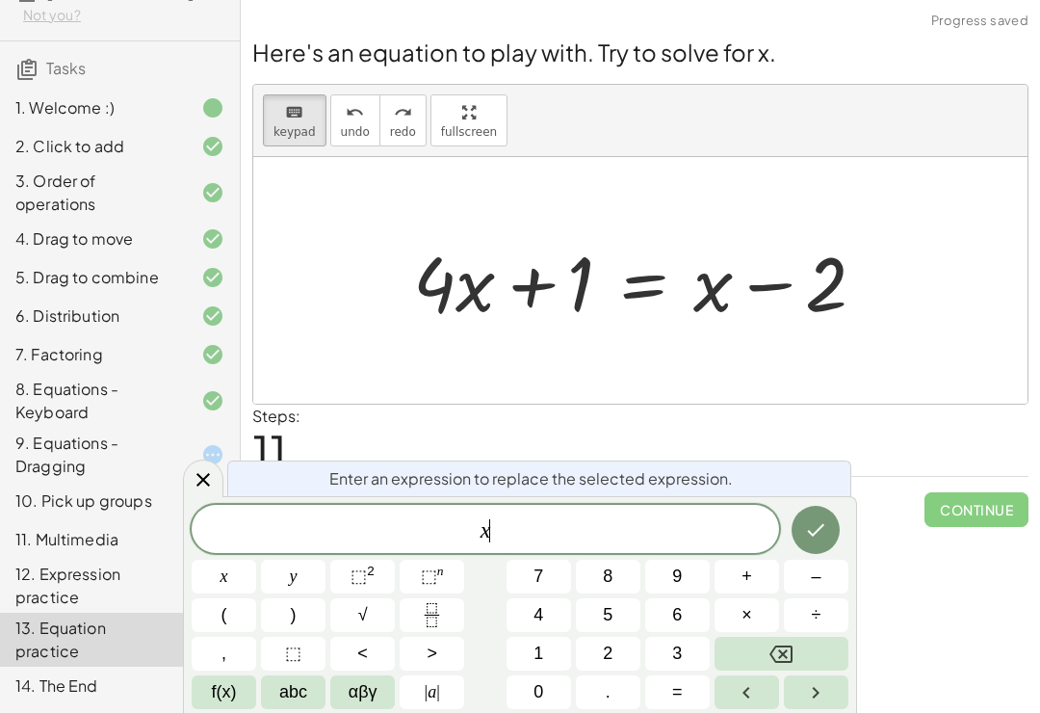
click at [818, 591] on button "–" at bounding box center [816, 577] width 65 height 34
click at [294, 707] on button "abc" at bounding box center [293, 692] width 65 height 34
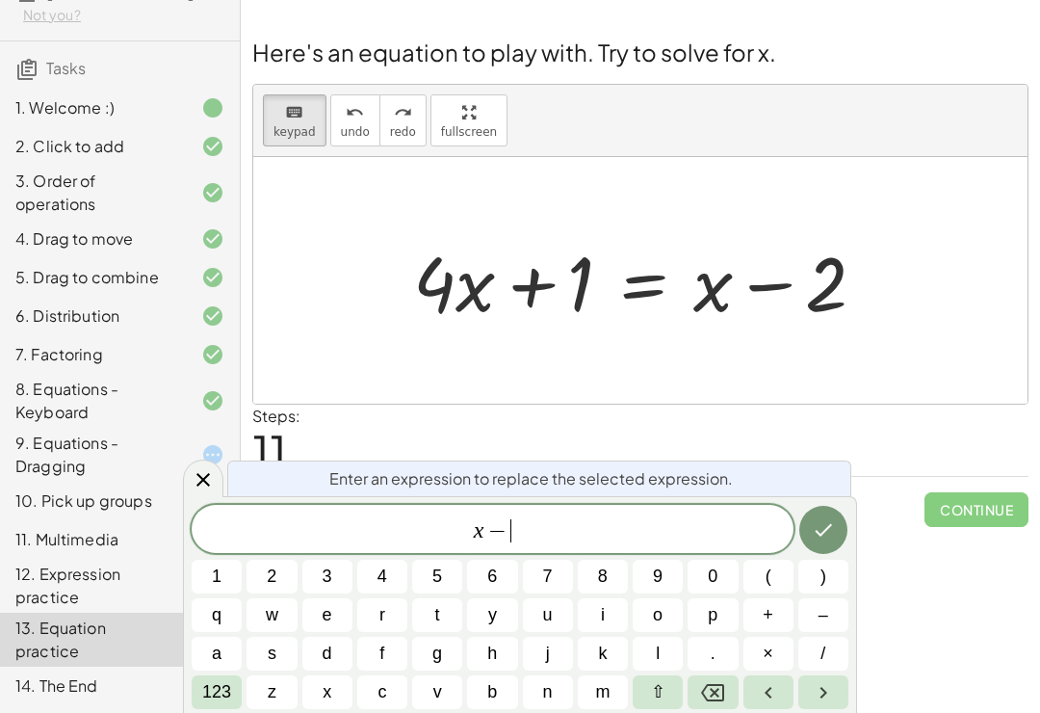
click at [343, 698] on button "x" at bounding box center [327, 692] width 50 height 34
click at [810, 522] on button "Done" at bounding box center [823, 530] width 48 height 48
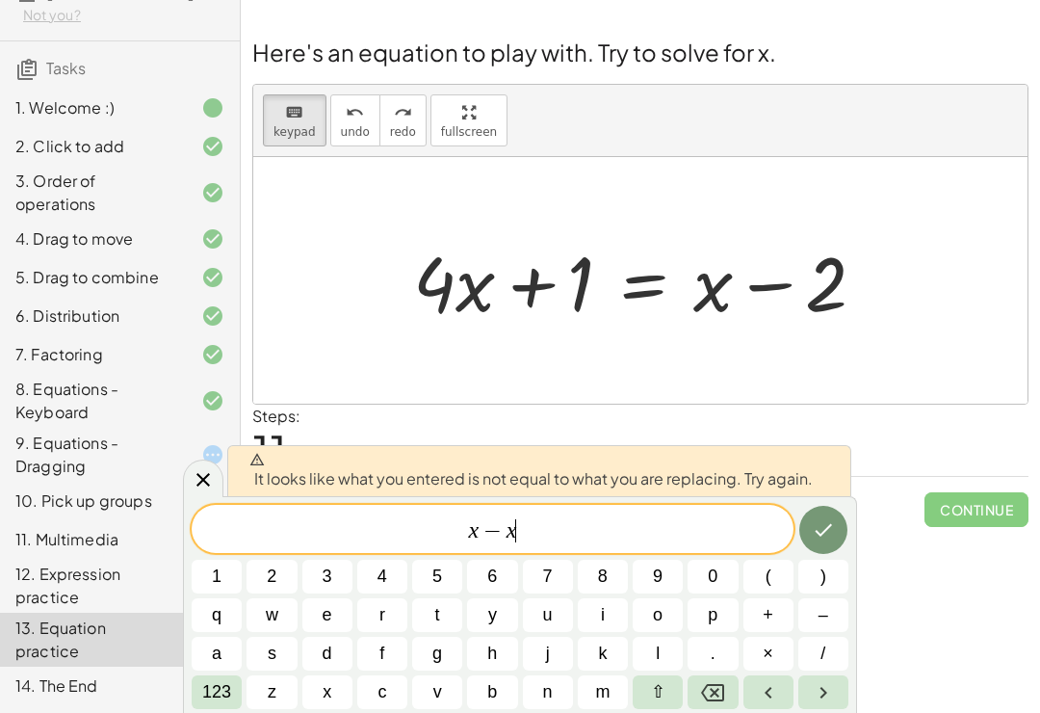
click at [803, 531] on button "Done" at bounding box center [823, 530] width 48 height 48
click at [805, 538] on button "Done" at bounding box center [823, 530] width 48 height 48
click at [804, 538] on button "Done" at bounding box center [823, 530] width 48 height 48
click at [808, 536] on button "Done" at bounding box center [823, 530] width 48 height 48
click at [808, 535] on button "Done" at bounding box center [823, 530] width 48 height 48
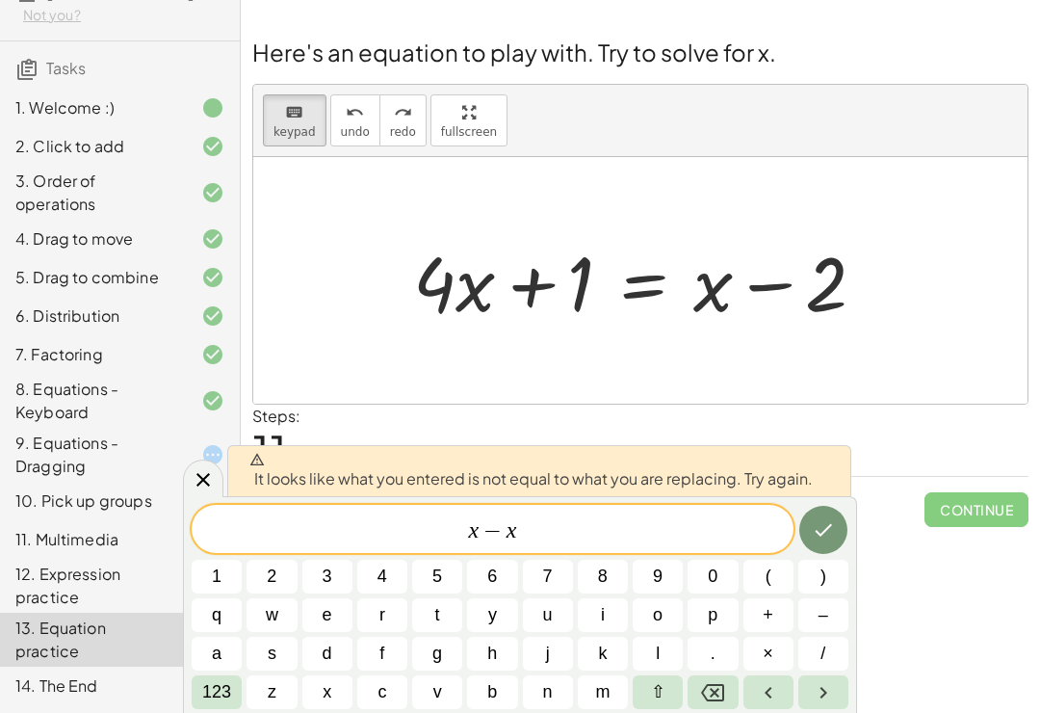
click at [818, 536] on icon "Done" at bounding box center [823, 529] width 23 height 23
click at [818, 535] on icon "Done" at bounding box center [823, 529] width 23 height 23
click at [803, 531] on button "Done" at bounding box center [823, 530] width 48 height 48
click at [216, 707] on button "123" at bounding box center [217, 692] width 50 height 34
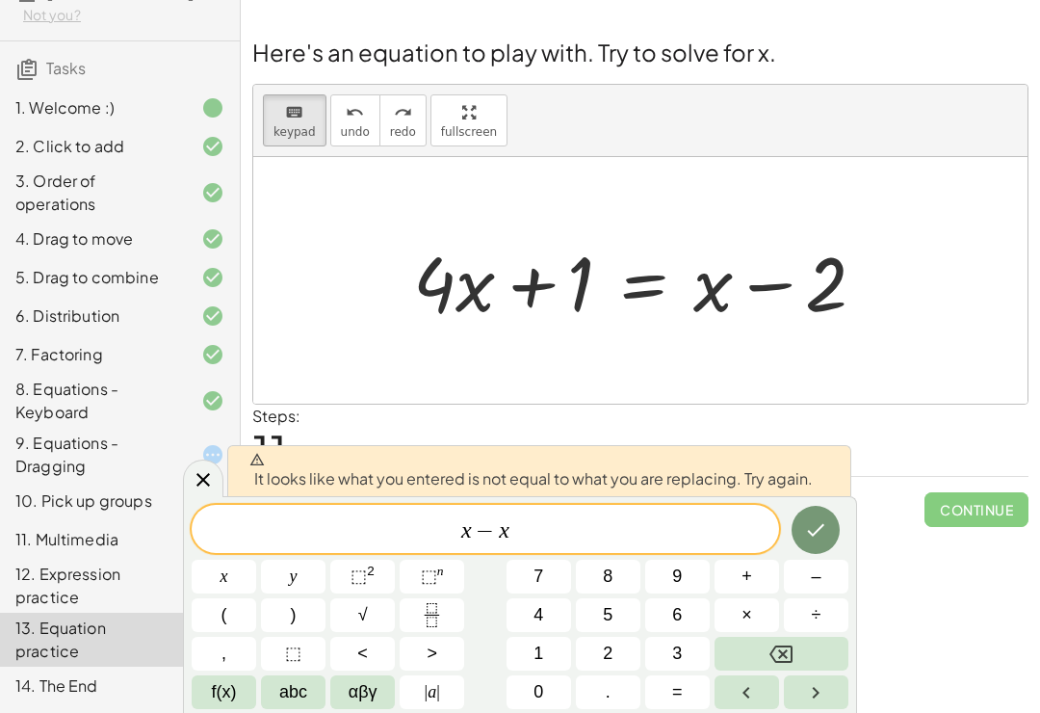
click at [687, 696] on button "=" at bounding box center [677, 692] width 65 height 34
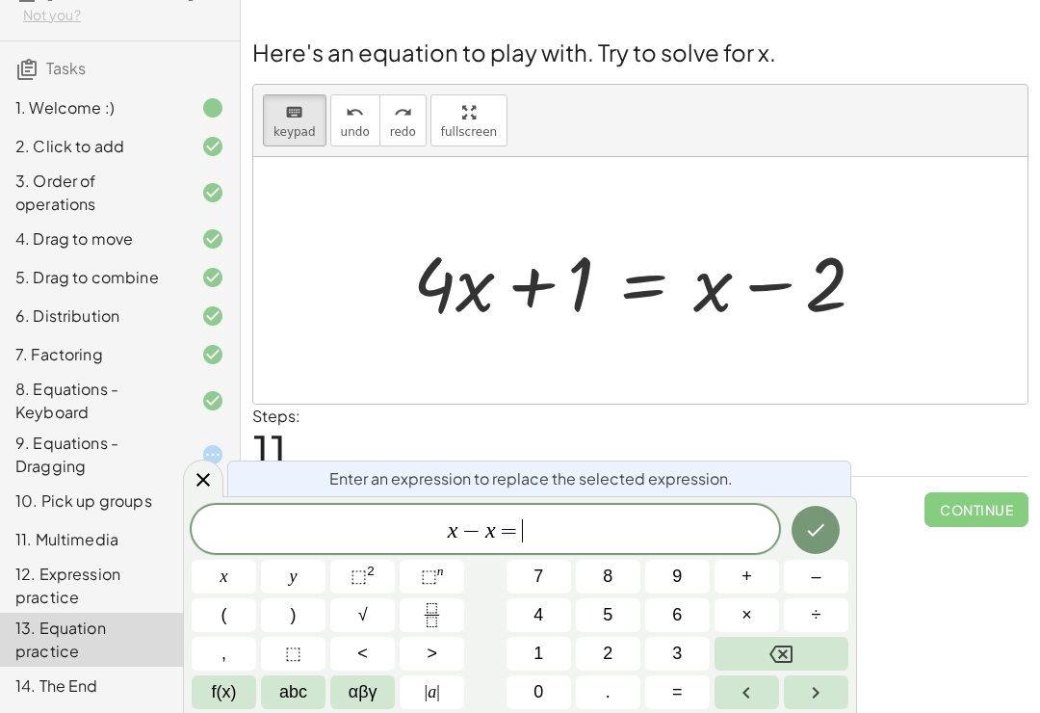
click at [304, 707] on button "abc" at bounding box center [293, 692] width 65 height 34
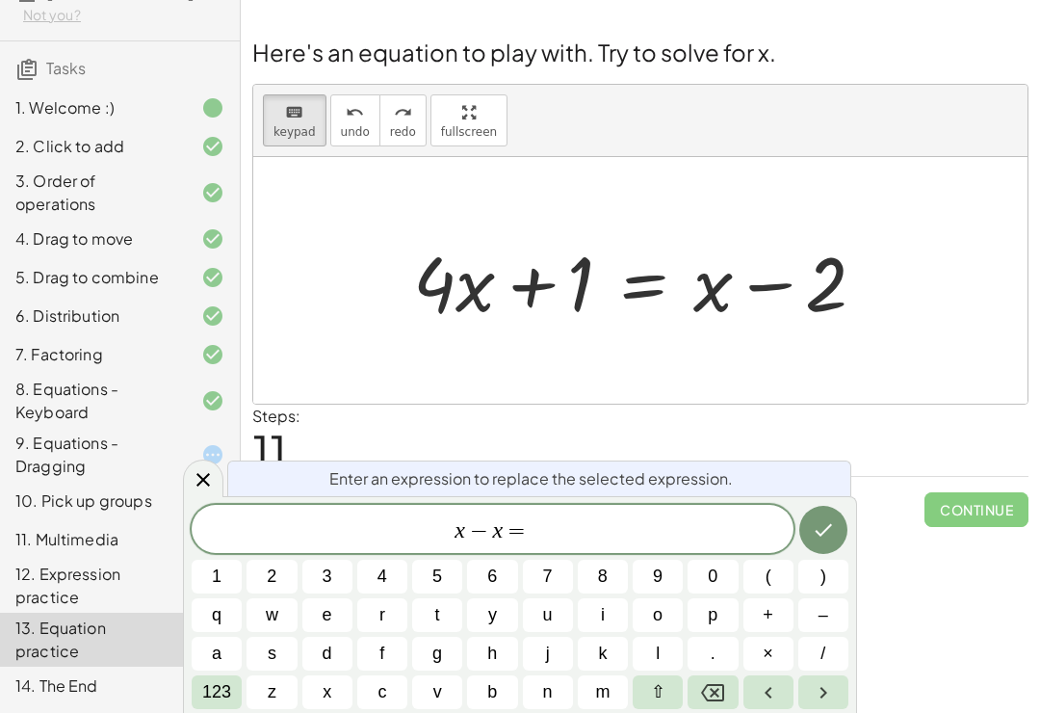
click at [711, 587] on span "0" at bounding box center [713, 576] width 10 height 26
click at [831, 519] on icon "Done" at bounding box center [823, 529] width 23 height 23
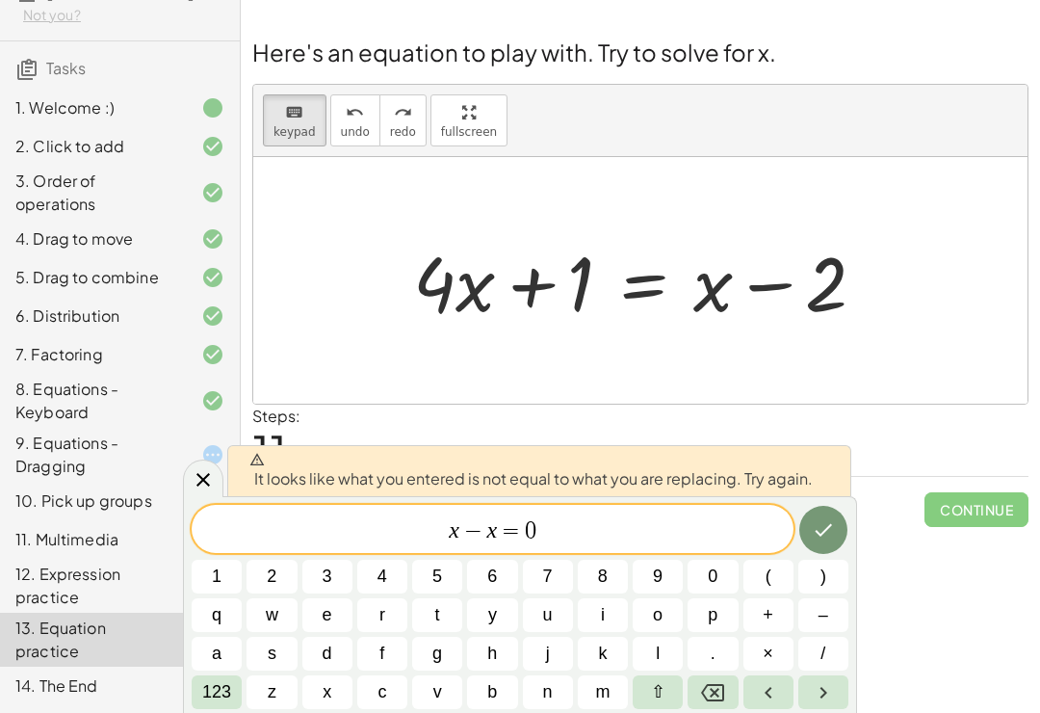
click at [827, 534] on icon "Done" at bounding box center [823, 529] width 23 height 23
click at [826, 533] on icon "Done" at bounding box center [823, 529] width 23 height 23
click at [203, 489] on icon at bounding box center [203, 479] width 23 height 23
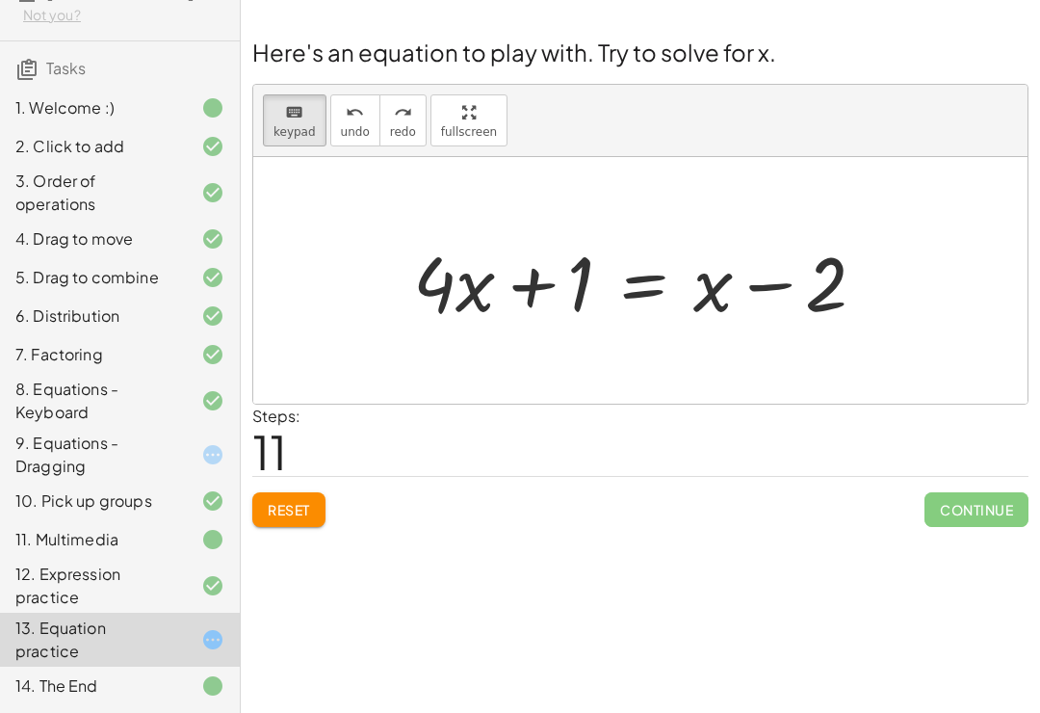
click at [43, 305] on div "6. Distribution" at bounding box center [92, 315] width 155 height 23
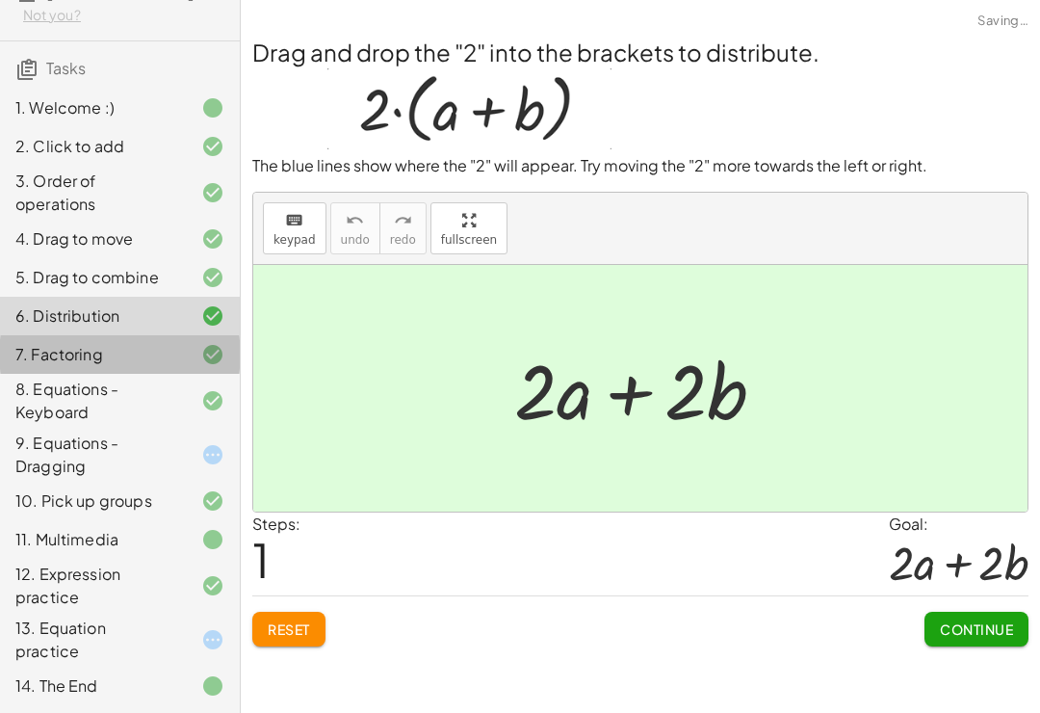
click at [40, 352] on div "7. Factoring" at bounding box center [92, 354] width 155 height 23
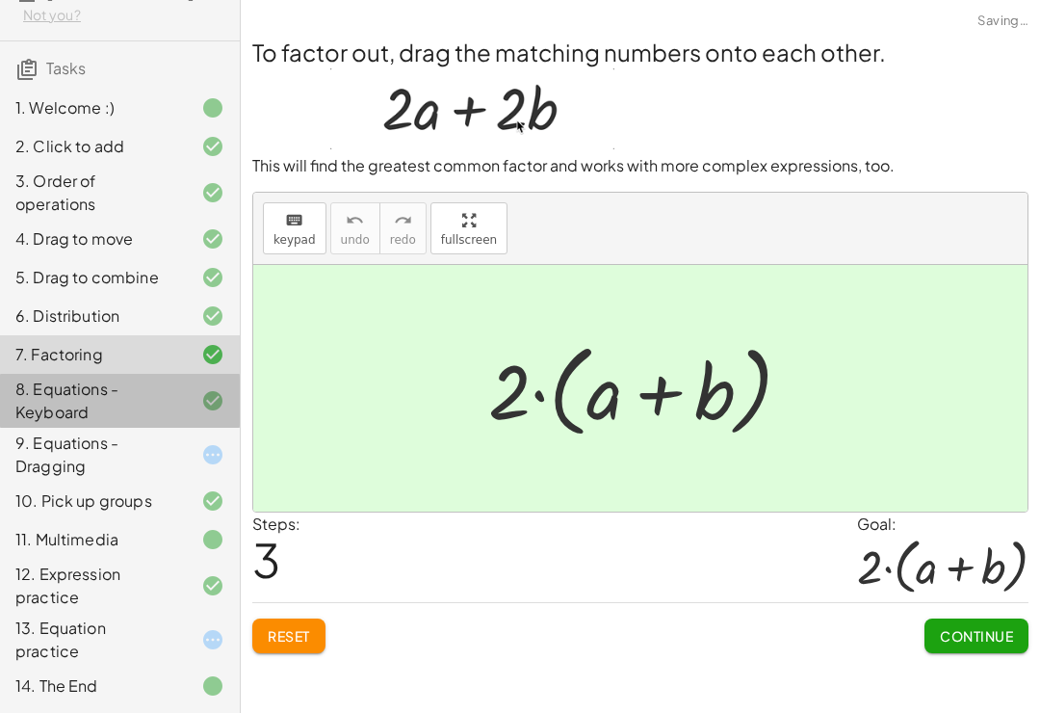
click at [43, 385] on div "8. Equations - Keyboard" at bounding box center [92, 401] width 155 height 46
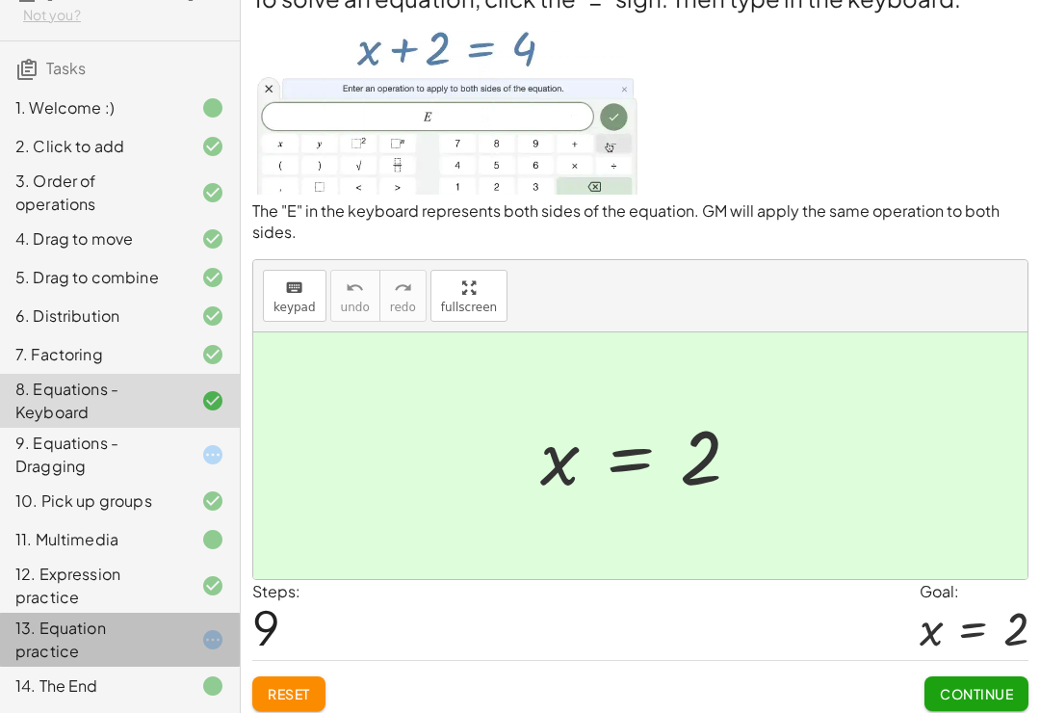
click at [47, 633] on div "13. Equation practice" at bounding box center [92, 639] width 155 height 46
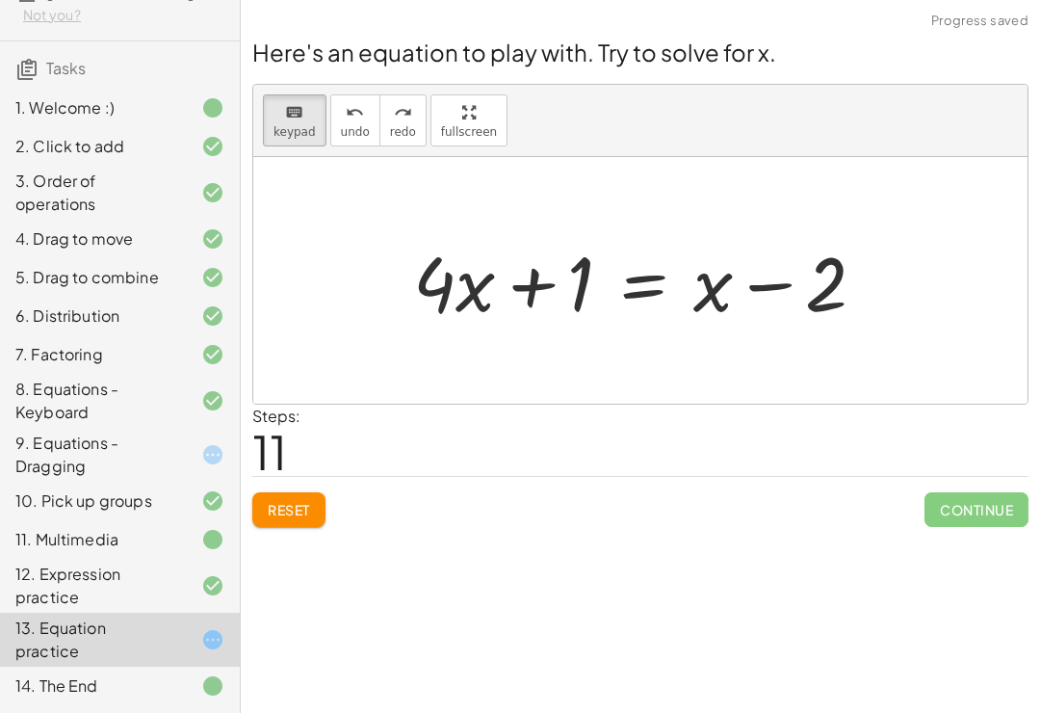
click at [609, 255] on div at bounding box center [647, 280] width 487 height 99
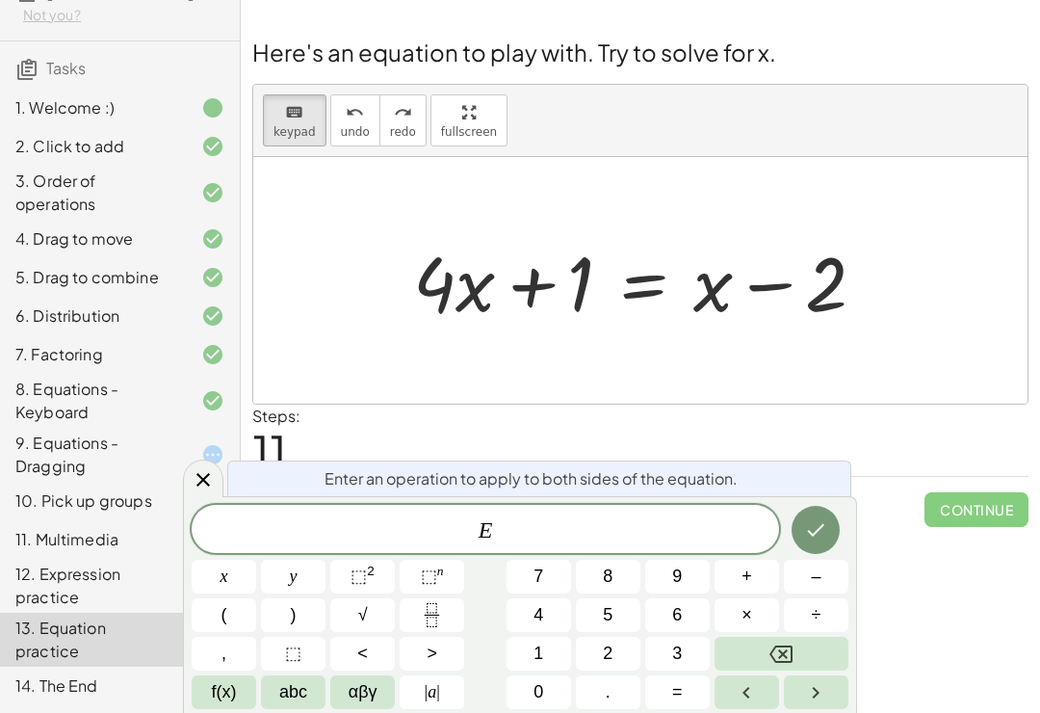
click at [655, 263] on div at bounding box center [647, 280] width 487 height 99
click at [830, 574] on button "–" at bounding box center [816, 577] width 65 height 34
click at [354, 707] on button "αβγ" at bounding box center [362, 692] width 65 height 34
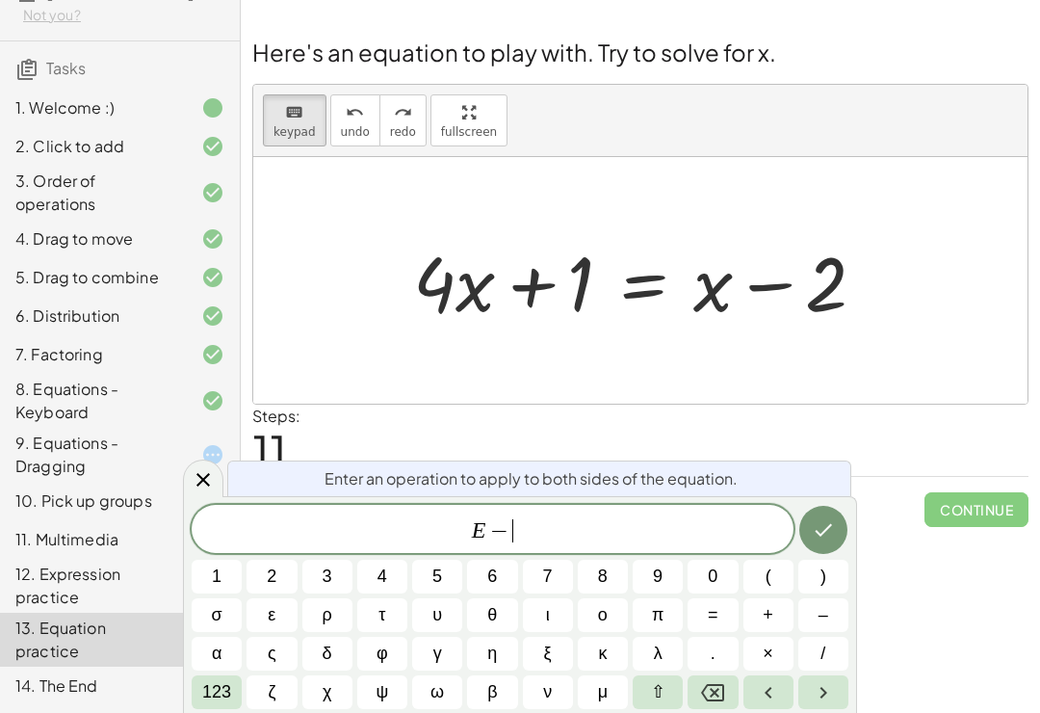
click at [223, 707] on button "123" at bounding box center [217, 692] width 50 height 34
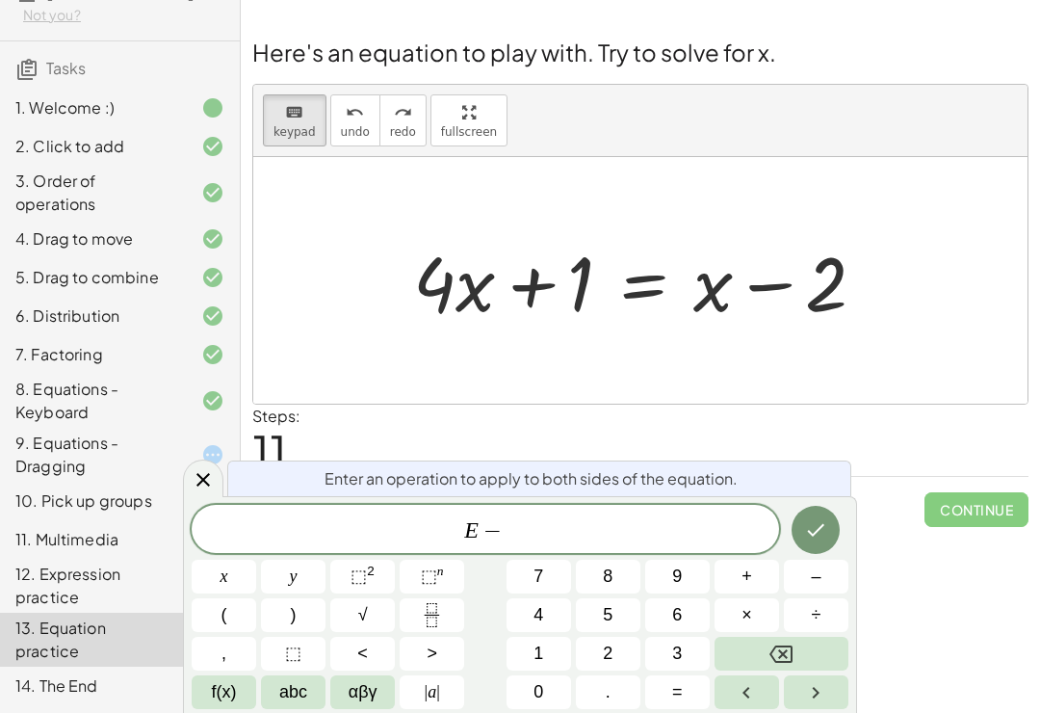
click at [297, 706] on button "abc" at bounding box center [293, 692] width 65 height 34
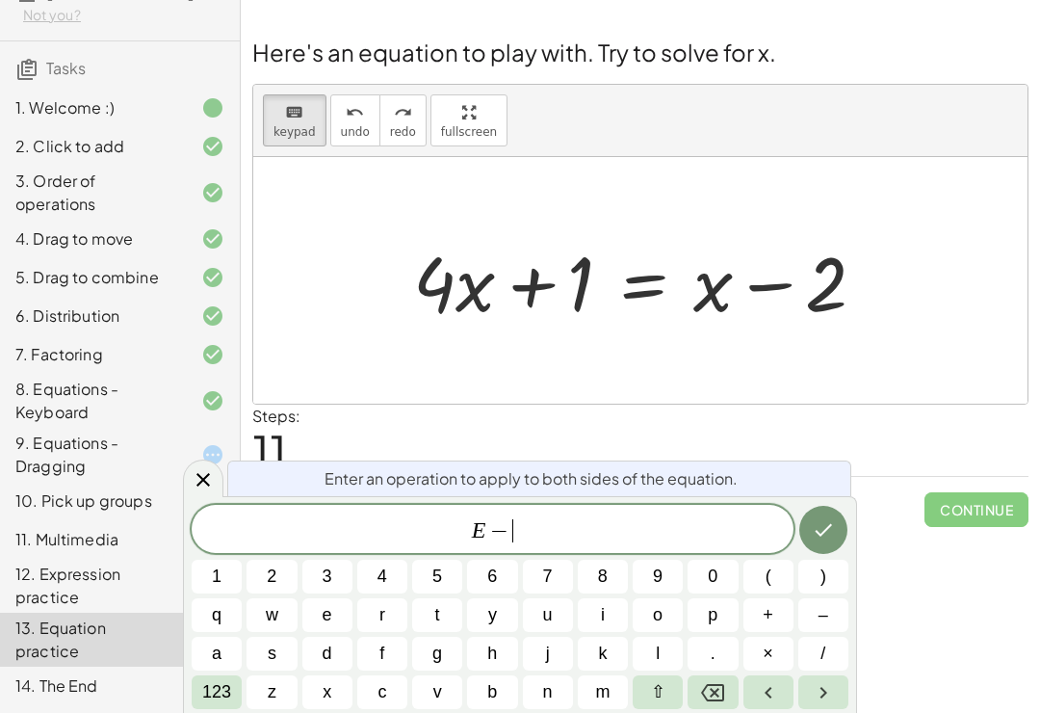
click at [327, 701] on span "x" at bounding box center [327, 692] width 9 height 26
click at [819, 539] on icon "Done" at bounding box center [823, 529] width 23 height 23
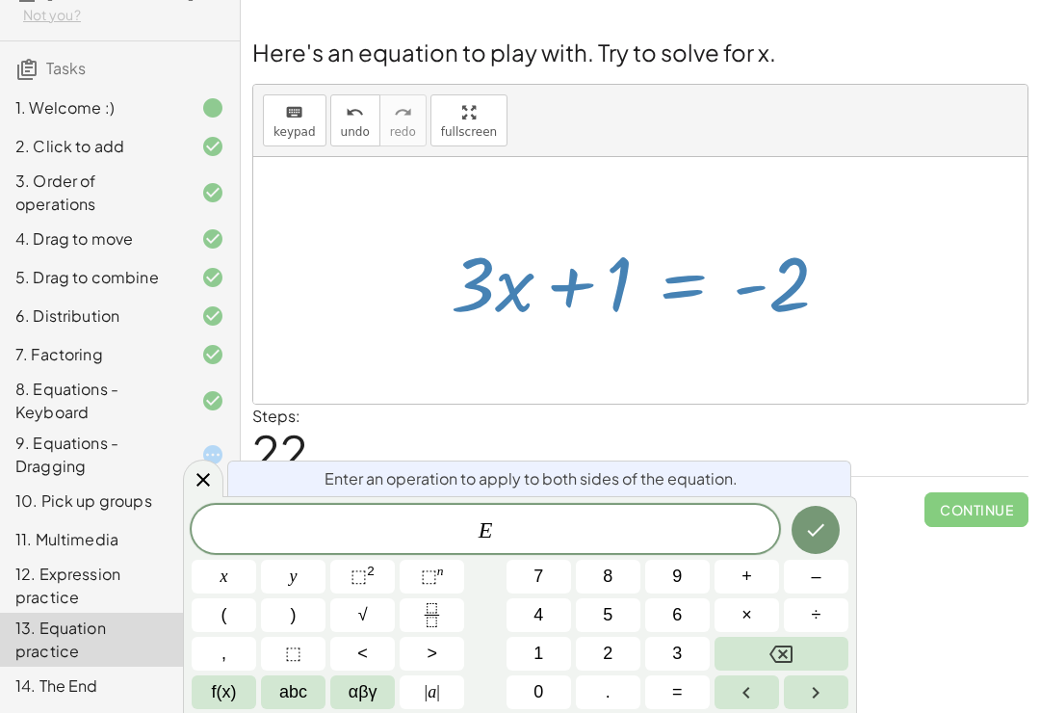
click at [299, 707] on button "abc" at bounding box center [293, 692] width 65 height 34
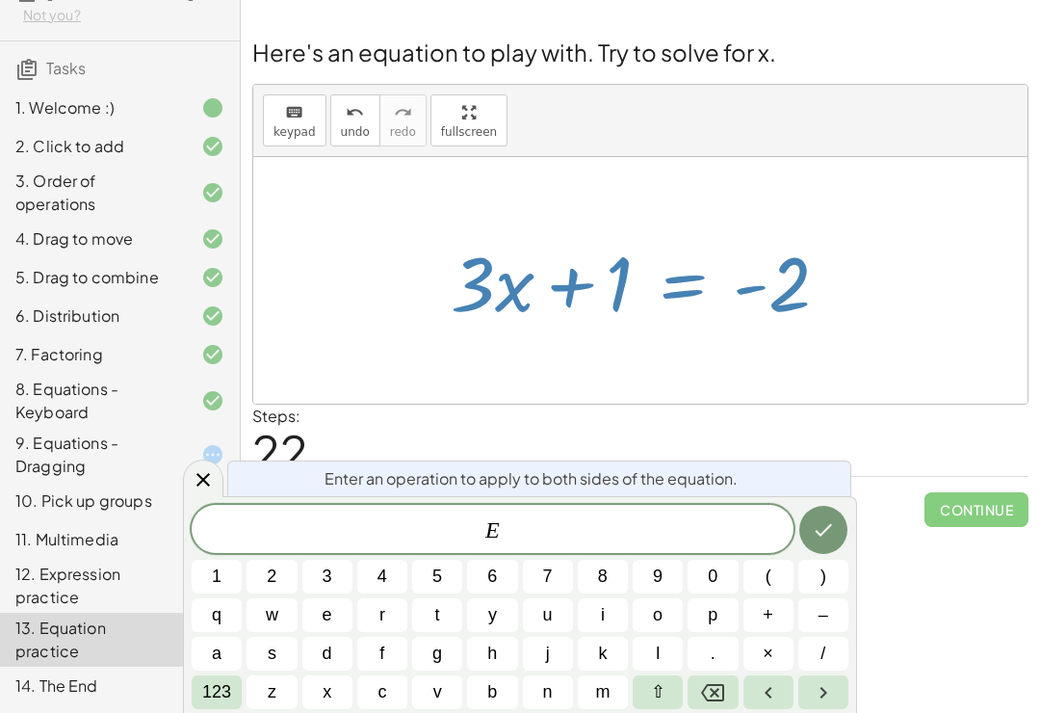
click at [222, 701] on span "123" at bounding box center [216, 692] width 29 height 26
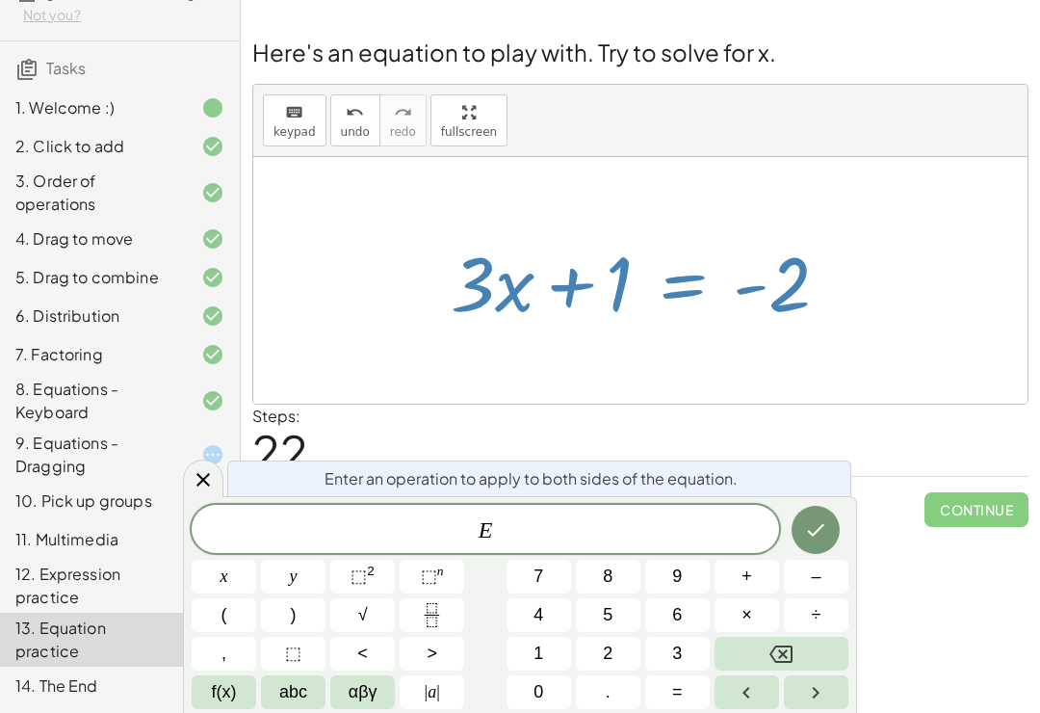
click at [814, 580] on span "–" at bounding box center [816, 576] width 10 height 26
click at [299, 707] on button "abc" at bounding box center [293, 692] width 65 height 34
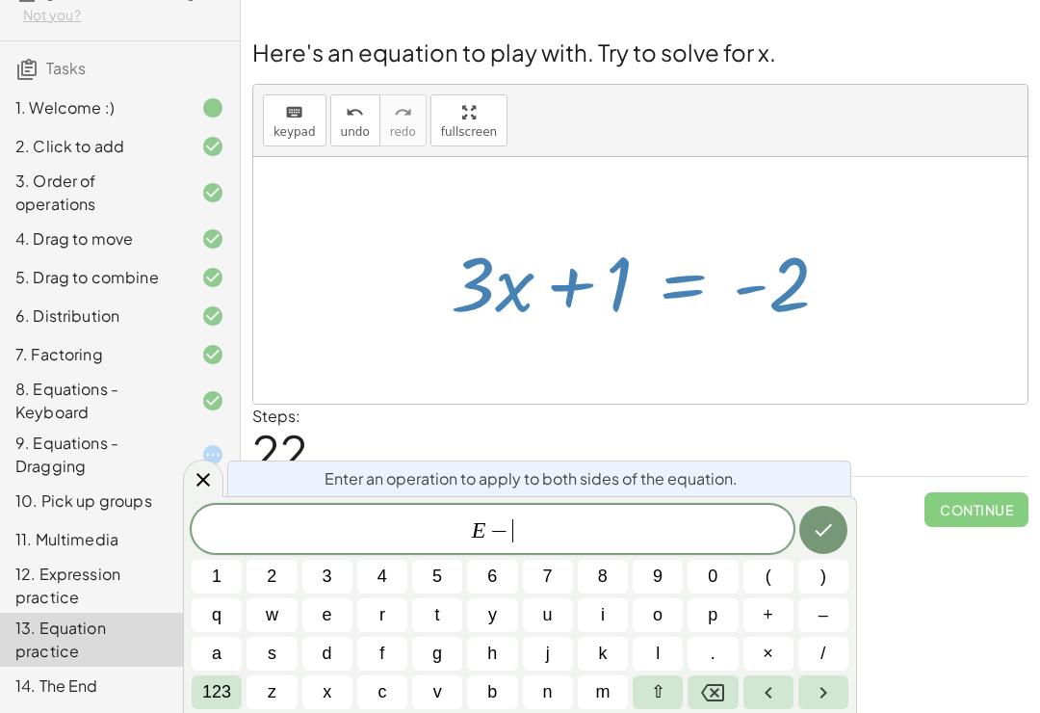
click at [229, 573] on button "1" at bounding box center [217, 577] width 50 height 34
click at [825, 518] on icon "Done" at bounding box center [823, 529] width 23 height 23
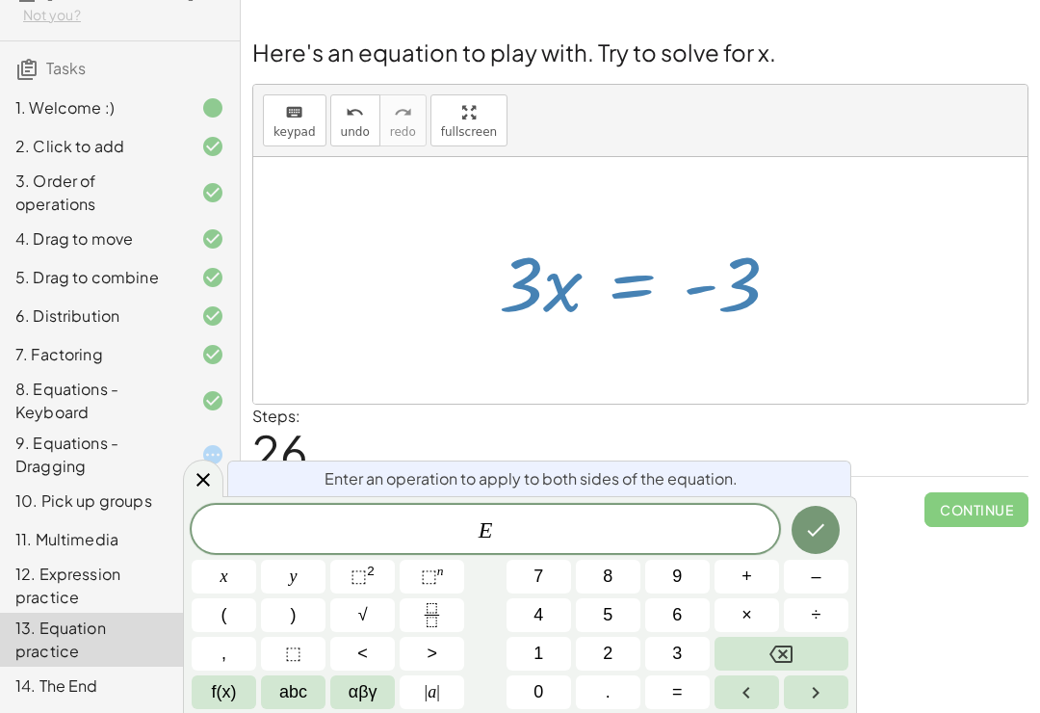
click at [293, 703] on span "abc" at bounding box center [293, 692] width 28 height 26
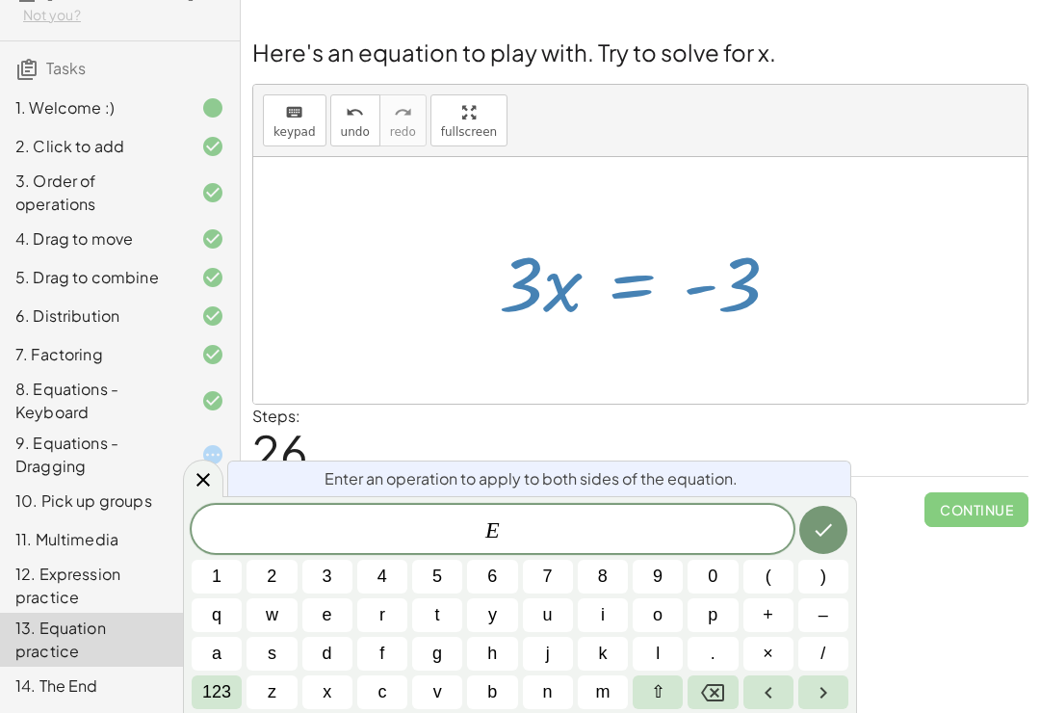
click at [210, 707] on button "123" at bounding box center [217, 692] width 50 height 34
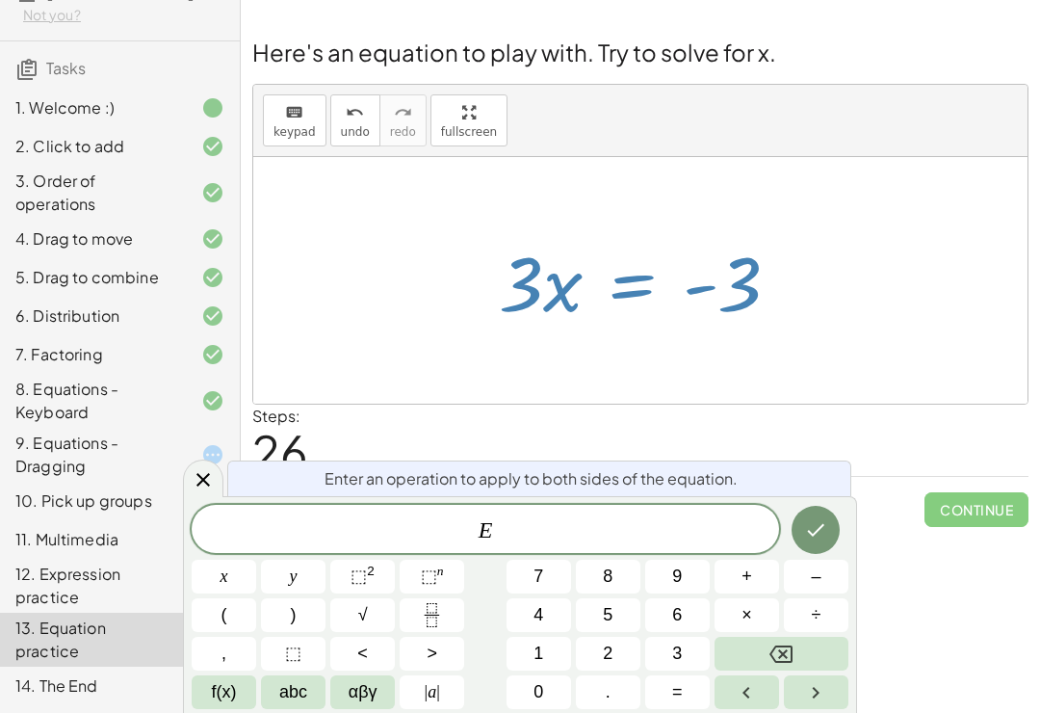
click at [818, 615] on span "÷" at bounding box center [817, 615] width 10 height 26
click at [659, 661] on button "3" at bounding box center [677, 654] width 65 height 34
click at [813, 551] on button "Done" at bounding box center [816, 530] width 48 height 48
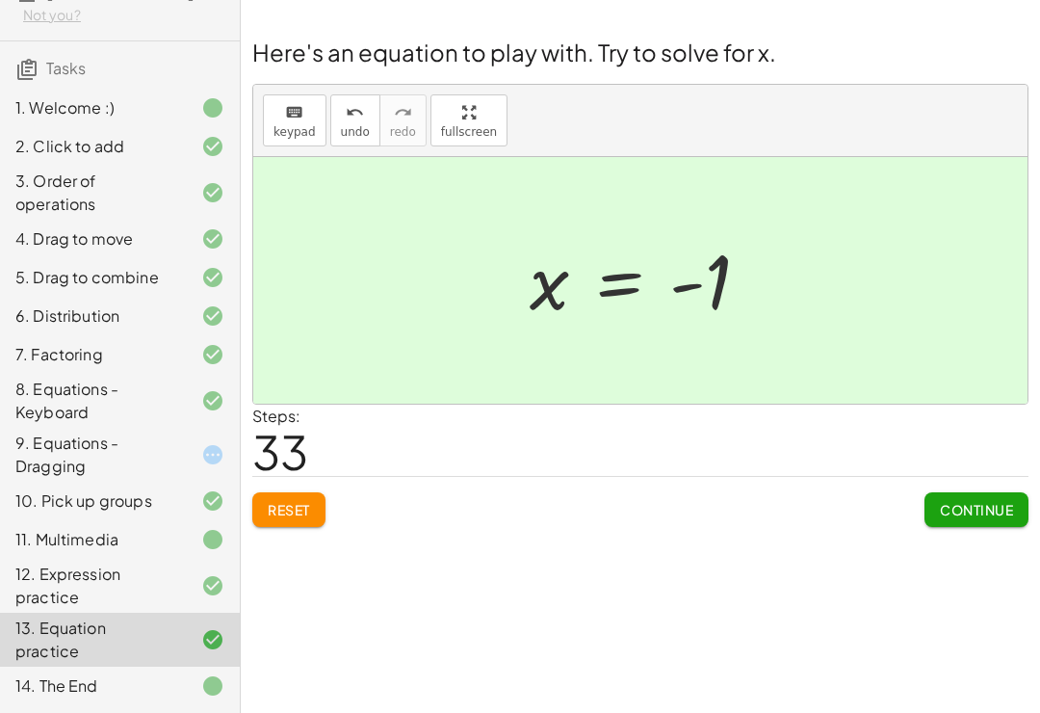
click at [89, 704] on div "14. The End" at bounding box center [120, 686] width 240 height 39
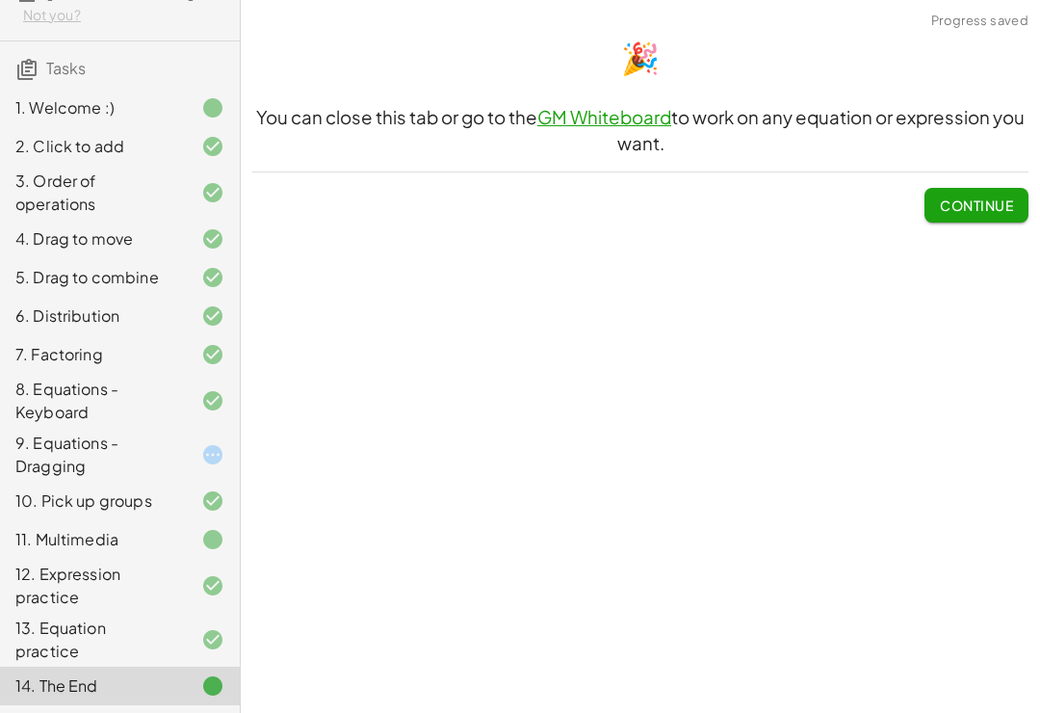
click at [88, 505] on div "10. Pick up groups" at bounding box center [92, 500] width 155 height 23
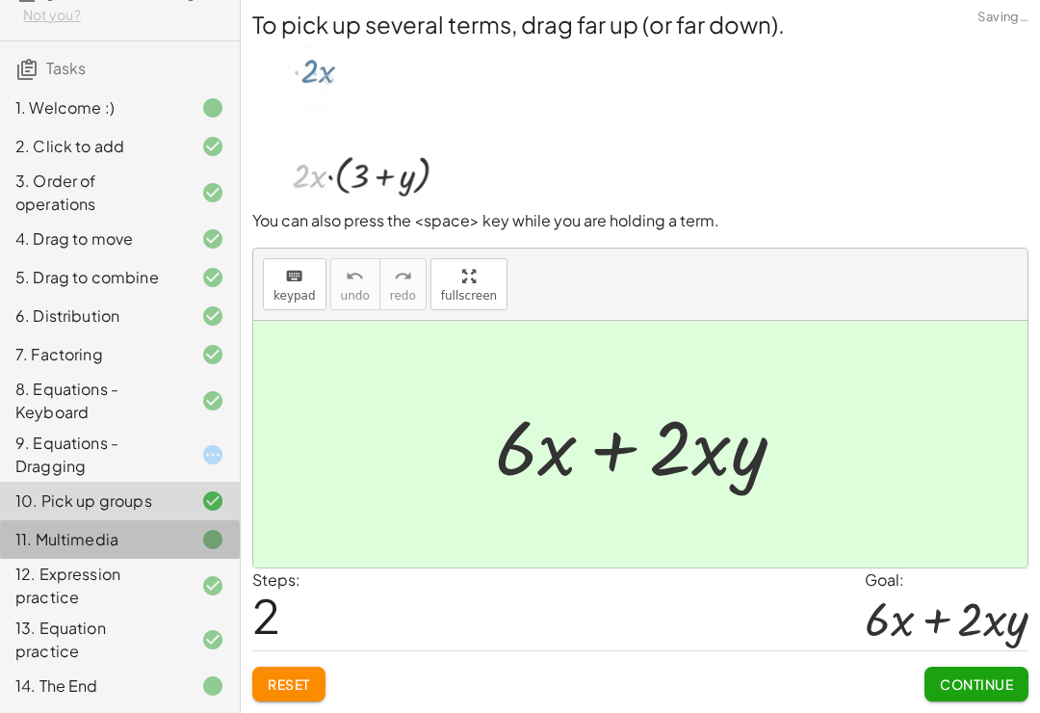
click at [111, 557] on div "11. Multimedia" at bounding box center [120, 539] width 240 height 39
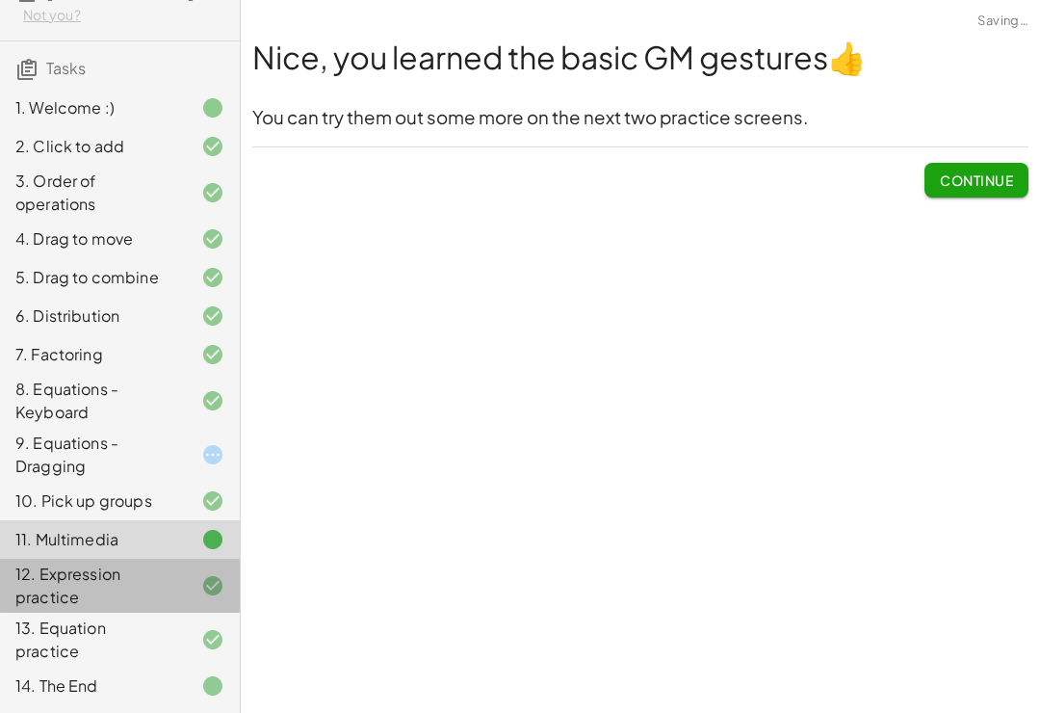
click at [111, 602] on div "12. Expression practice" at bounding box center [92, 586] width 155 height 46
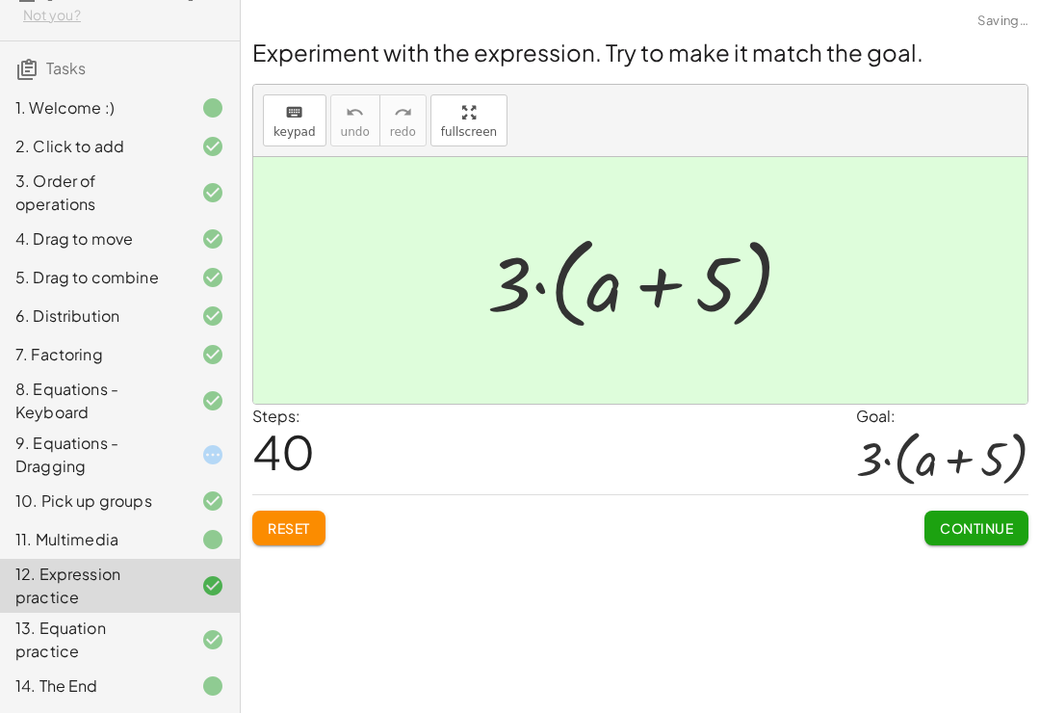
click at [104, 646] on div "13. Equation practice" at bounding box center [92, 639] width 155 height 46
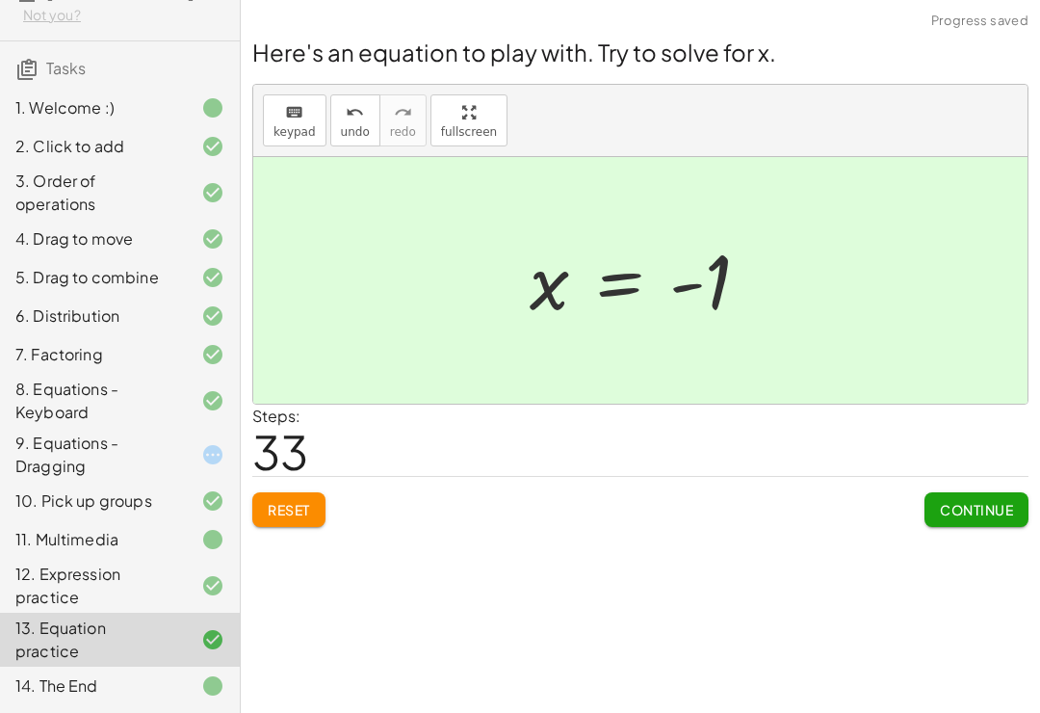
click at [89, 691] on div "14. The End" at bounding box center [92, 685] width 155 height 23
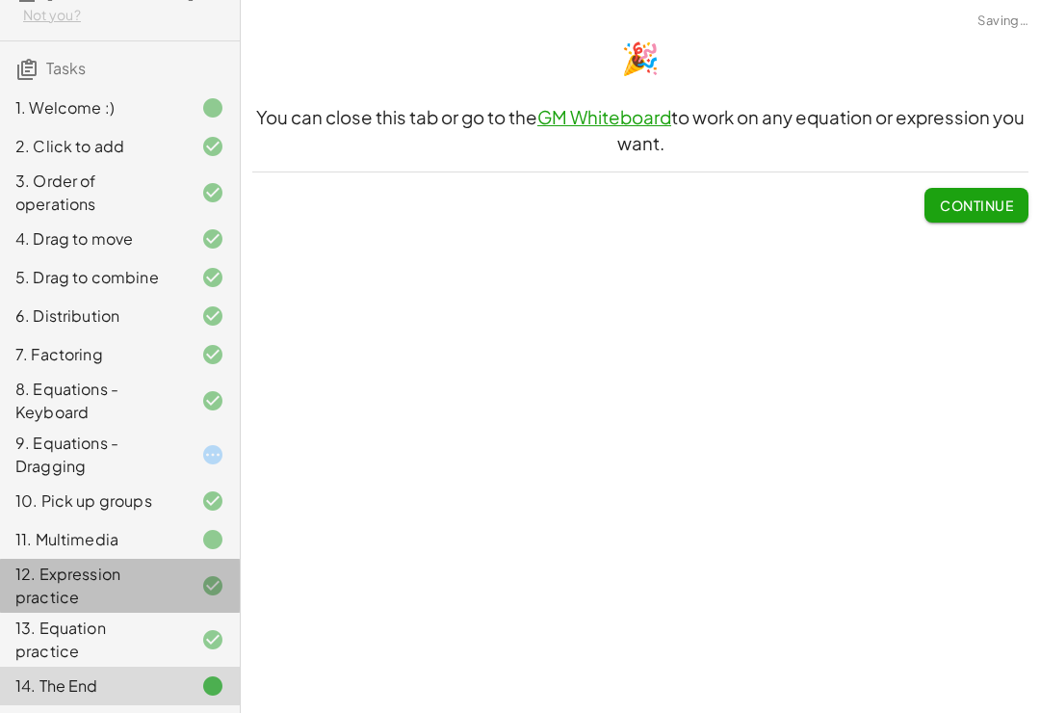
click at [99, 567] on div "12. Expression practice" at bounding box center [92, 586] width 155 height 46
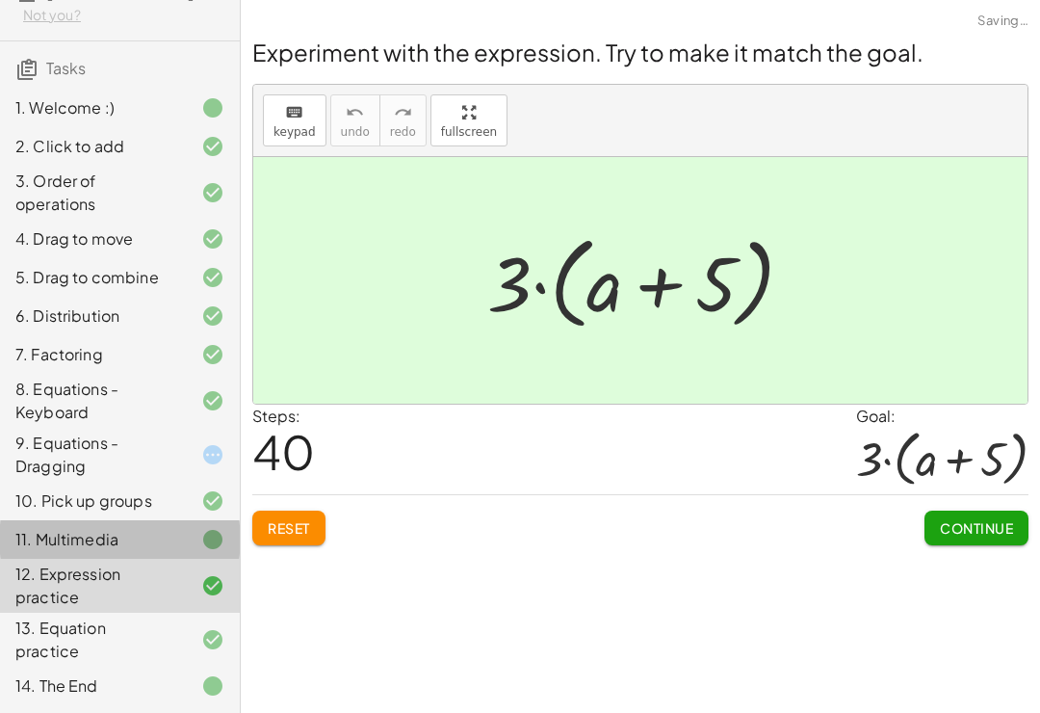
click at [94, 526] on div "11. Multimedia" at bounding box center [120, 539] width 240 height 39
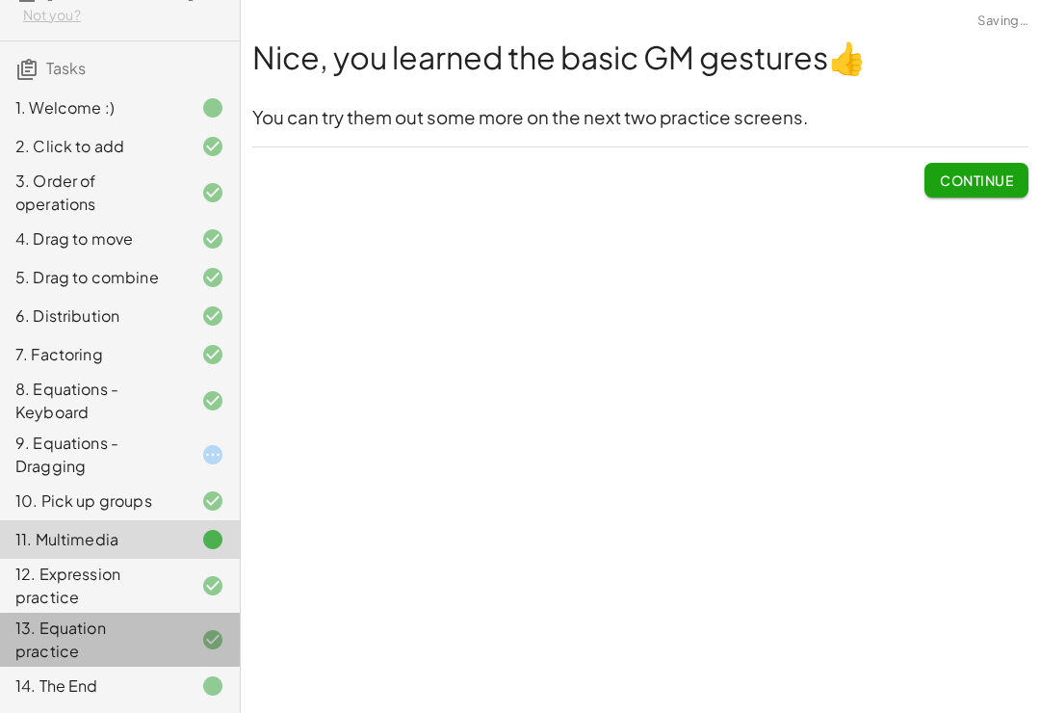
click at [108, 641] on div "13. Equation practice" at bounding box center [92, 639] width 155 height 46
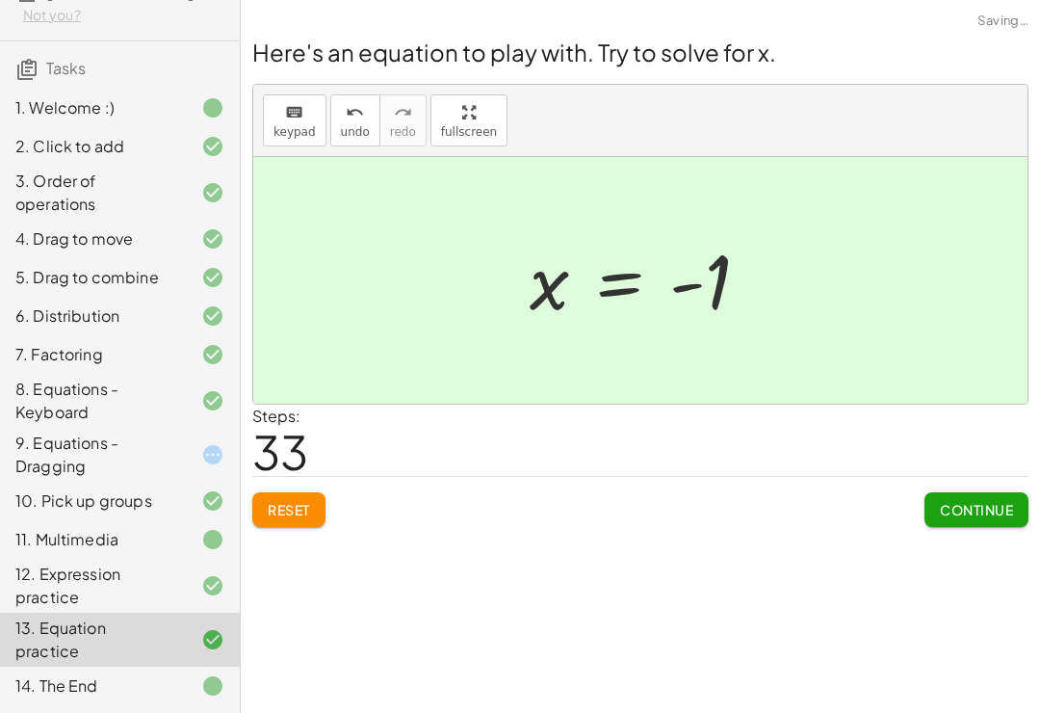
click at [66, 436] on div "9. Equations - Dragging" at bounding box center [92, 455] width 155 height 46
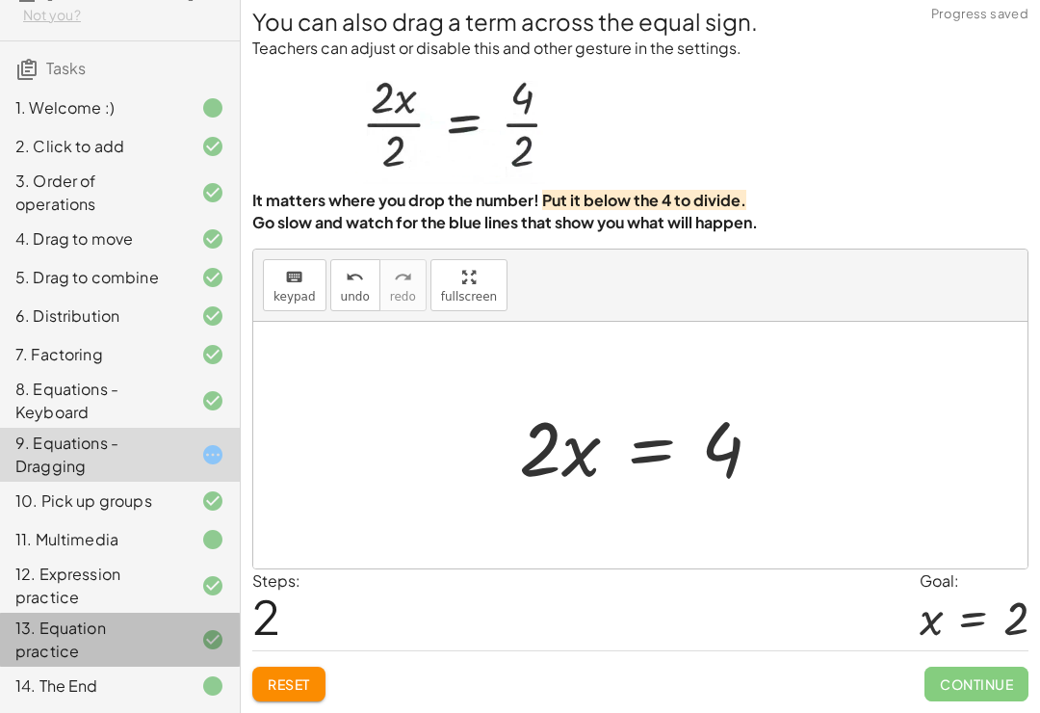
click at [108, 630] on div "13. Equation practice" at bounding box center [92, 639] width 155 height 46
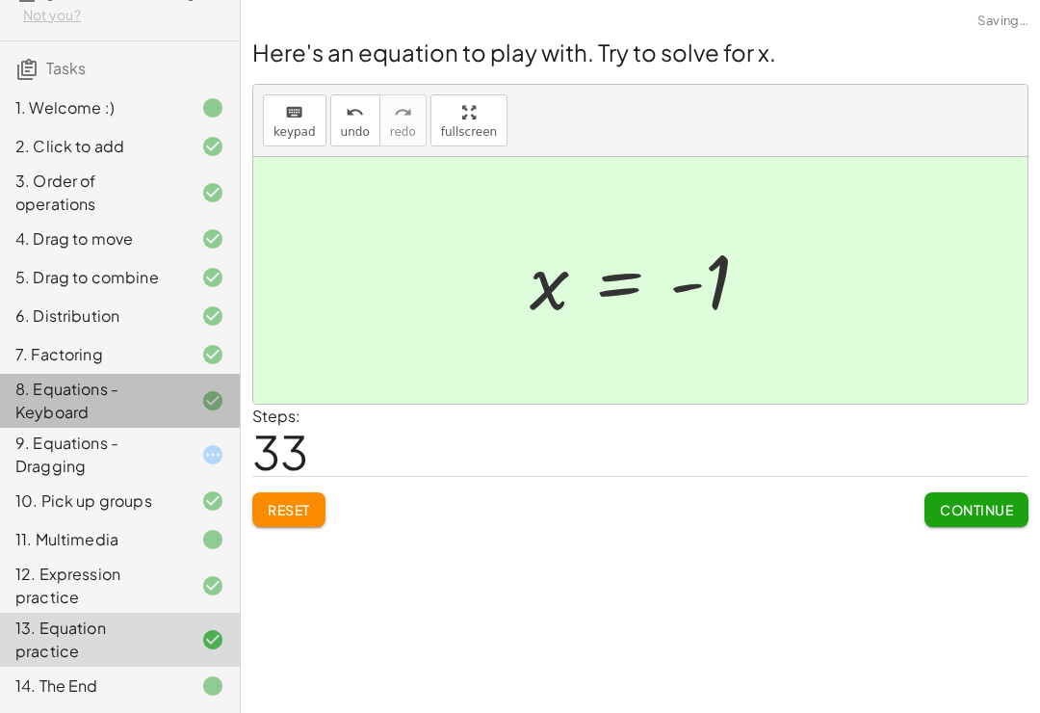
click at [67, 395] on div "8. Equations - Keyboard" at bounding box center [92, 401] width 155 height 46
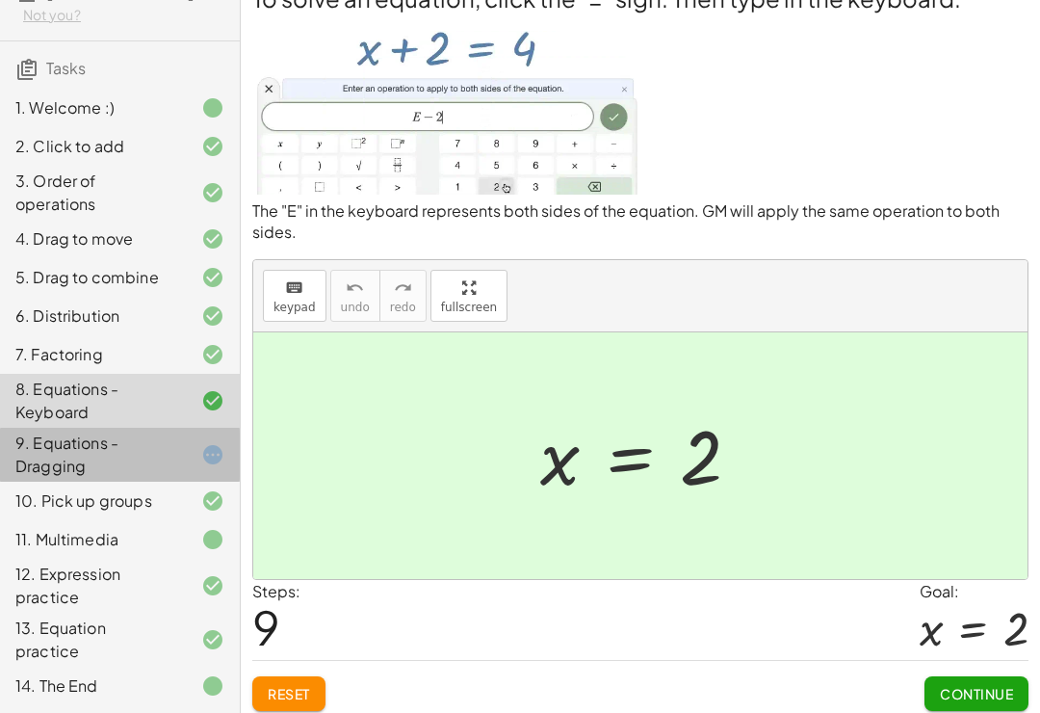
click at [108, 458] on div "9. Equations - Dragging" at bounding box center [92, 455] width 155 height 46
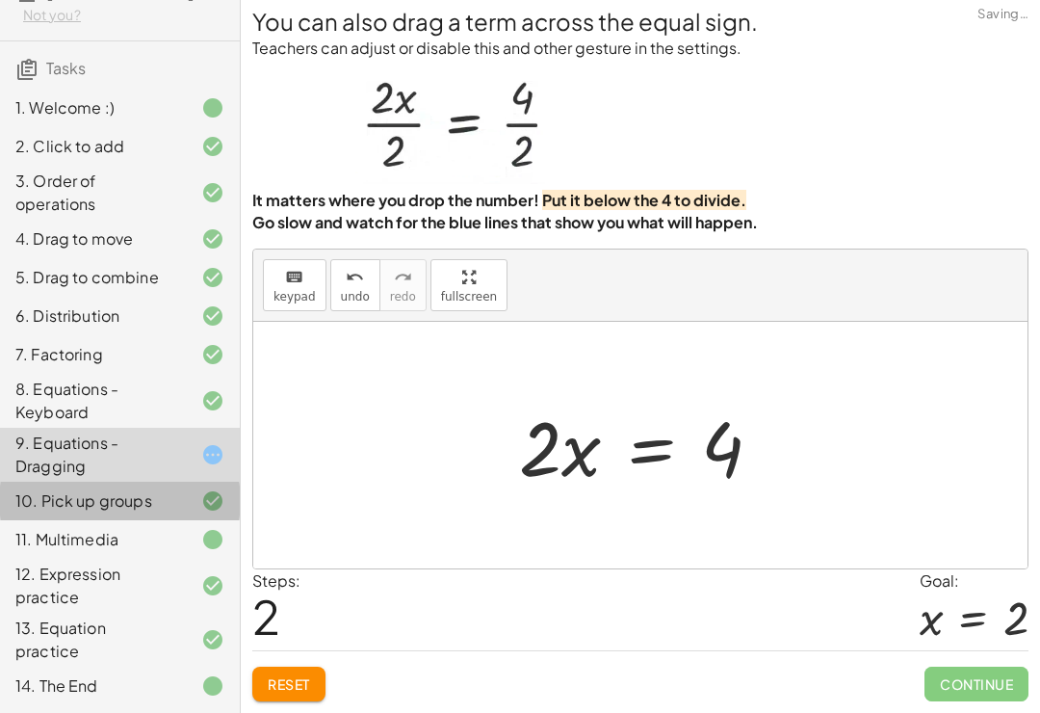
click at [121, 511] on div "10. Pick up groups" at bounding box center [92, 500] width 155 height 23
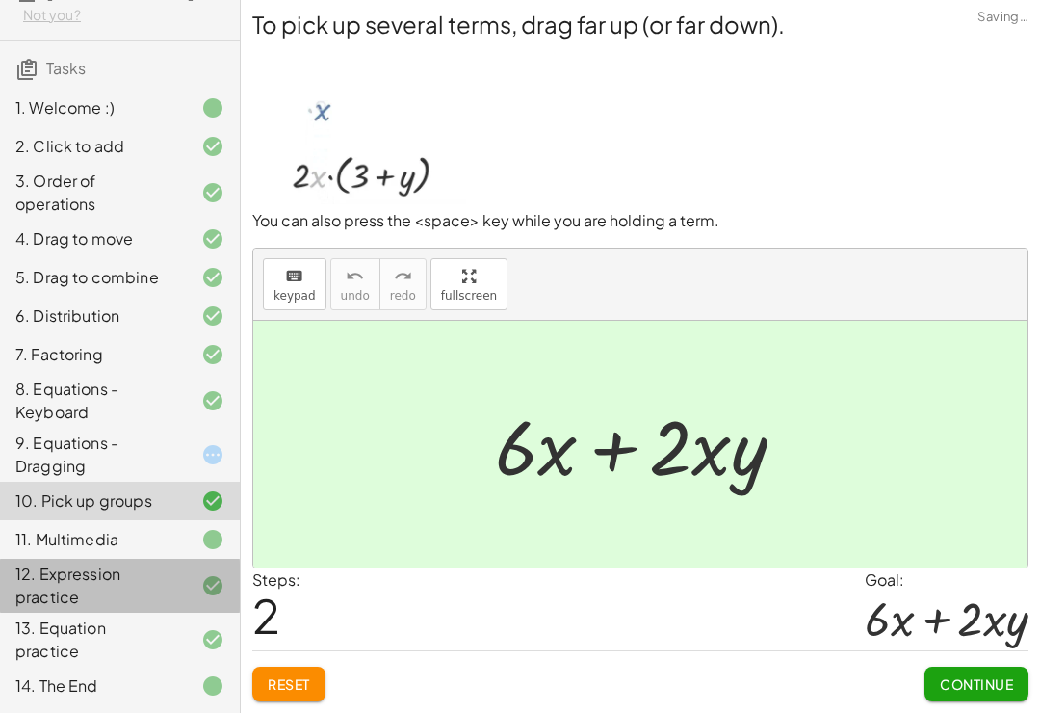
click at [127, 562] on div "12. Expression practice" at bounding box center [120, 586] width 240 height 54
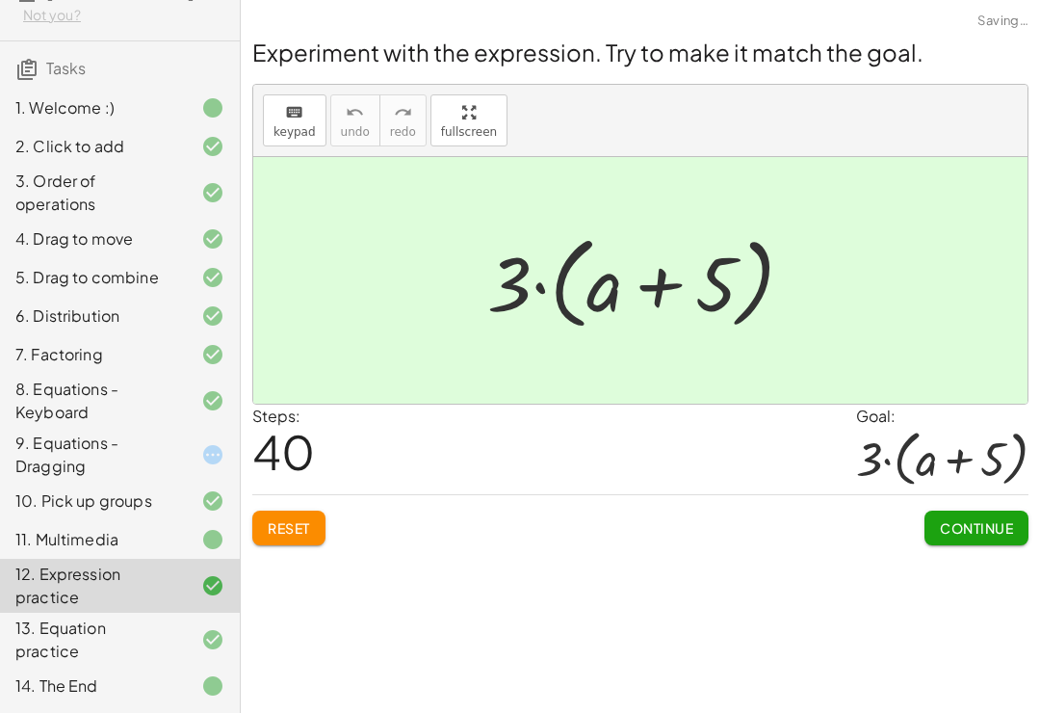
click at [126, 562] on div "12. Expression practice" at bounding box center [120, 586] width 240 height 54
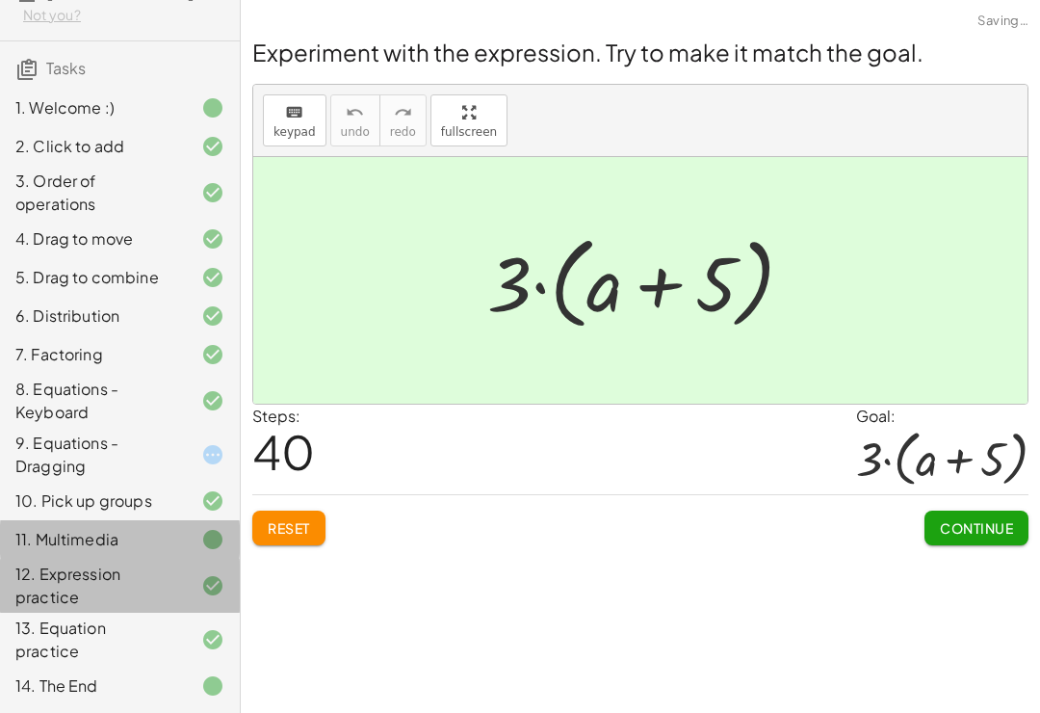
click at [124, 573] on div "12. Expression practice" at bounding box center [92, 586] width 155 height 46
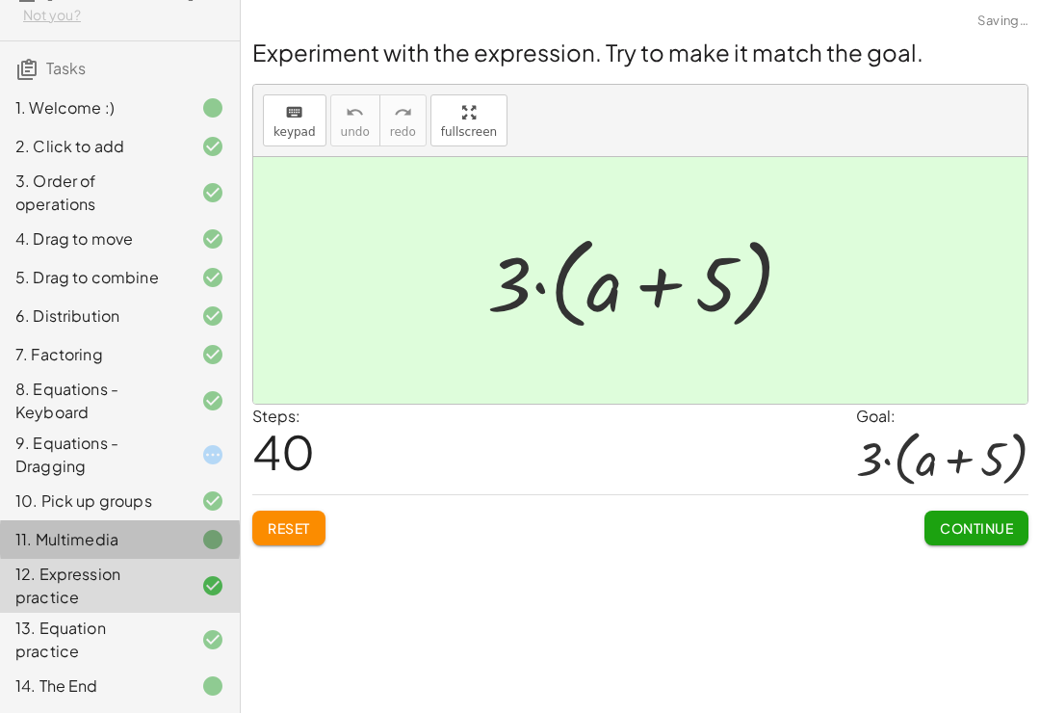
click at [283, 519] on span "Reset" at bounding box center [289, 527] width 42 height 17
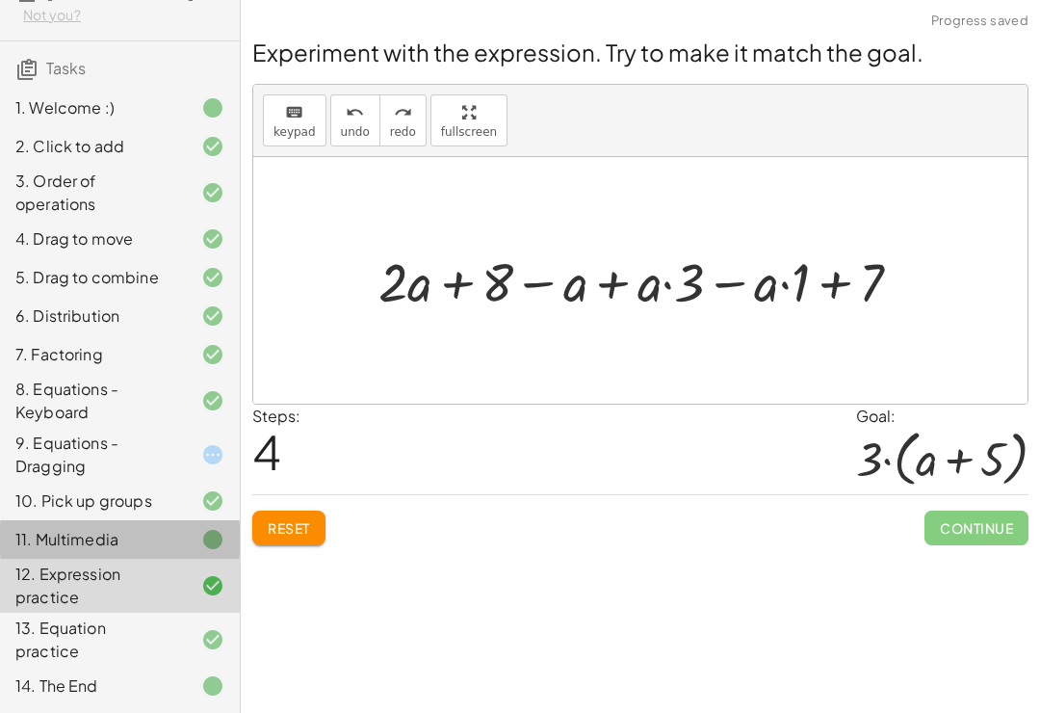
click at [684, 526] on div "Experiment with the expression. Try to make it match the goal. keyboard keypad …" at bounding box center [640, 290] width 799 height 533
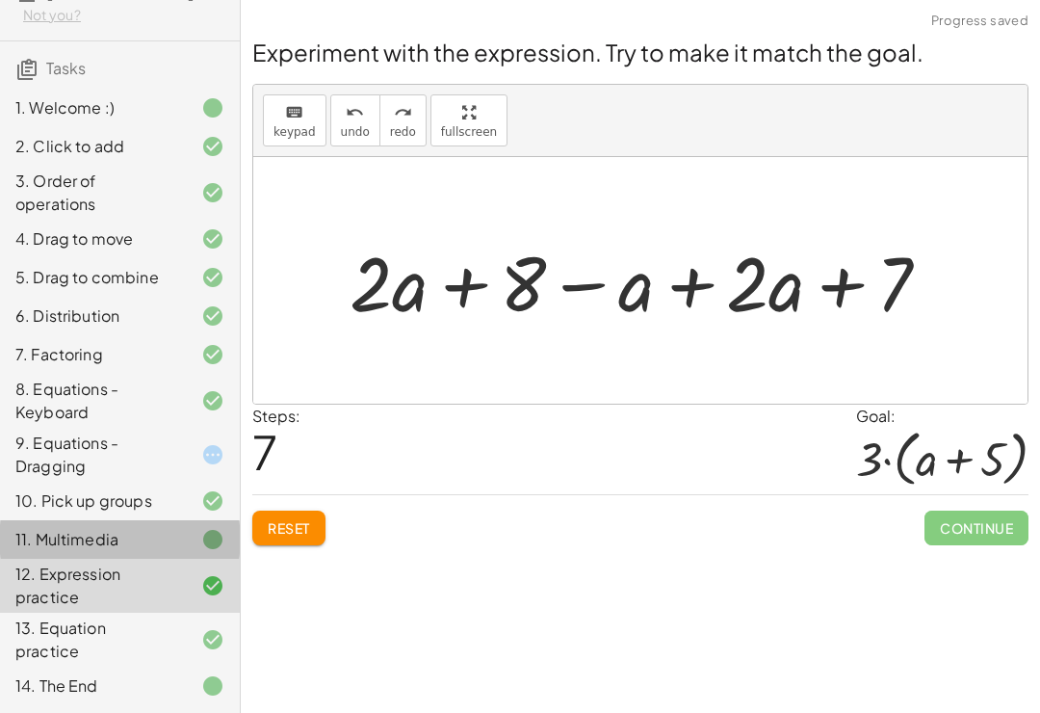
click at [547, 554] on div "Welcome to Graspable Math! Graspable Math turns math symbols into objects you c…" at bounding box center [640, 356] width 799 height 713
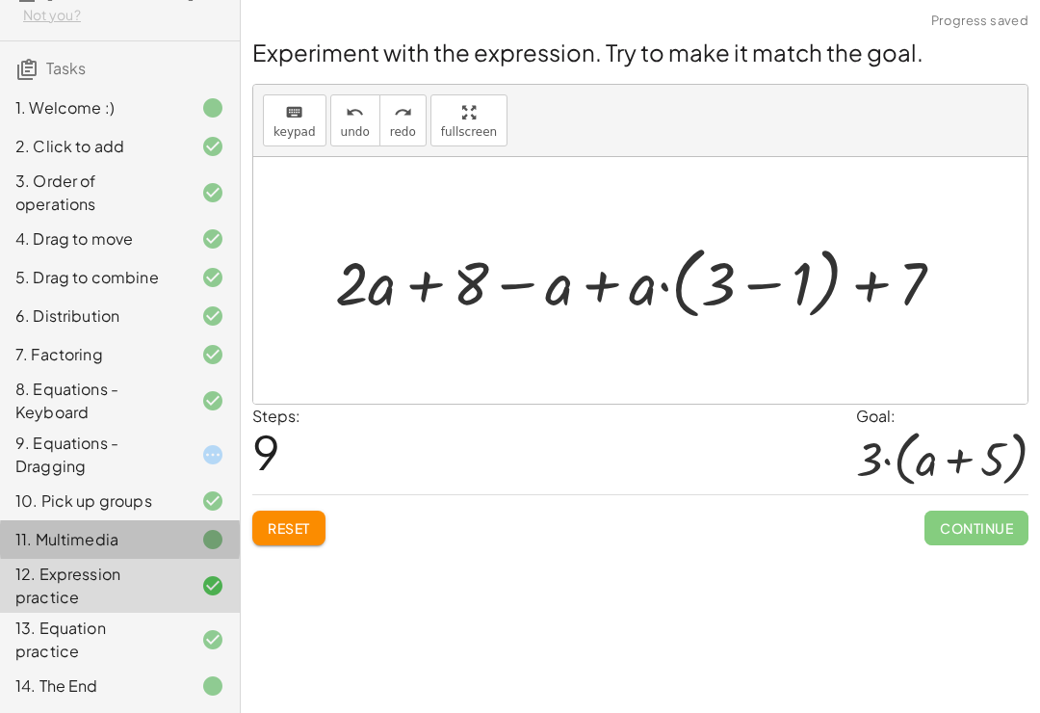
click at [286, 519] on span "Reset" at bounding box center [289, 527] width 42 height 17
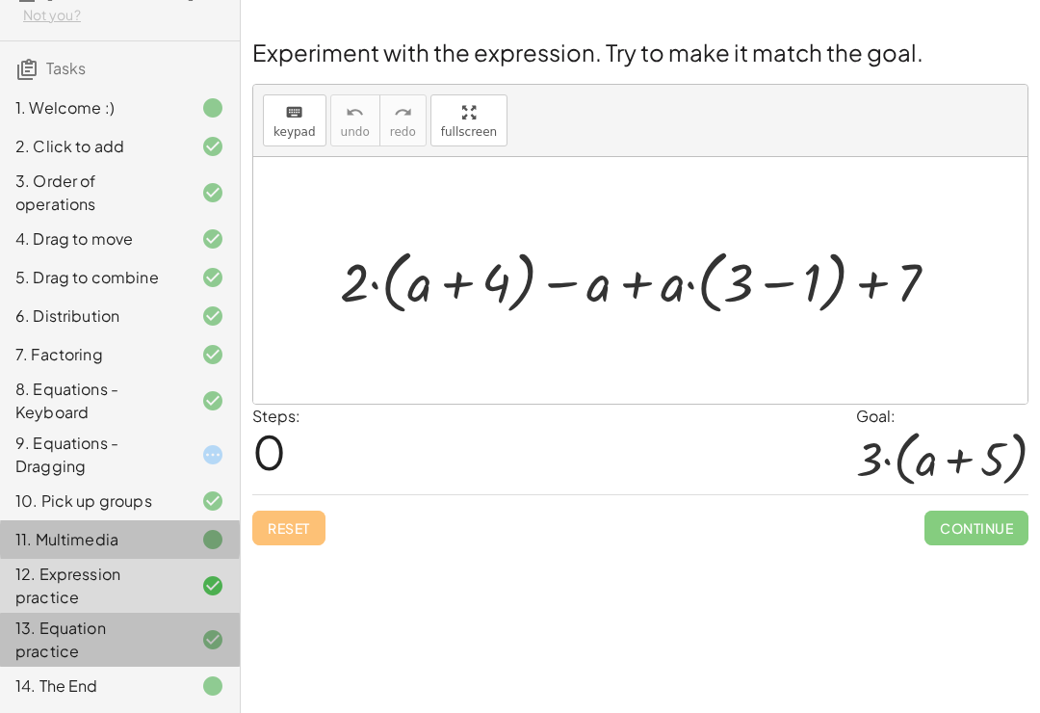
click at [68, 626] on div "13. Equation practice" at bounding box center [92, 639] width 155 height 46
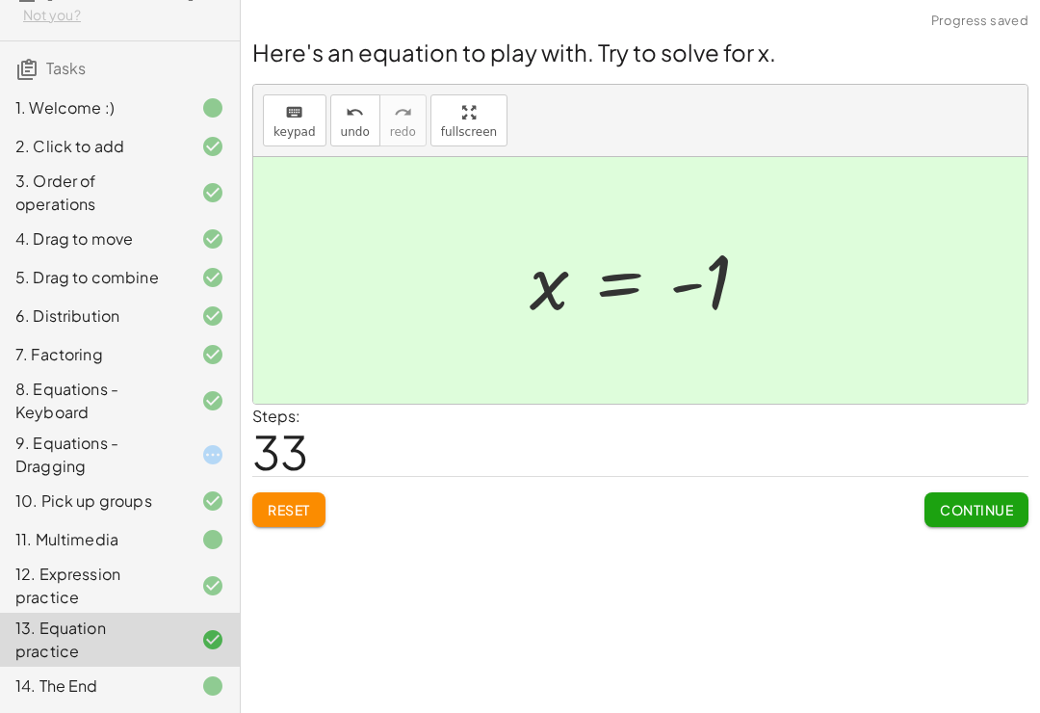
click at [39, 540] on div "11. Multimedia" at bounding box center [92, 539] width 155 height 23
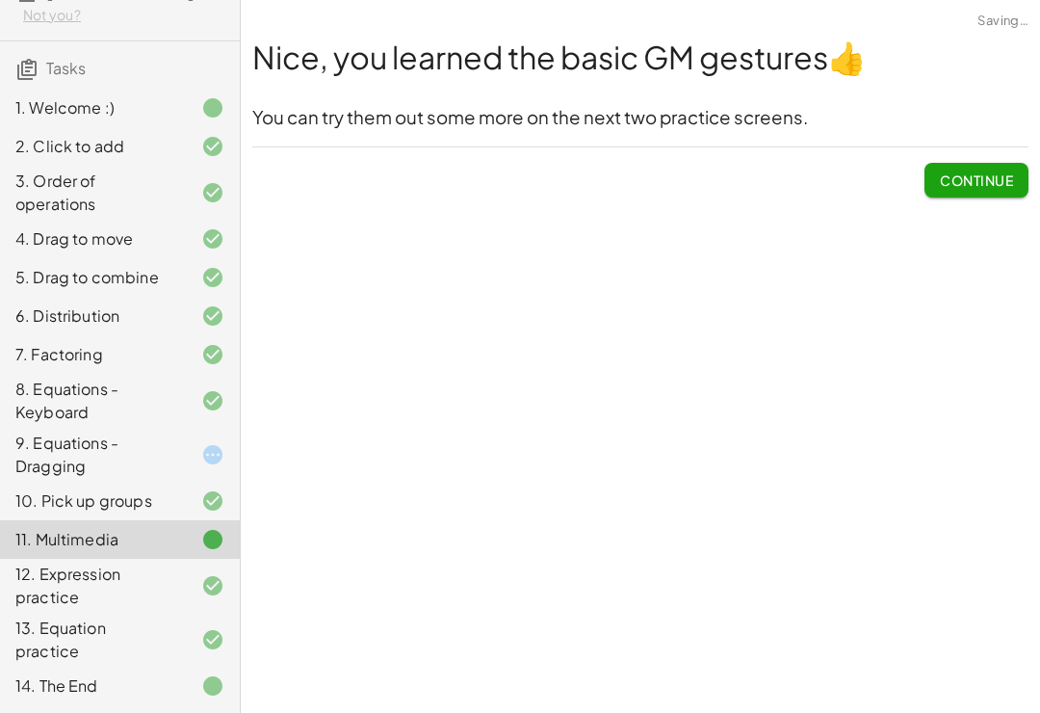
click at [55, 491] on div "10. Pick up groups" at bounding box center [92, 500] width 155 height 23
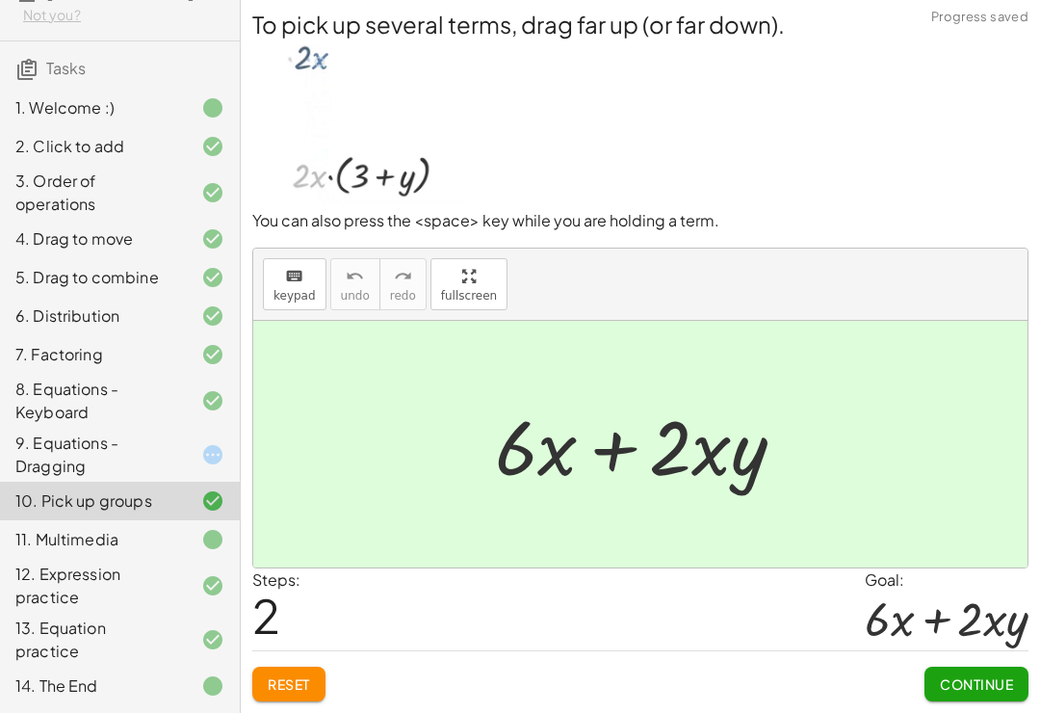
click at [41, 452] on div "9. Equations - Dragging" at bounding box center [92, 455] width 155 height 46
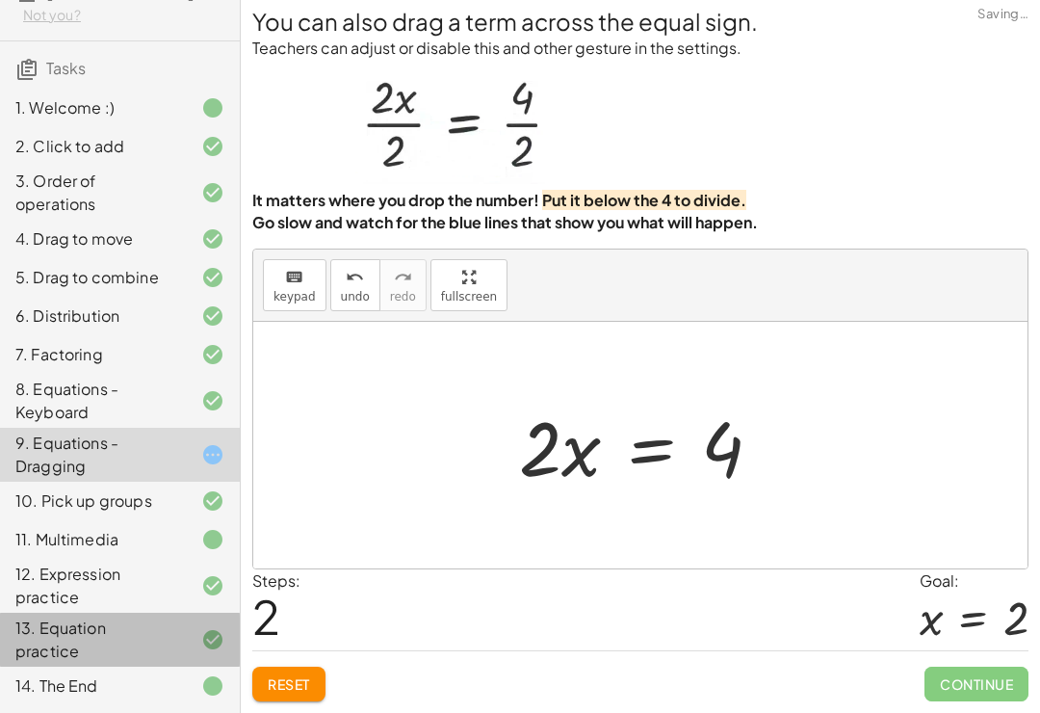
click at [42, 626] on div "13. Equation practice" at bounding box center [92, 639] width 155 height 46
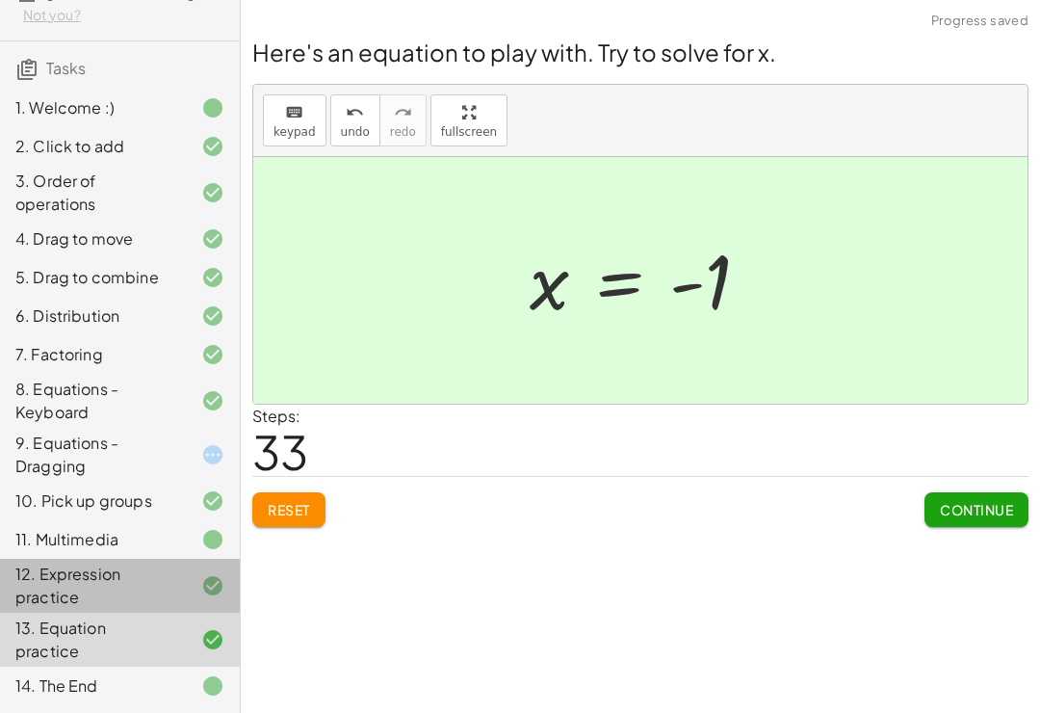
click at [42, 563] on div "12. Expression practice" at bounding box center [92, 586] width 155 height 46
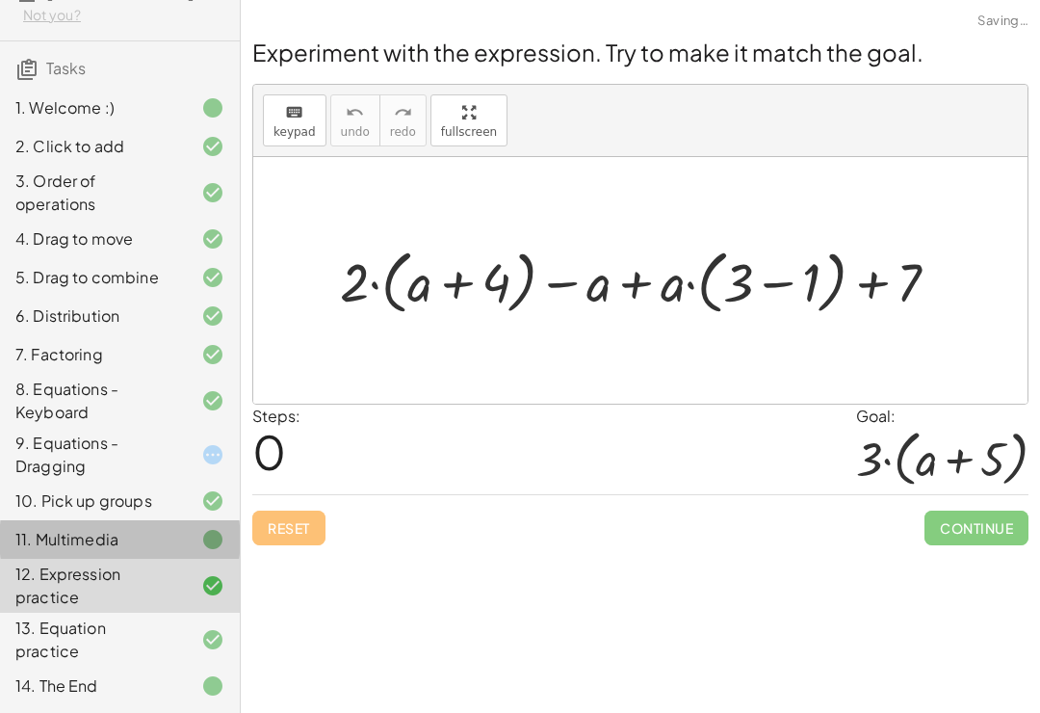
click at [65, 521] on div "11. Multimedia" at bounding box center [120, 539] width 240 height 39
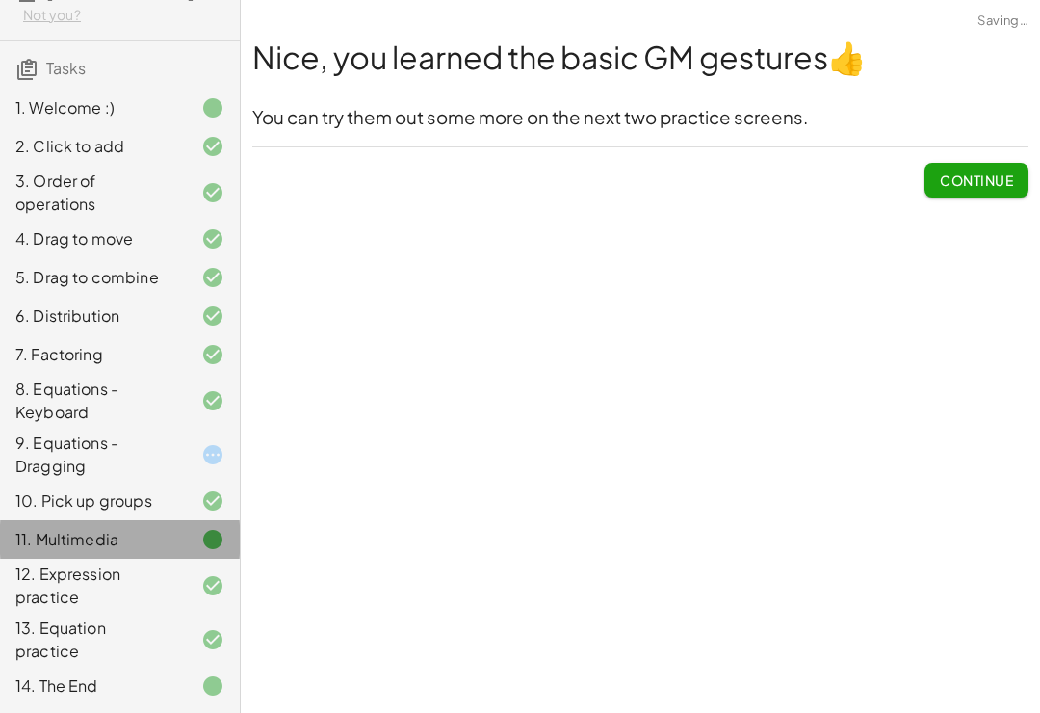
click at [65, 559] on div "12. Expression practice" at bounding box center [120, 586] width 240 height 54
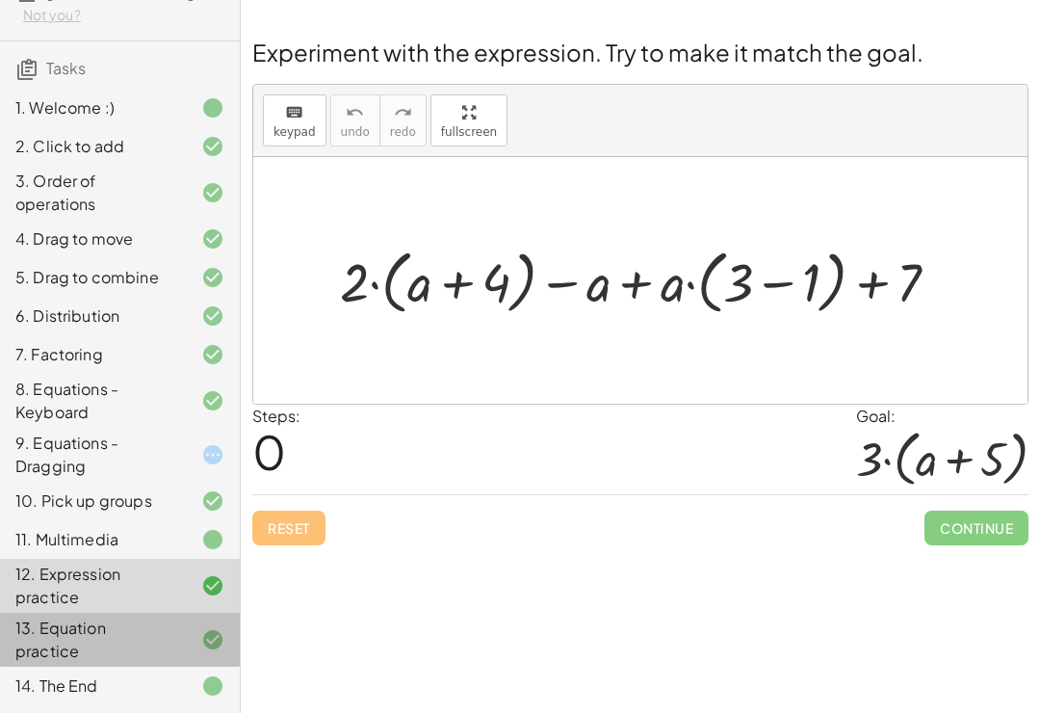
click at [108, 640] on div "13. Equation practice" at bounding box center [92, 639] width 155 height 46
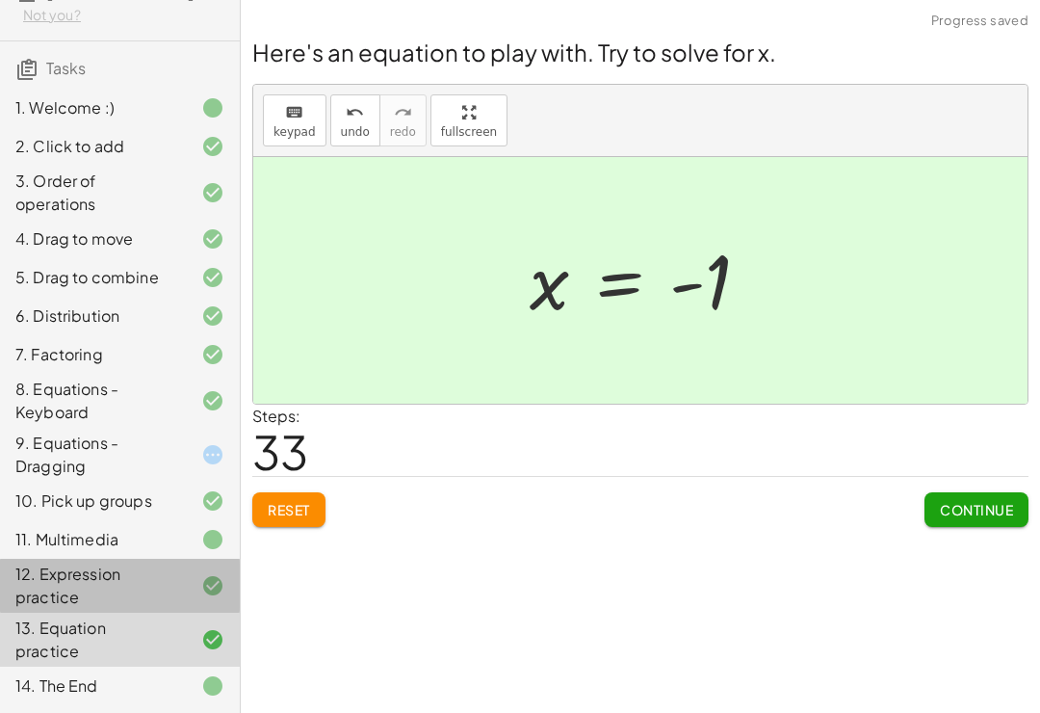
click at [43, 571] on div "12. Expression practice" at bounding box center [92, 586] width 155 height 46
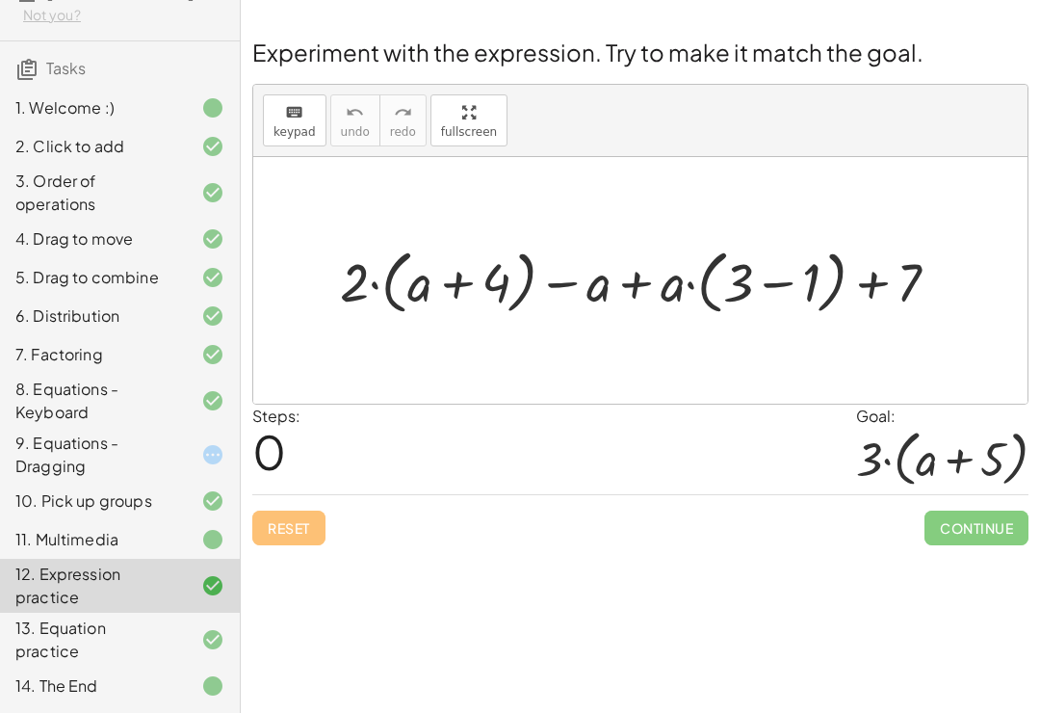
click at [18, 599] on div "12. Expression practice" at bounding box center [92, 586] width 155 height 46
click at [489, 637] on div "Welcome to Graspable Math! Graspable Math turns math symbols into objects you c…" at bounding box center [640, 356] width 799 height 713
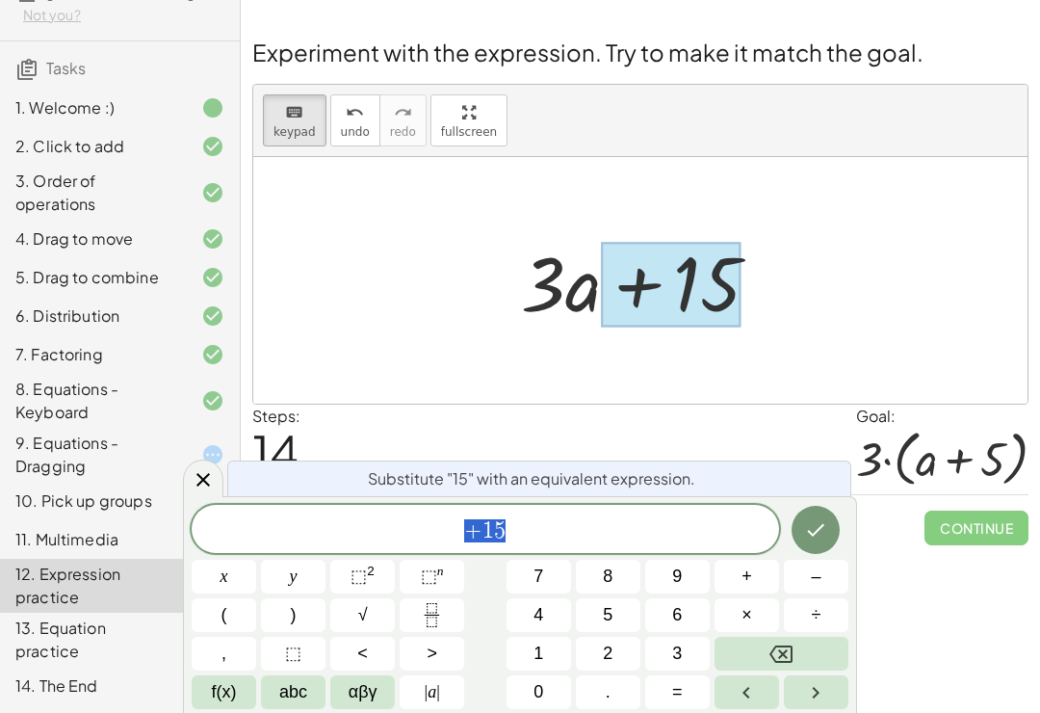
click at [638, 405] on div "Steps: 14 Goal: · 3 · ( + a + 5 )" at bounding box center [640, 450] width 776 height 90
click at [808, 542] on button "Done" at bounding box center [816, 530] width 48 height 48
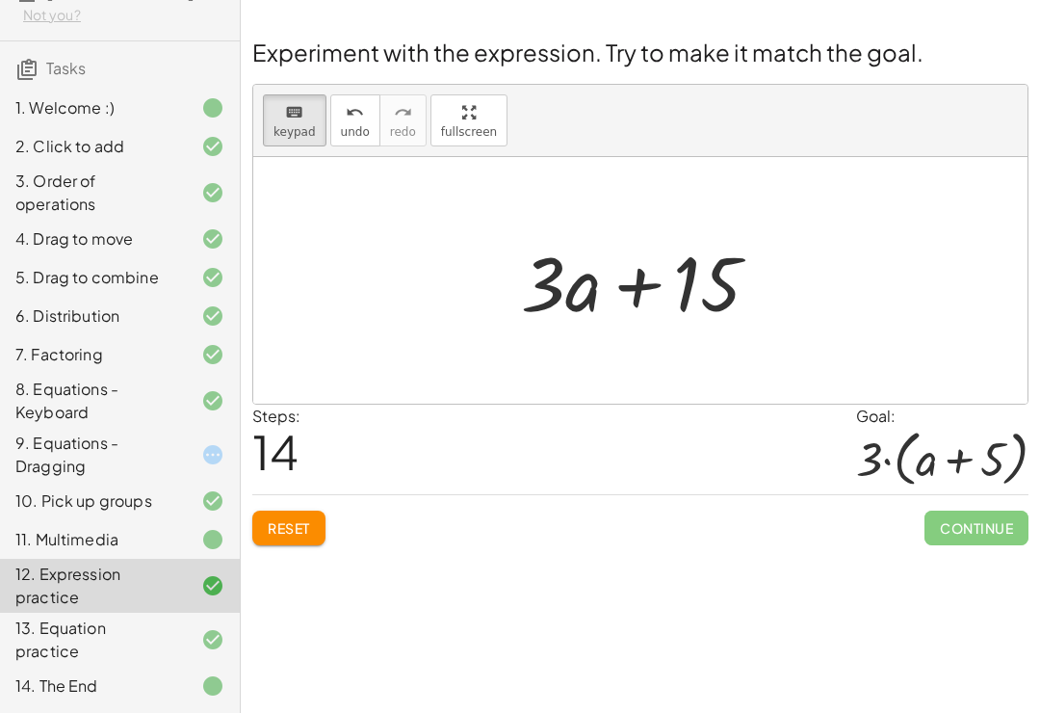
click at [630, 261] on div at bounding box center [648, 280] width 274 height 99
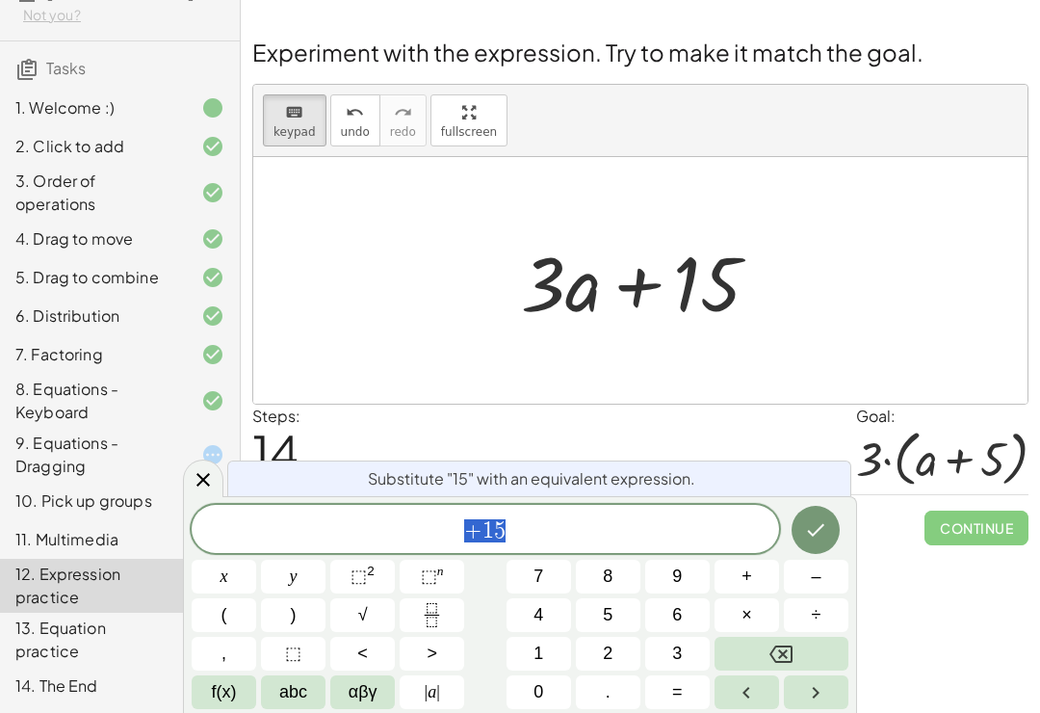
click at [757, 231] on div at bounding box center [648, 280] width 274 height 99
click at [762, 280] on div at bounding box center [648, 280] width 274 height 99
click at [590, 251] on div at bounding box center [648, 280] width 274 height 99
click at [590, 250] on div at bounding box center [648, 280] width 274 height 99
click at [559, 269] on div at bounding box center [648, 280] width 274 height 99
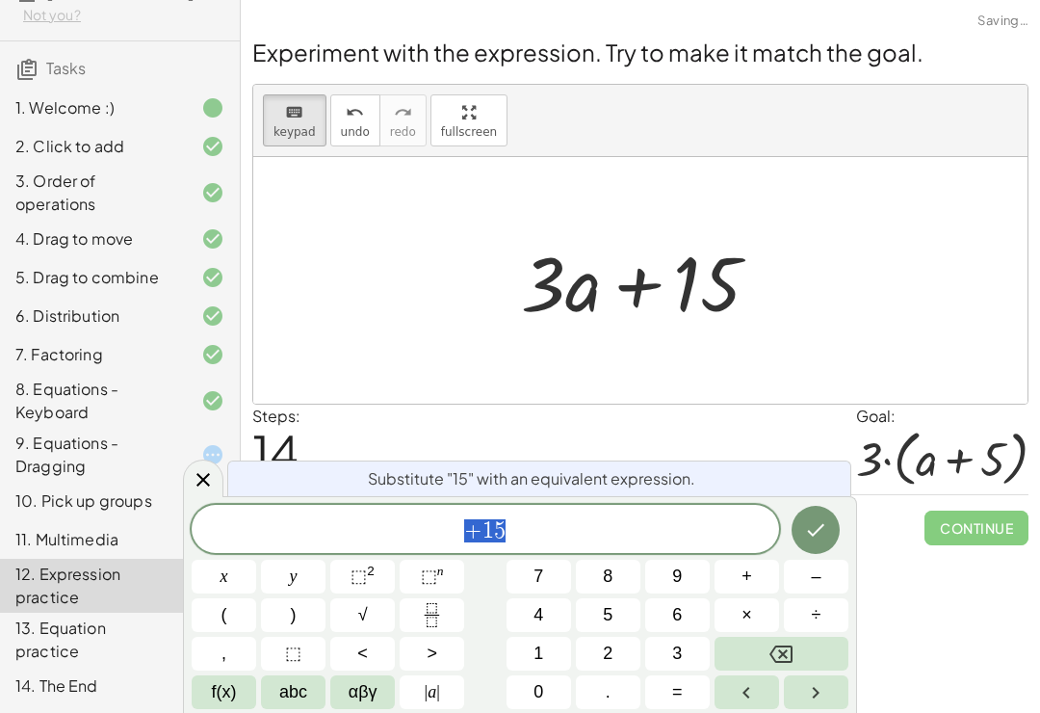
click at [559, 268] on div at bounding box center [648, 280] width 274 height 99
click at [542, 284] on div at bounding box center [648, 280] width 274 height 99
click at [810, 538] on icon "Done" at bounding box center [815, 529] width 23 height 23
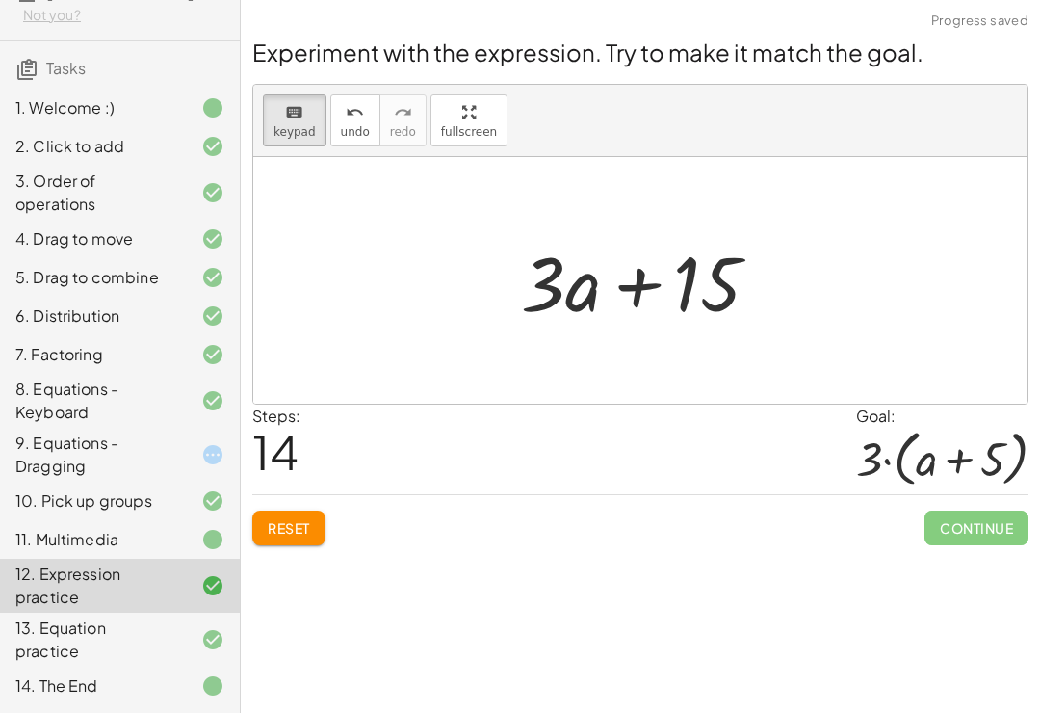
click at [556, 264] on div at bounding box center [648, 280] width 274 height 99
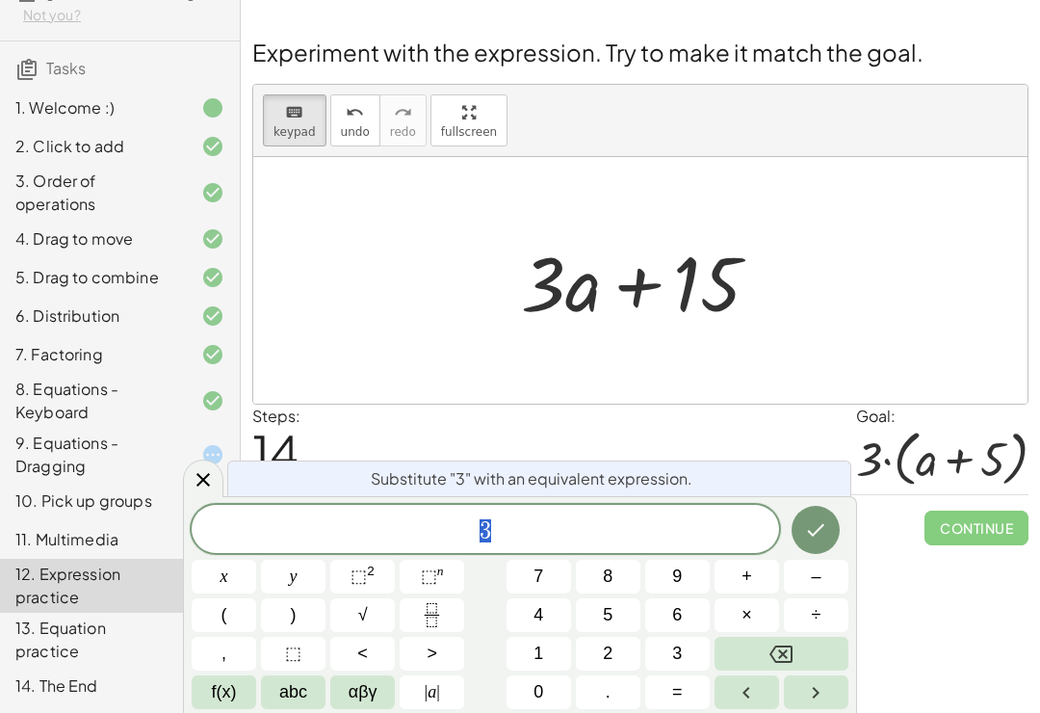
click at [744, 621] on span "×" at bounding box center [747, 615] width 11 height 26
click at [787, 656] on icon "Backspace" at bounding box center [781, 653] width 23 height 17
click at [689, 668] on button "3" at bounding box center [677, 654] width 65 height 34
click at [742, 619] on span "×" at bounding box center [747, 615] width 11 height 26
click at [822, 535] on icon "Done" at bounding box center [815, 529] width 23 height 23
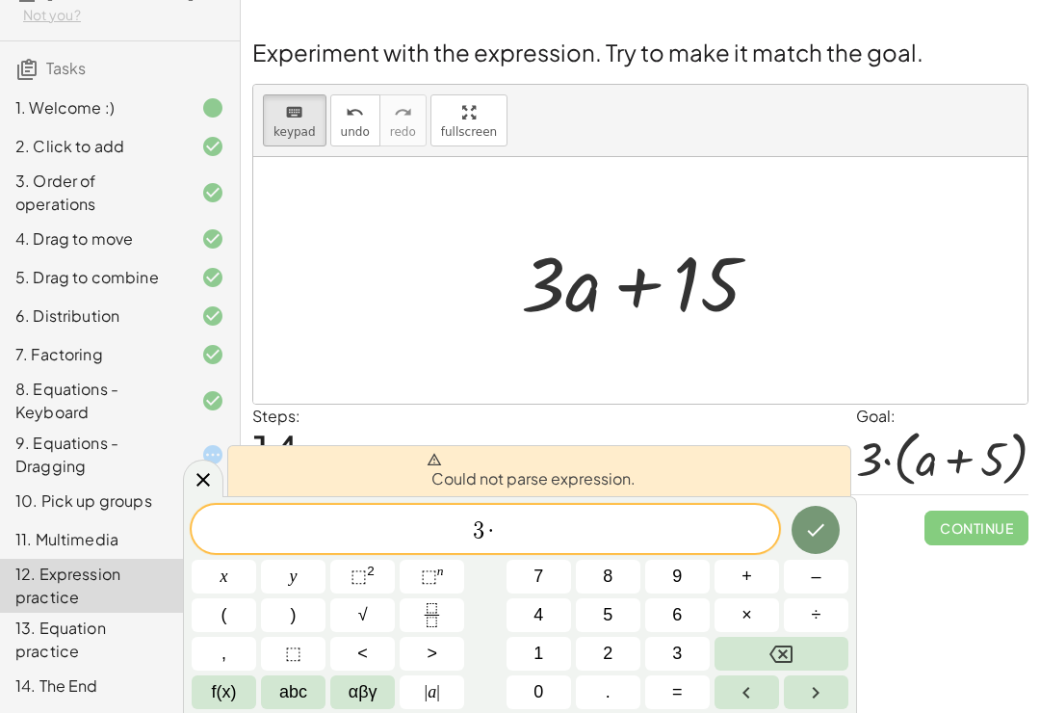
click at [825, 534] on icon "Done" at bounding box center [815, 529] width 23 height 23
click at [824, 533] on icon "Done" at bounding box center [815, 529] width 23 height 23
click at [814, 653] on button "Backspace" at bounding box center [782, 654] width 134 height 34
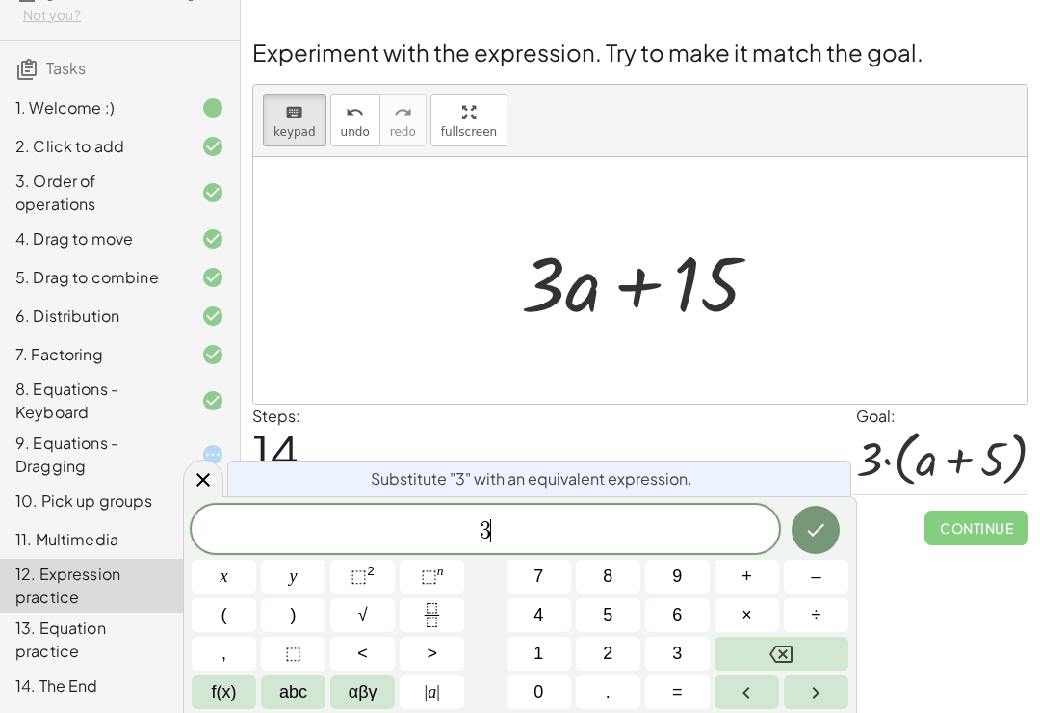
click at [814, 652] on button "Backspace" at bounding box center [782, 654] width 134 height 34
click at [877, 428] on div at bounding box center [942, 458] width 172 height 61
click at [812, 537] on icon "Done" at bounding box center [815, 529] width 23 height 23
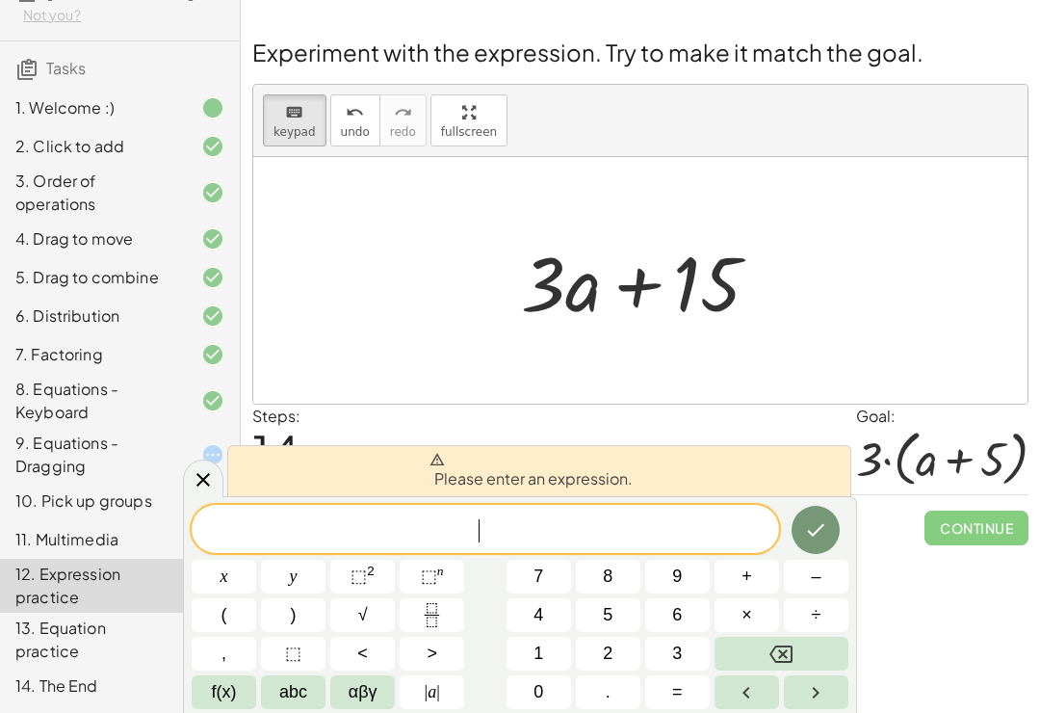
click at [294, 707] on button "abc" at bounding box center [293, 692] width 65 height 34
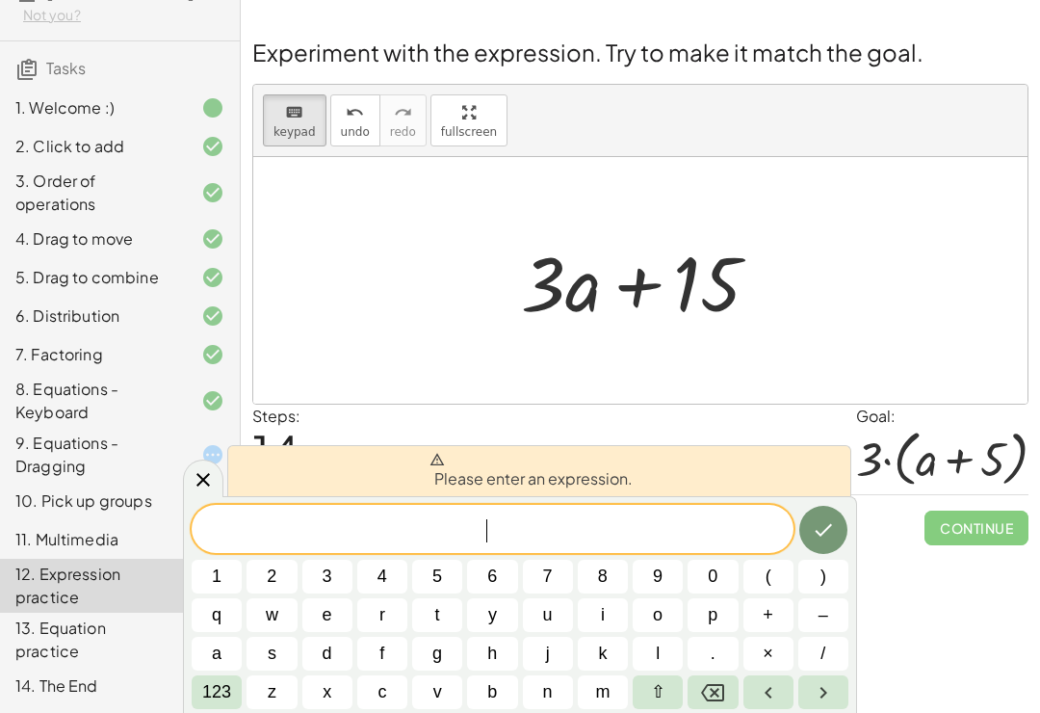
click at [310, 615] on button "e" at bounding box center [327, 615] width 50 height 34
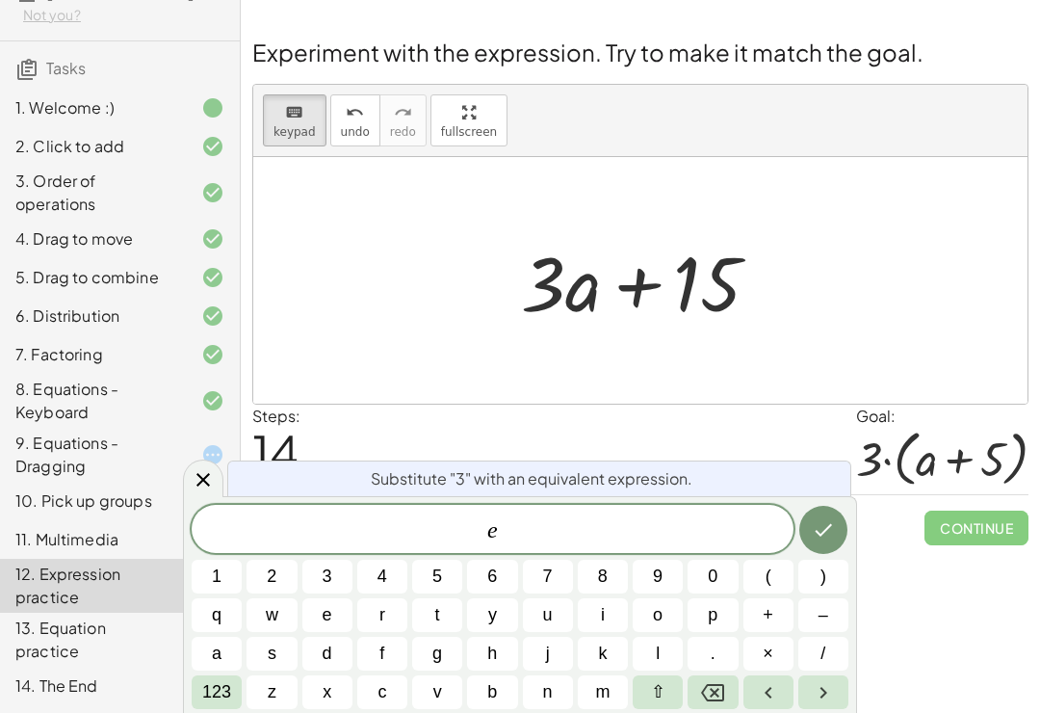
click at [181, 700] on div "14. The End" at bounding box center [120, 686] width 240 height 39
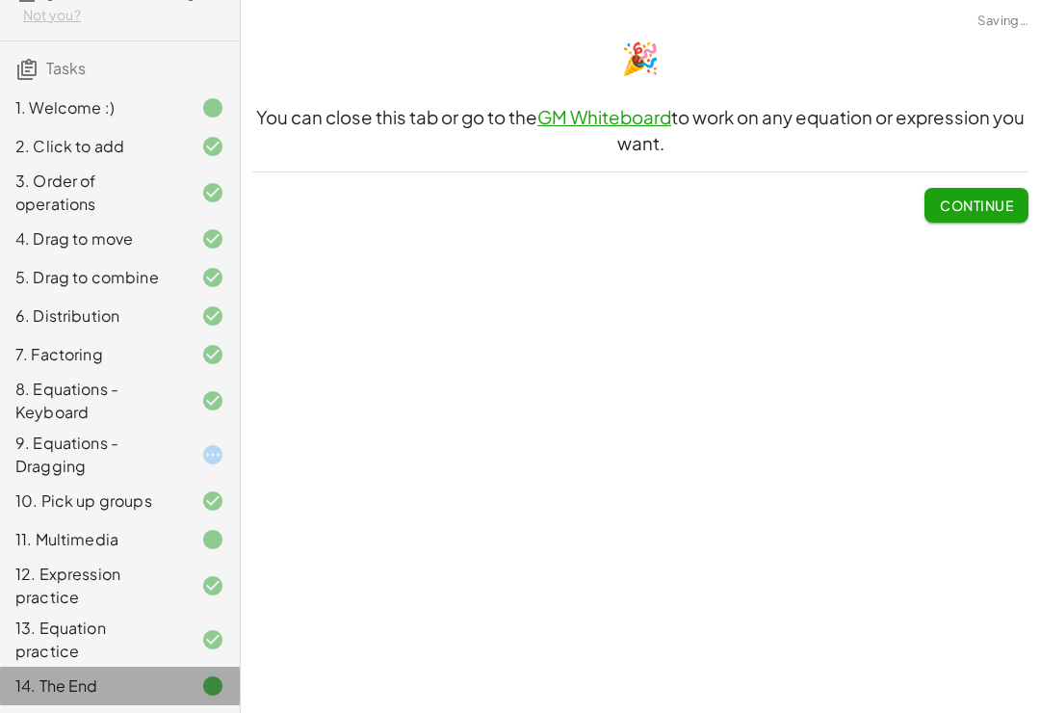
click at [221, 703] on div "14. The End" at bounding box center [120, 686] width 240 height 39
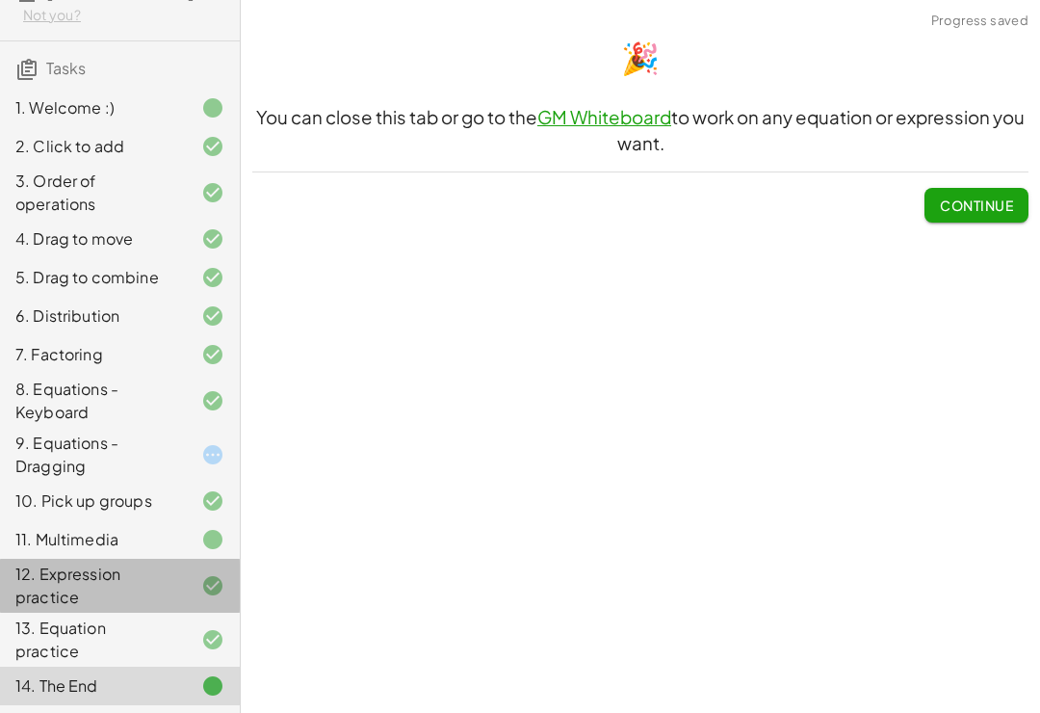
click at [162, 577] on div "12. Expression practice" at bounding box center [92, 586] width 155 height 46
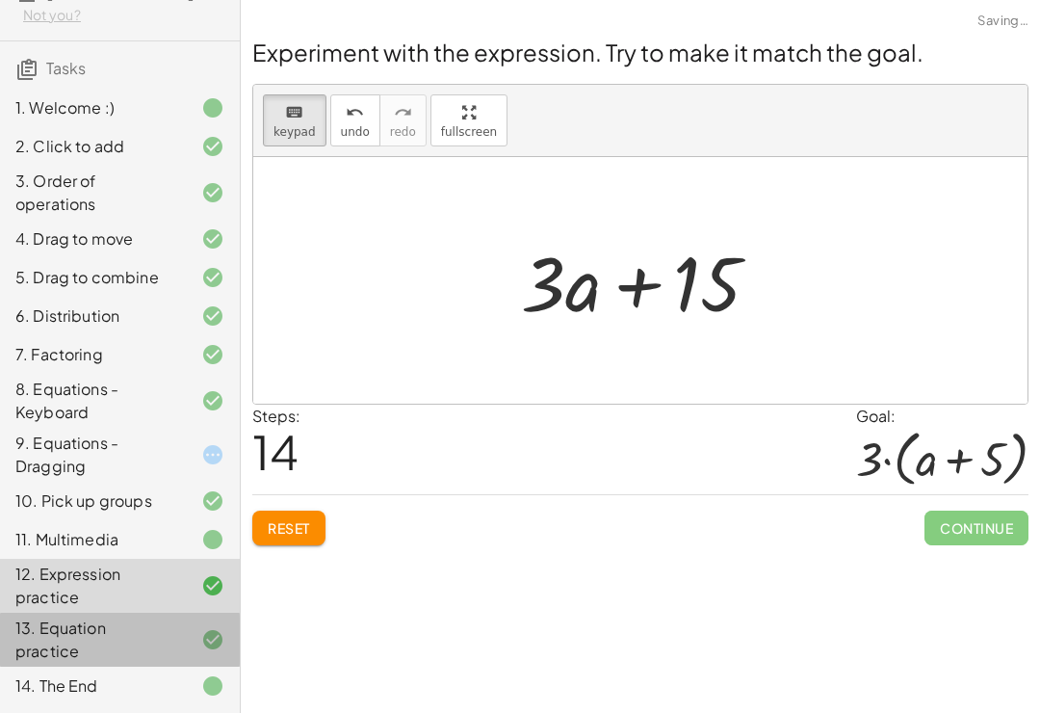
click at [155, 640] on div "13. Equation practice" at bounding box center [92, 639] width 155 height 46
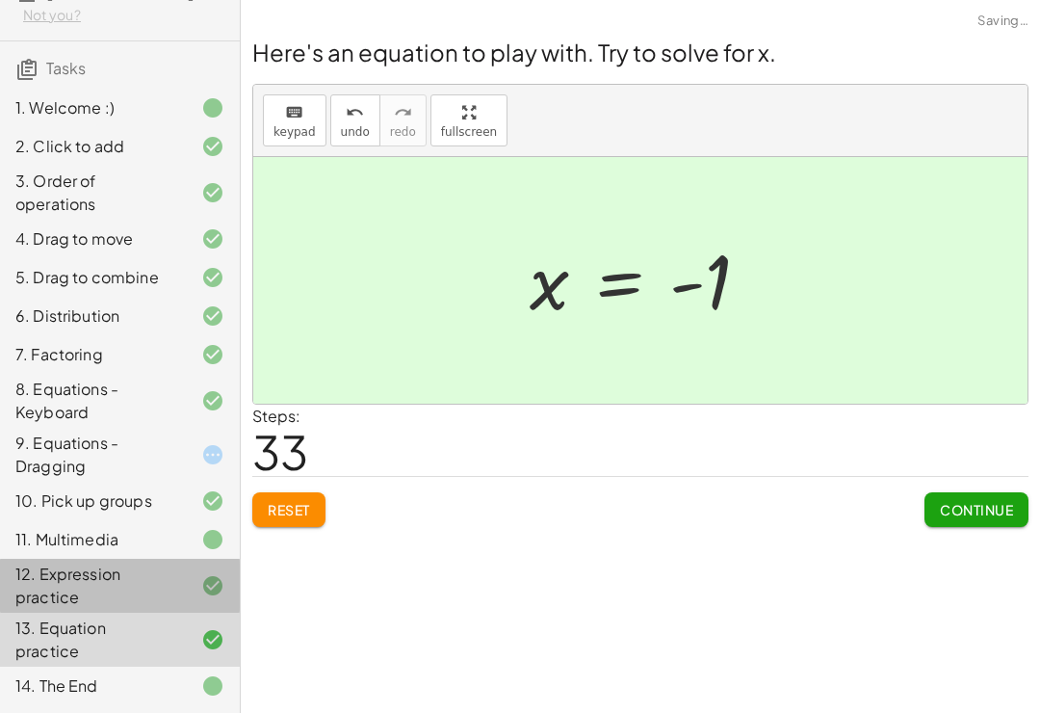
click at [166, 592] on div "12. Expression practice" at bounding box center [92, 586] width 155 height 46
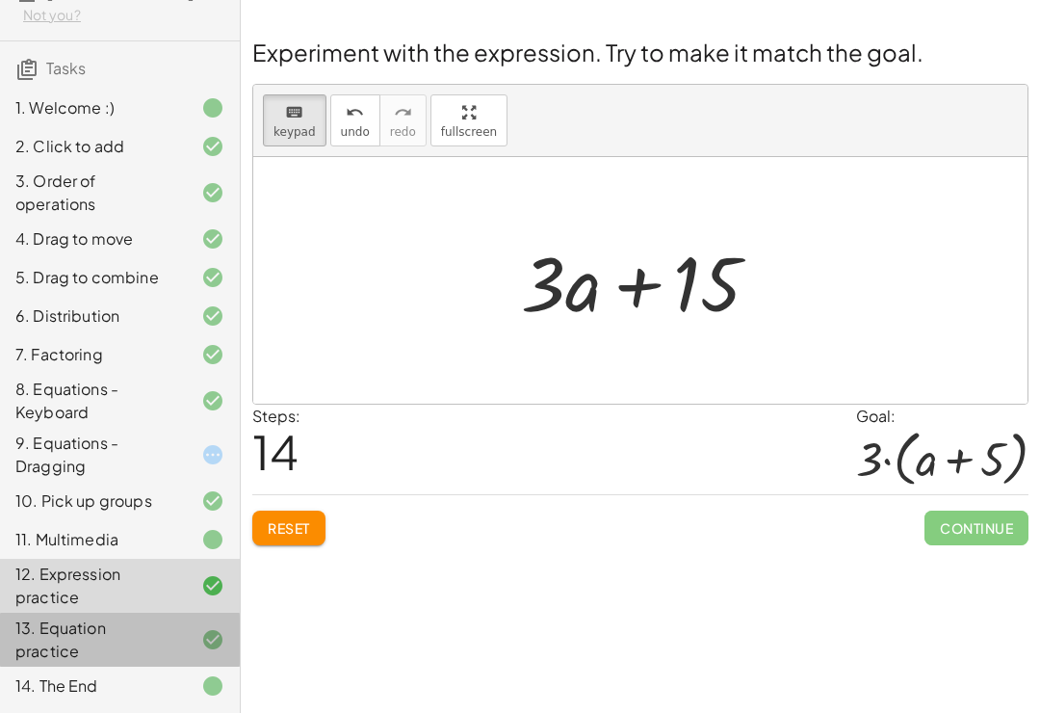
click at [184, 640] on div at bounding box center [197, 639] width 54 height 23
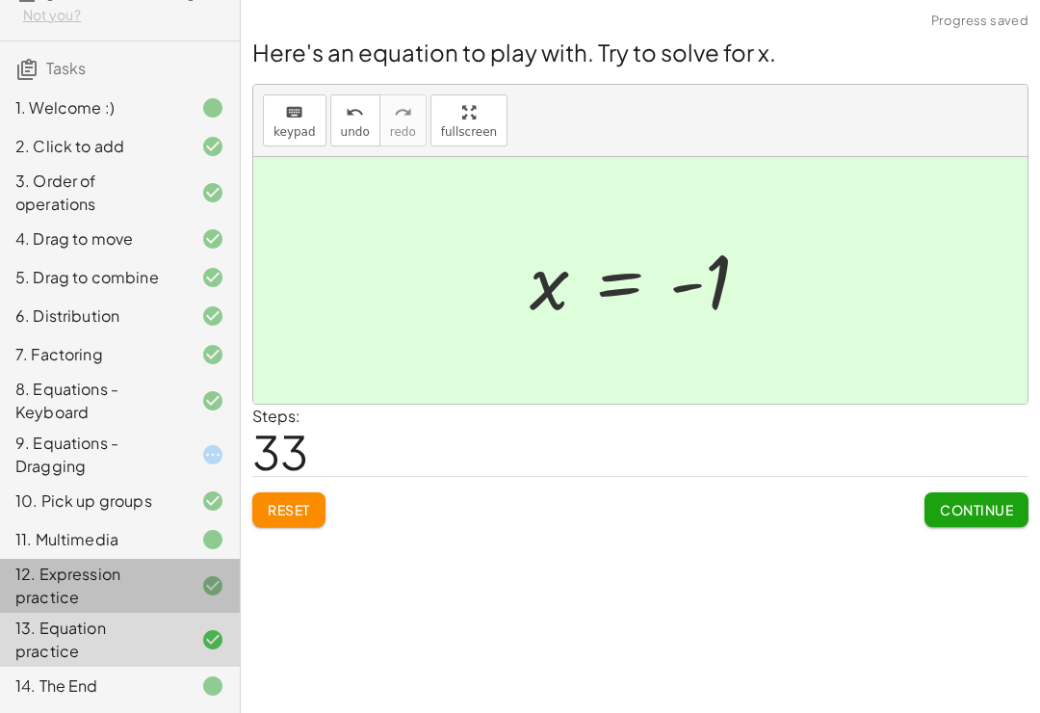
click at [176, 595] on div at bounding box center [197, 585] width 54 height 23
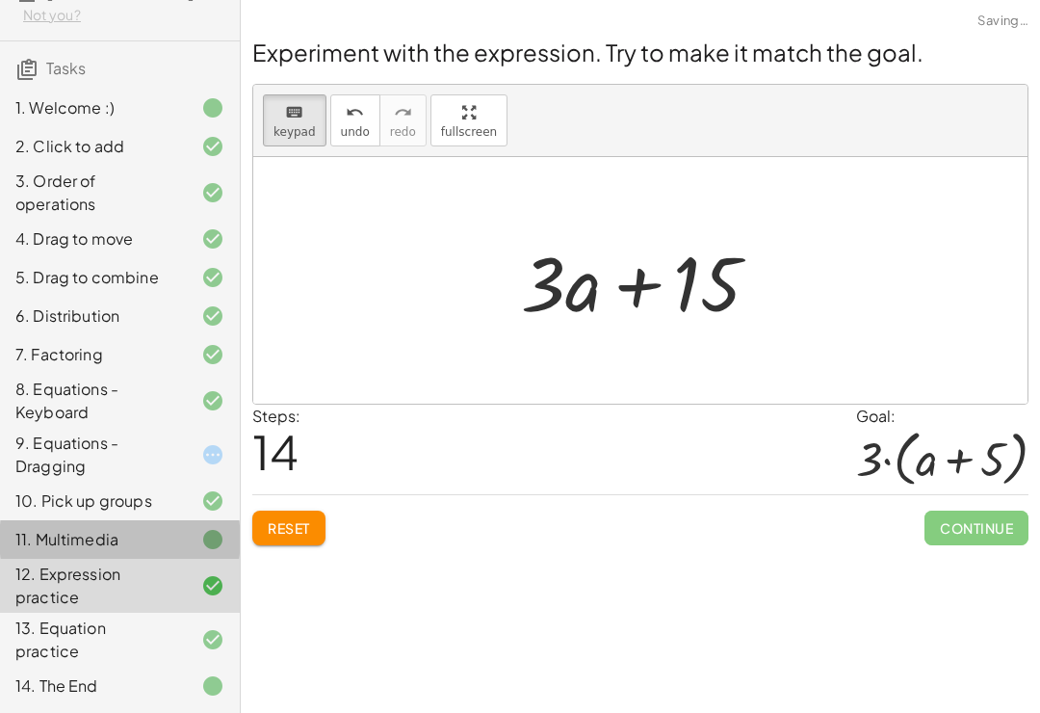
click at [183, 528] on div at bounding box center [197, 539] width 54 height 23
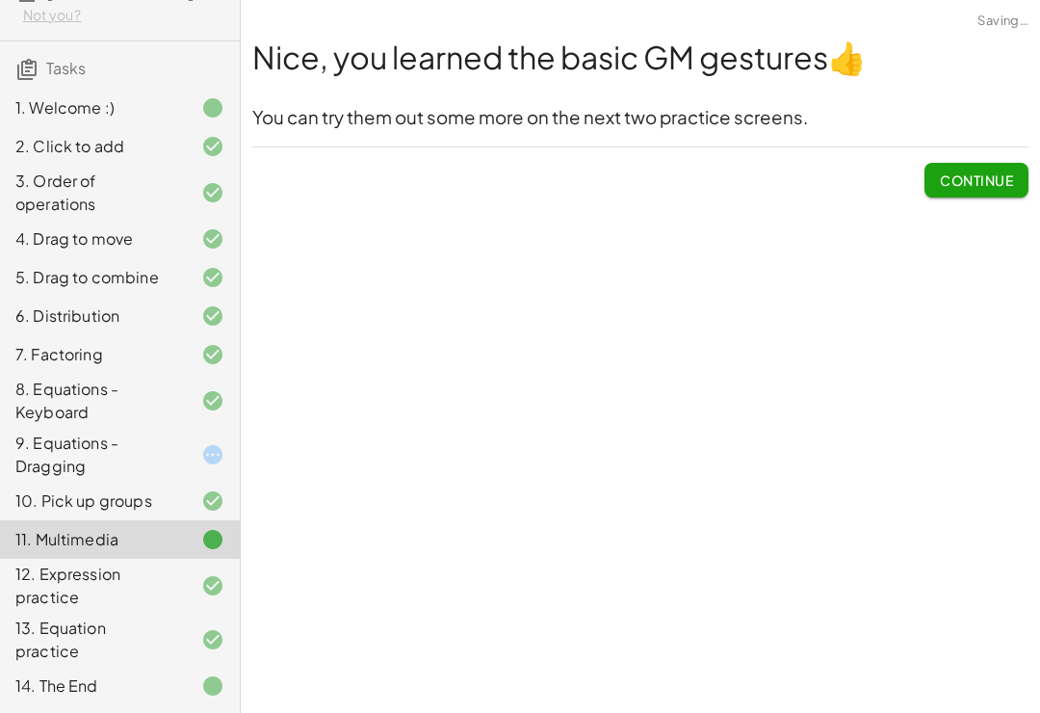
click at [150, 576] on div "12. Expression practice" at bounding box center [92, 586] width 155 height 46
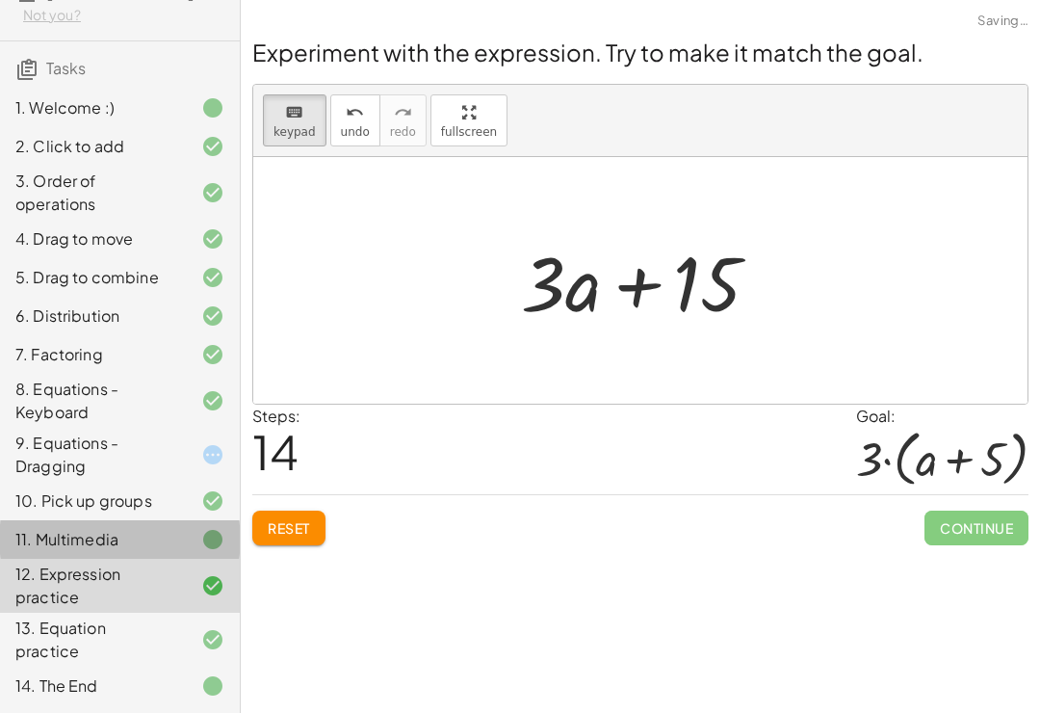
click at [158, 551] on div "11. Multimedia" at bounding box center [92, 539] width 155 height 23
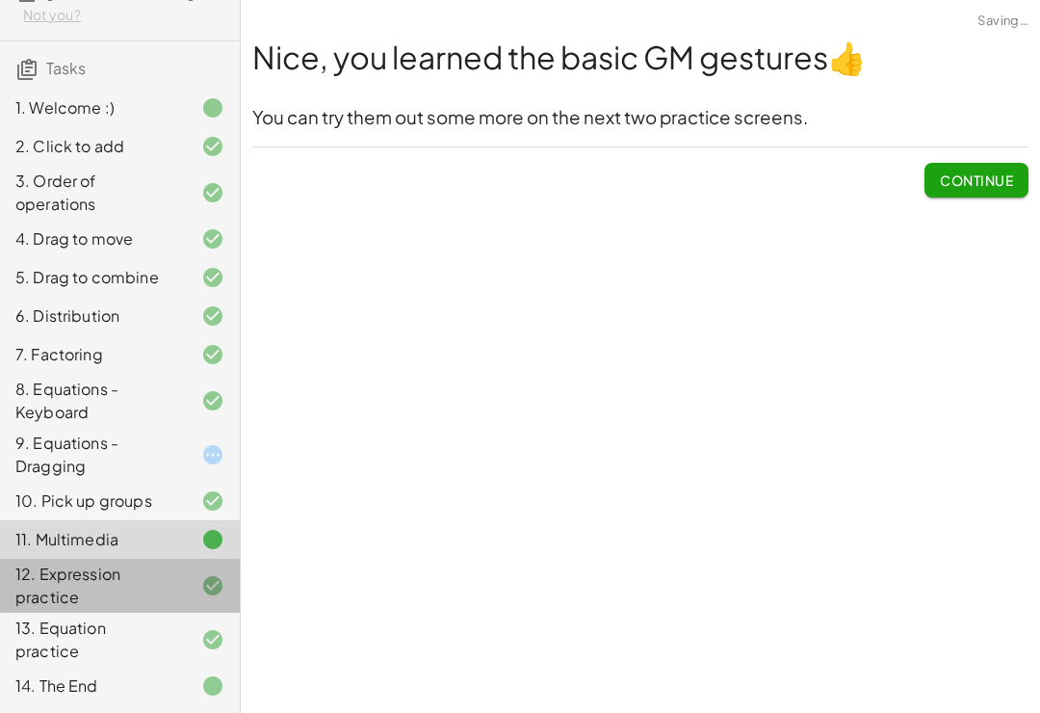
click at [146, 589] on div "12. Expression practice" at bounding box center [92, 586] width 155 height 46
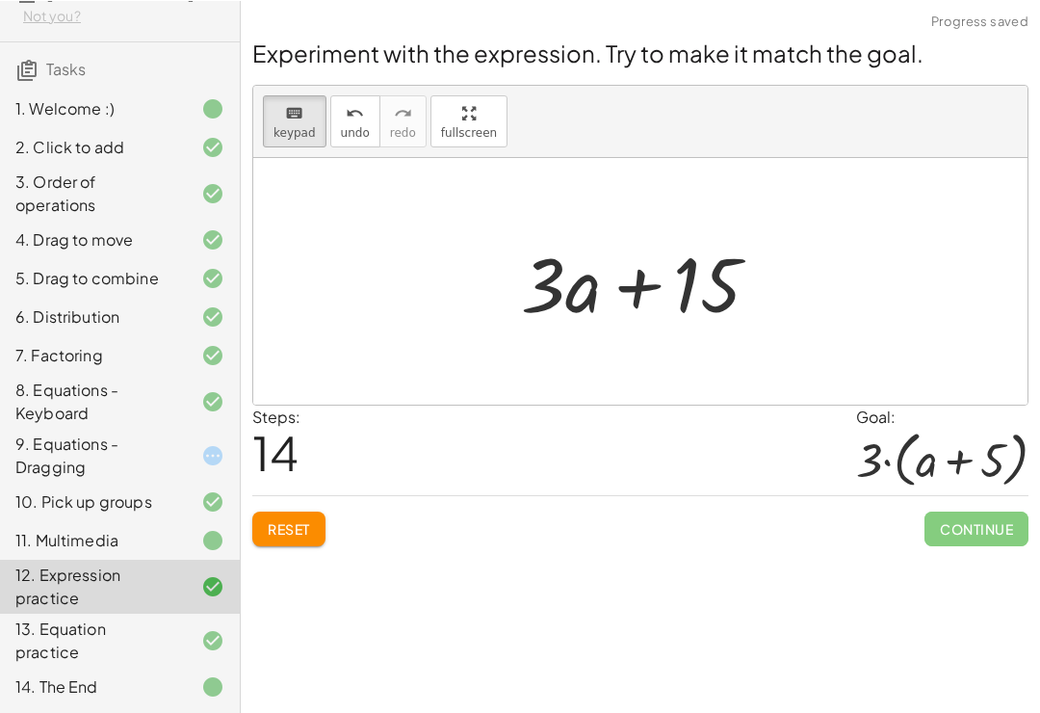
scroll to position [21, 0]
click at [701, 265] on div at bounding box center [648, 280] width 274 height 99
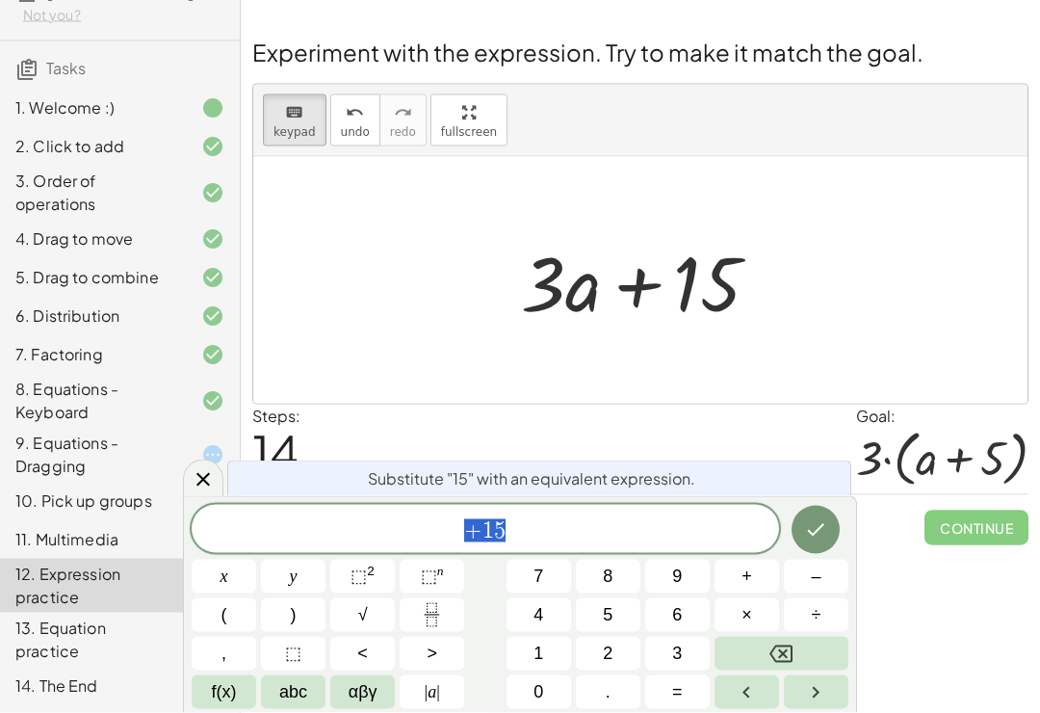
click at [824, 526] on icon "Done" at bounding box center [815, 529] width 23 height 23
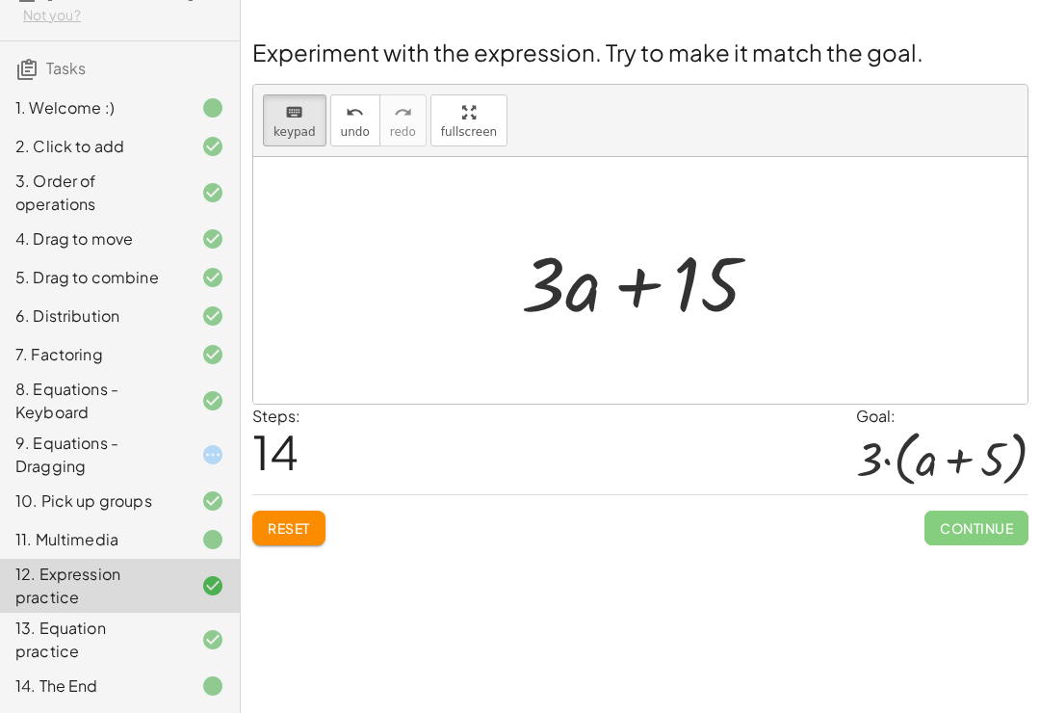
scroll to position [0, 0]
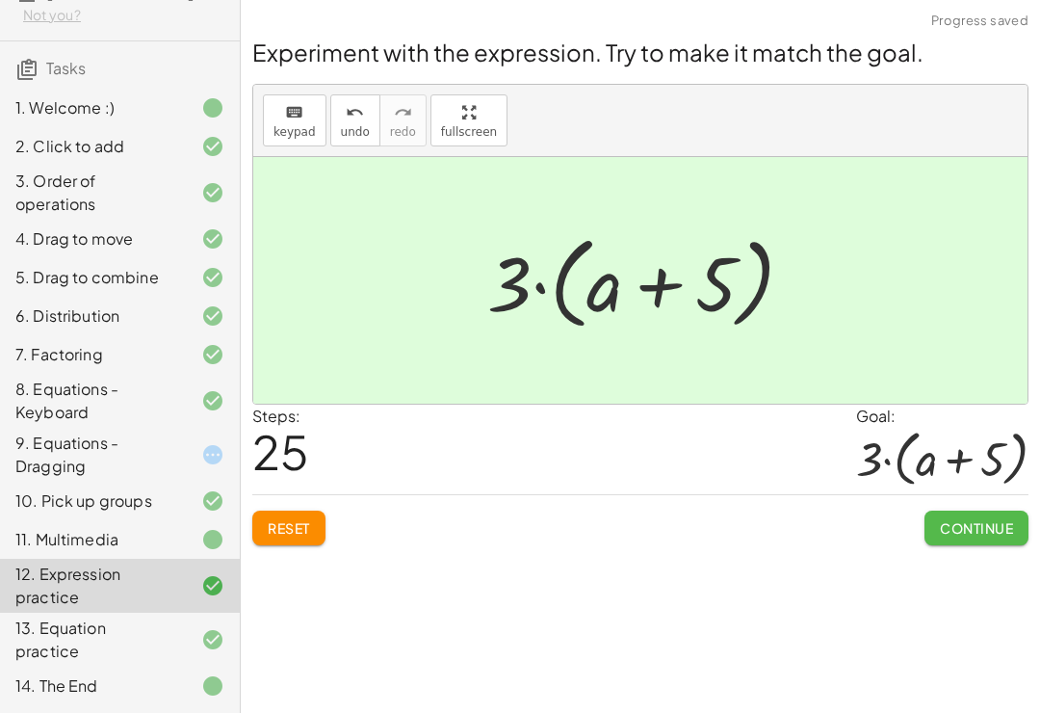
click at [971, 531] on span "Continue" at bounding box center [976, 527] width 73 height 17
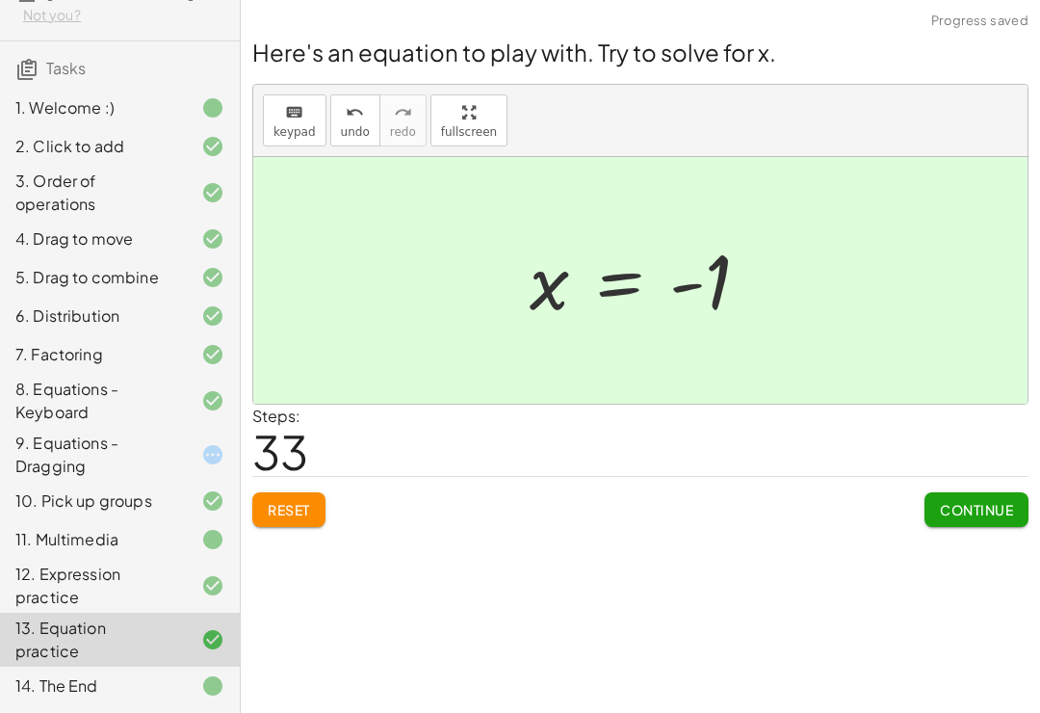
click at [102, 594] on div "12. Expression practice" at bounding box center [92, 586] width 155 height 46
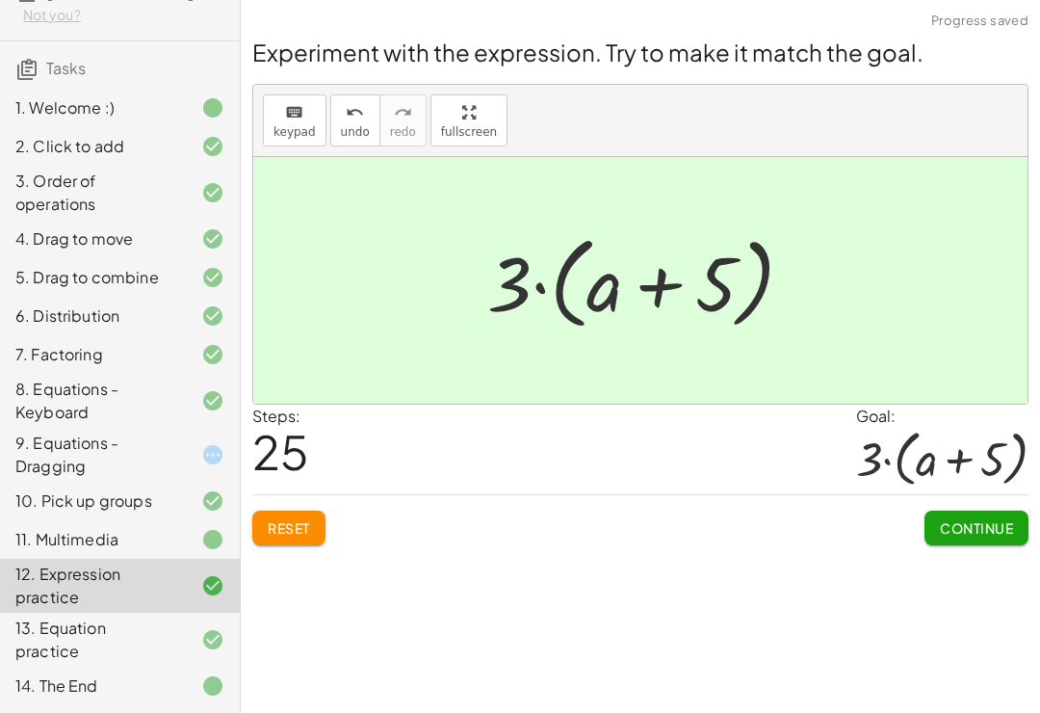
click at [86, 543] on div "11. Multimedia" at bounding box center [92, 539] width 155 height 23
